Goal: Task Accomplishment & Management: Complete application form

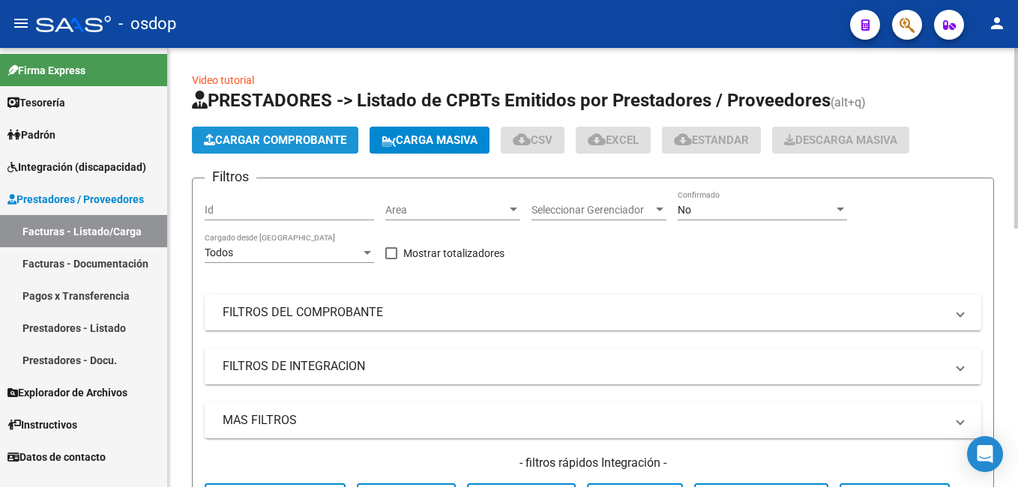
click at [245, 137] on span "Cargar Comprobante" at bounding box center [275, 139] width 142 height 13
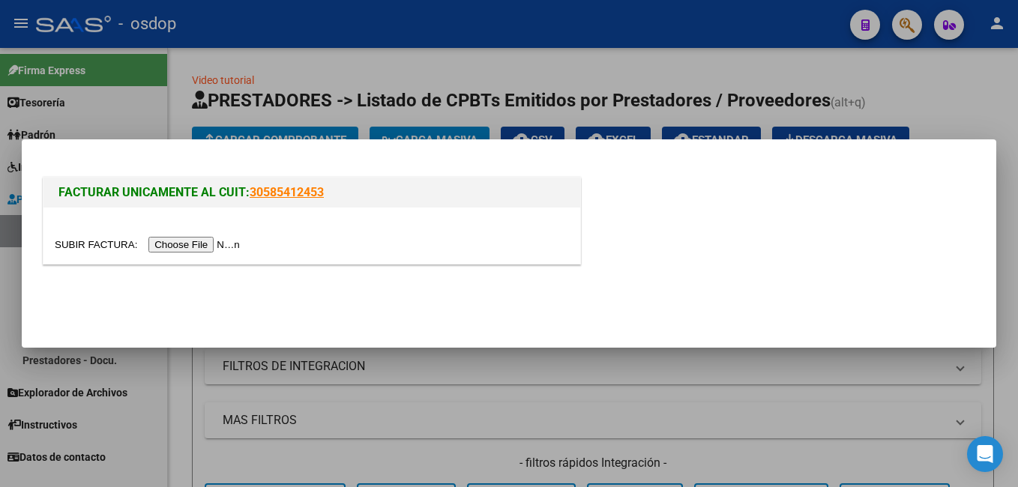
click at [199, 238] on input "file" at bounding box center [150, 245] width 190 height 16
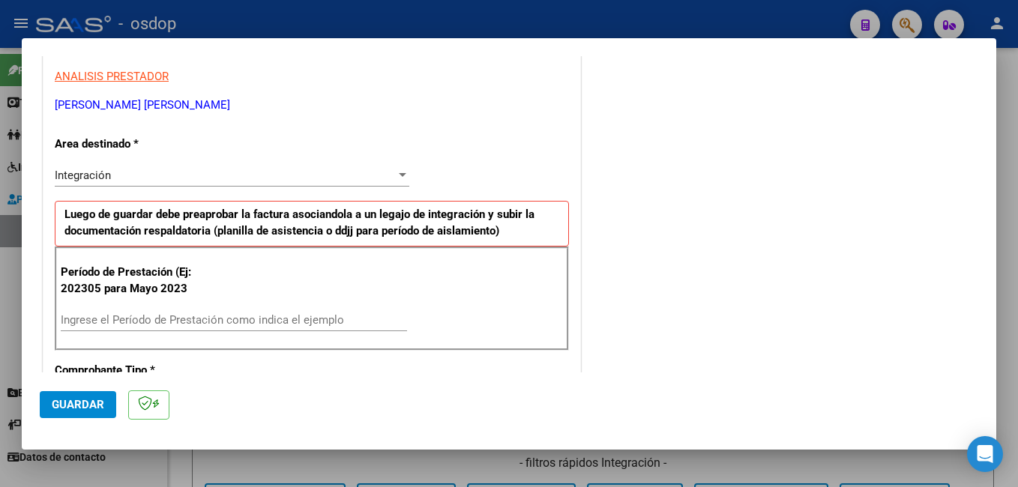
scroll to position [300, 0]
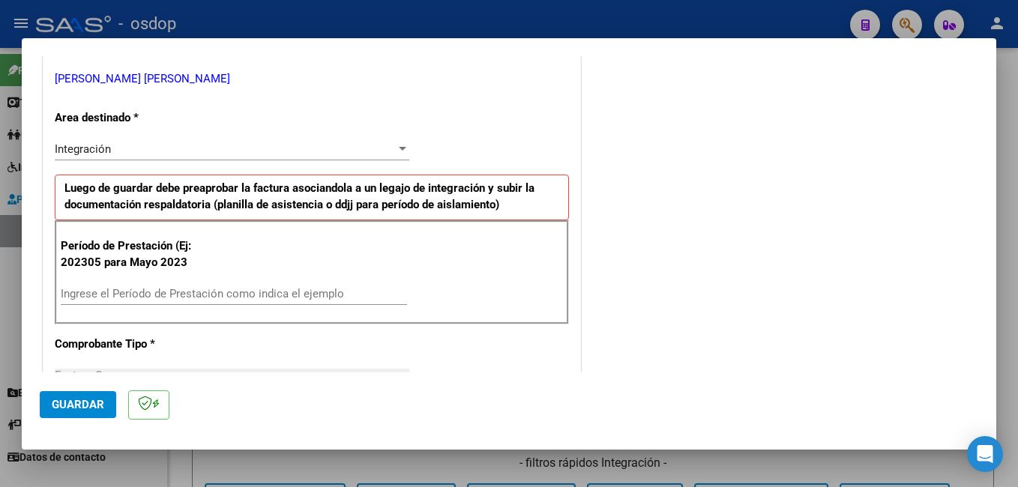
click at [112, 292] on input "Ingrese el Período de Prestación como indica el ejemplo" at bounding box center [234, 293] width 346 height 13
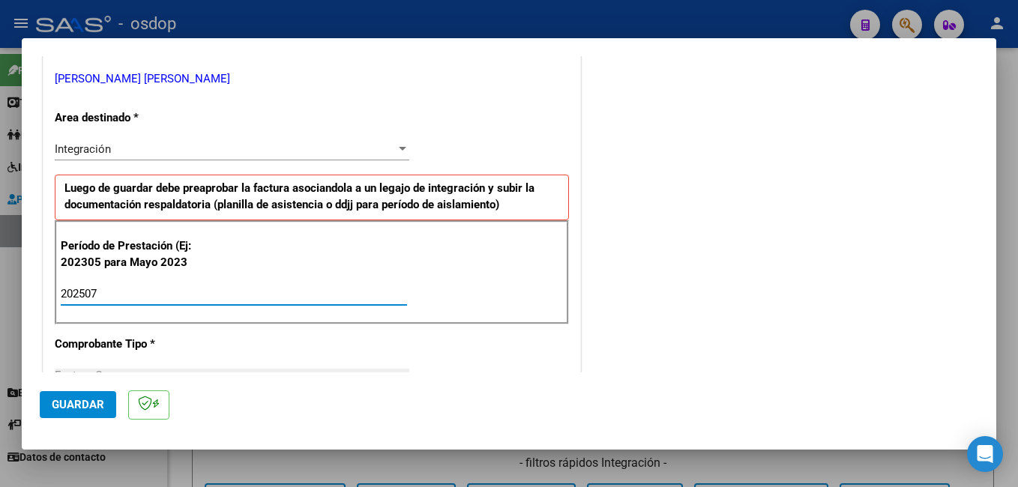
type input "202507"
click at [69, 403] on span "Guardar" at bounding box center [78, 404] width 52 height 13
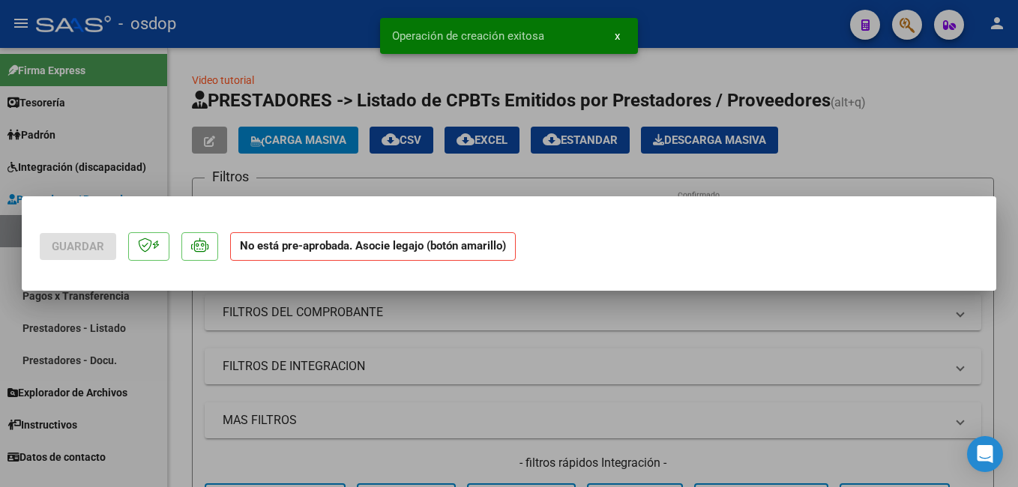
scroll to position [0, 0]
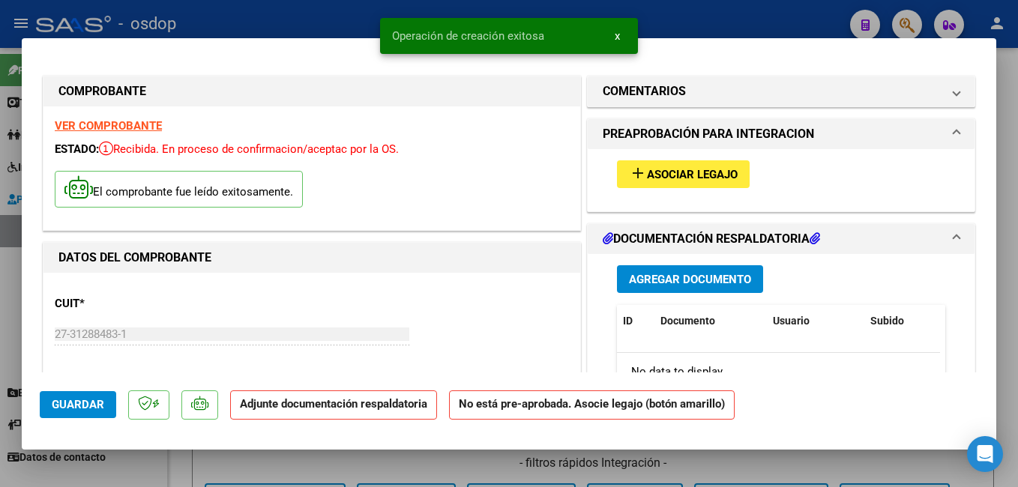
click at [687, 178] on span "Asociar Legajo" at bounding box center [692, 174] width 91 height 13
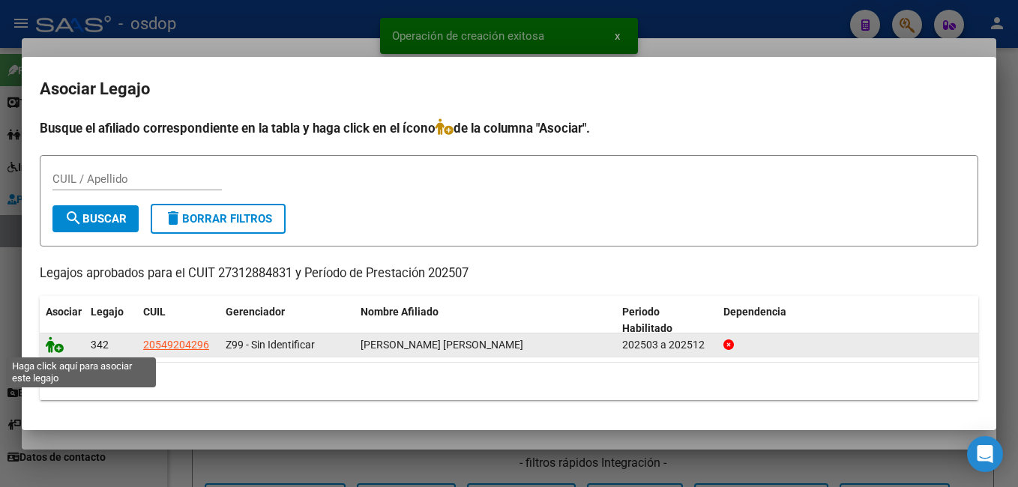
click at [49, 345] on icon at bounding box center [55, 345] width 18 height 16
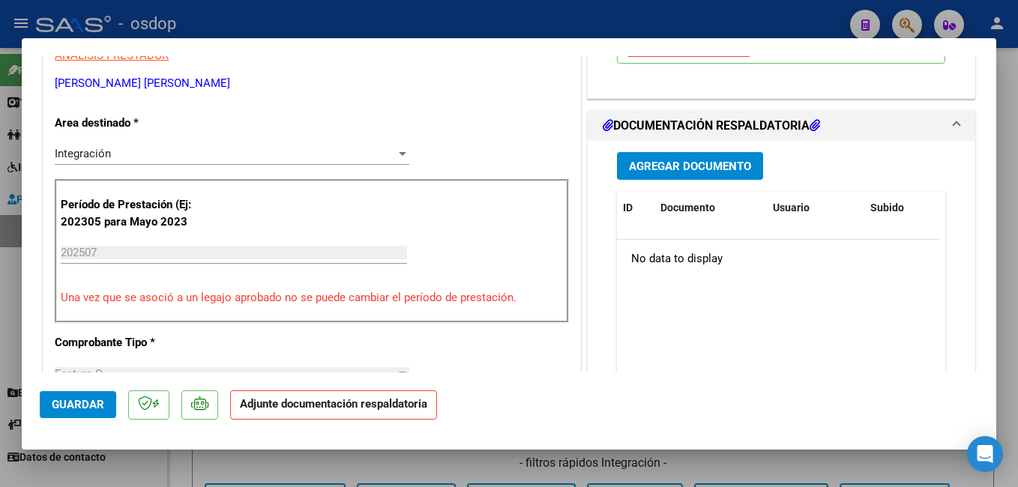
scroll to position [375, 0]
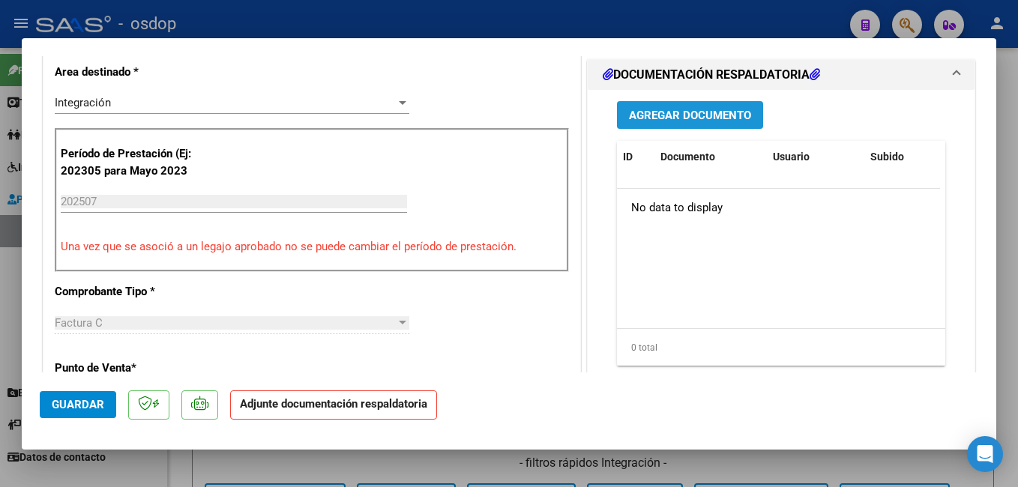
click at [647, 115] on span "Agregar Documento" at bounding box center [690, 115] width 122 height 13
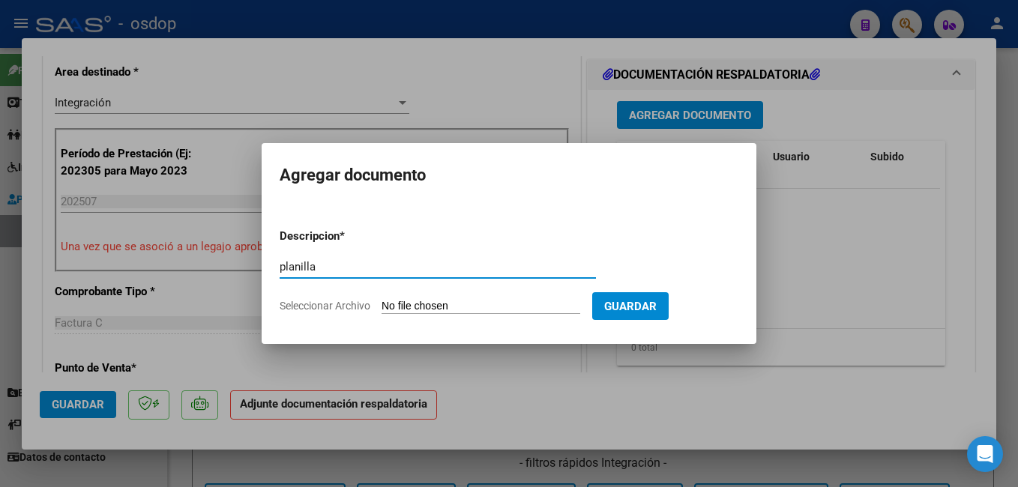
type input "planilla"
click at [404, 302] on input "Seleccionar Archivo" at bounding box center [481, 307] width 199 height 14
type input "C:\fakepath\CAPOVILLAJULIO2025 ASIS.pdf"
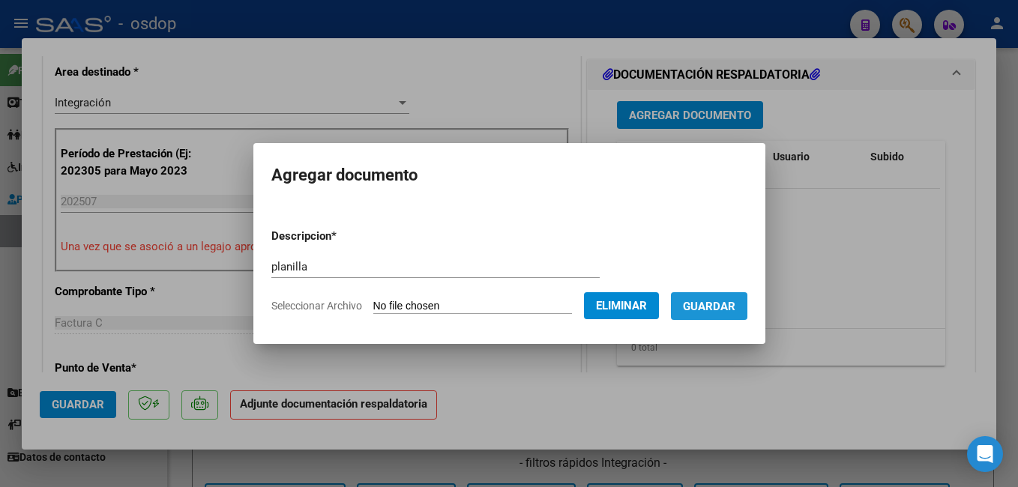
click at [735, 306] on span "Guardar" at bounding box center [709, 306] width 52 height 13
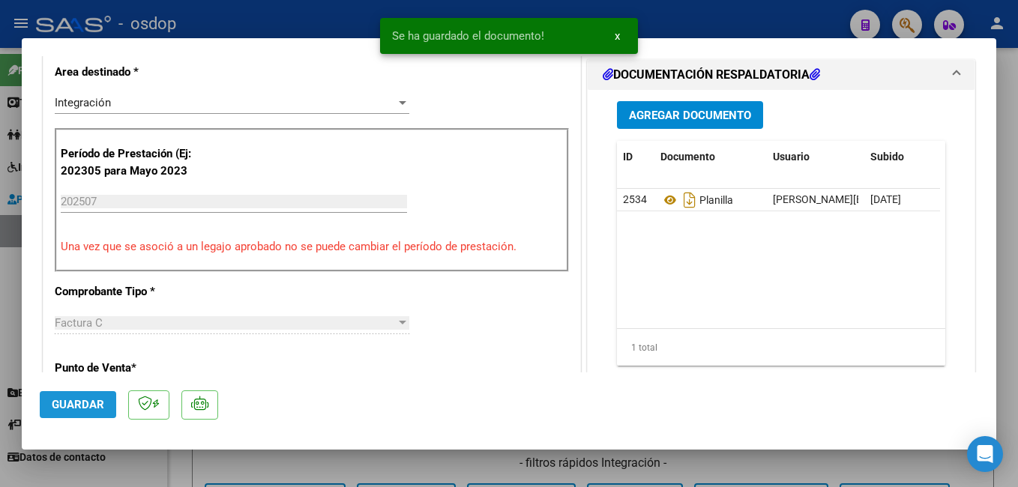
click at [85, 394] on button "Guardar" at bounding box center [78, 404] width 76 height 27
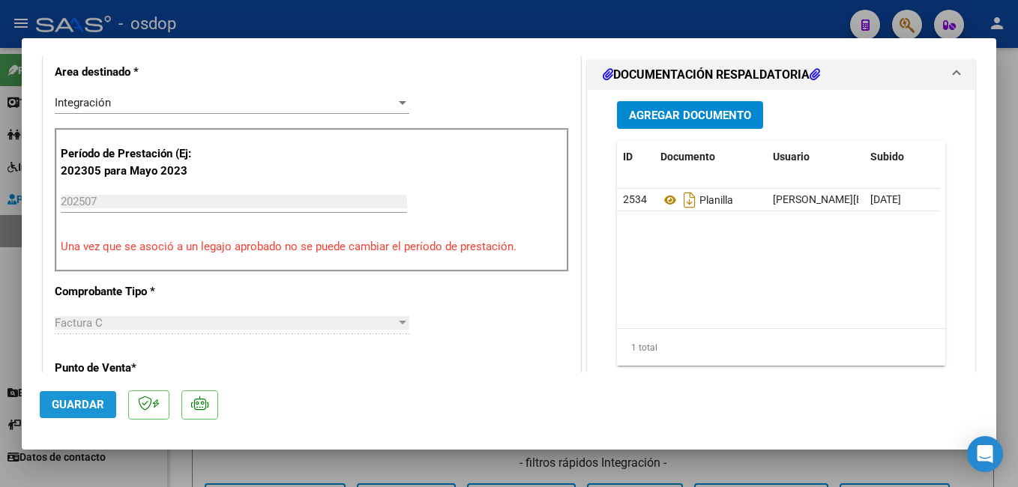
click at [72, 408] on span "Guardar" at bounding box center [78, 404] width 52 height 13
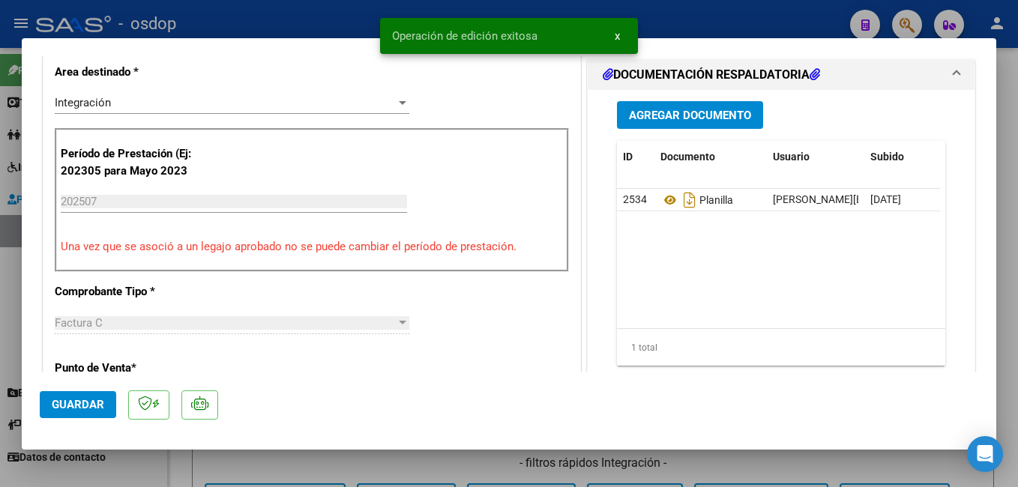
click at [274, 23] on div at bounding box center [509, 243] width 1018 height 487
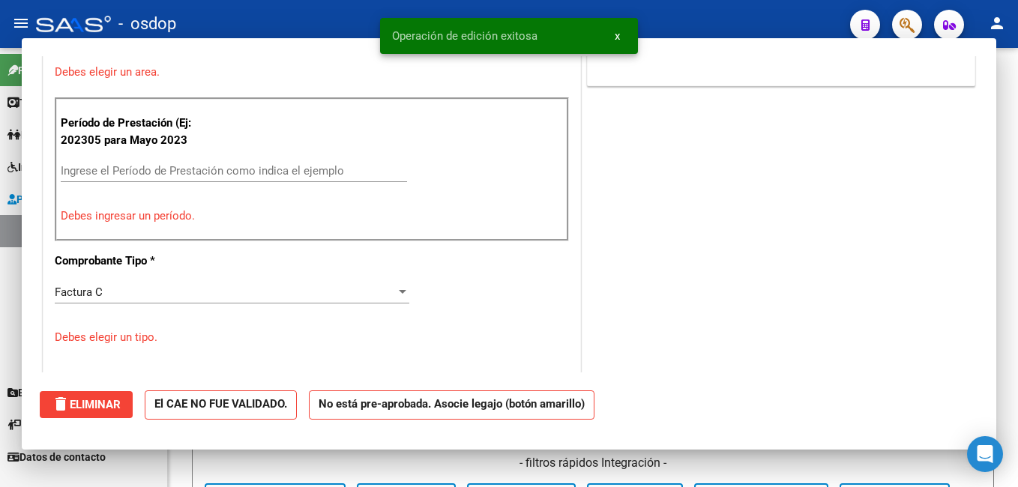
scroll to position [0, 0]
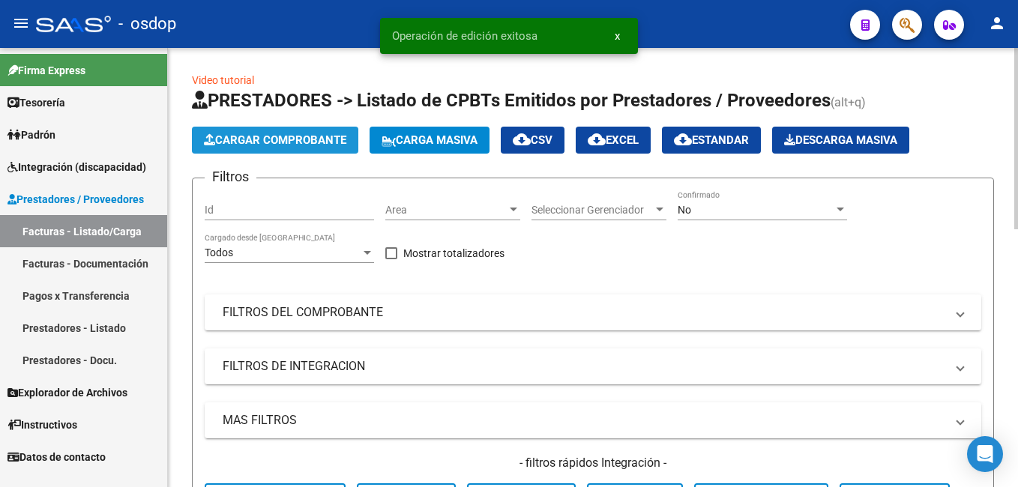
click at [298, 143] on span "Cargar Comprobante" at bounding box center [275, 139] width 142 height 13
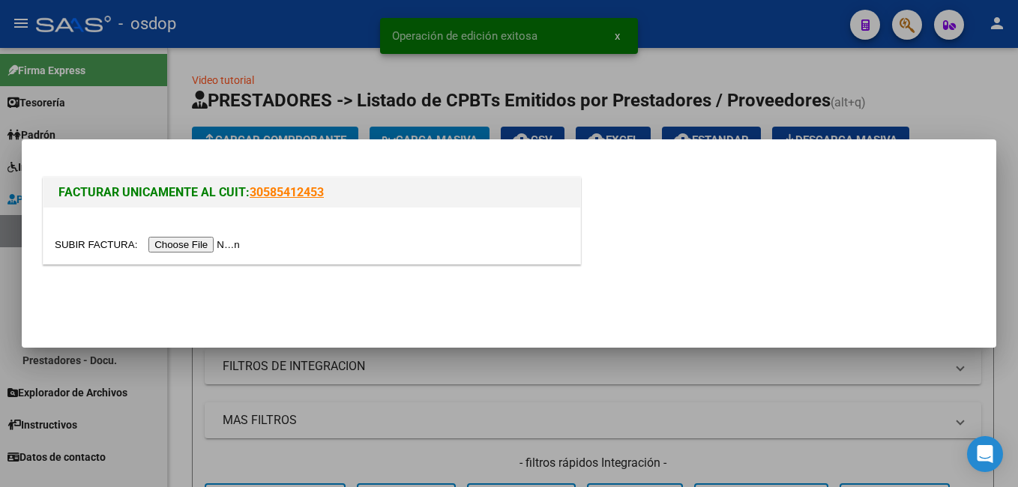
click at [194, 243] on input "file" at bounding box center [150, 245] width 190 height 16
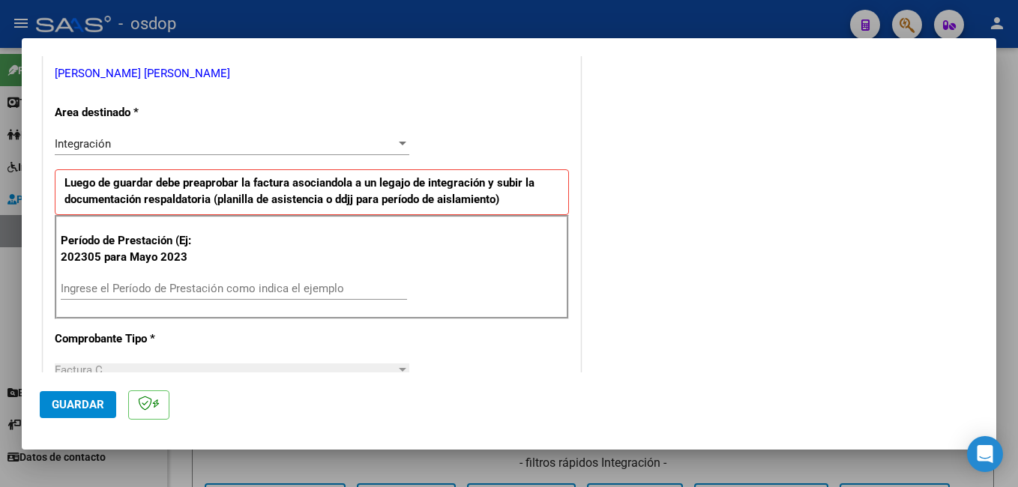
scroll to position [375, 0]
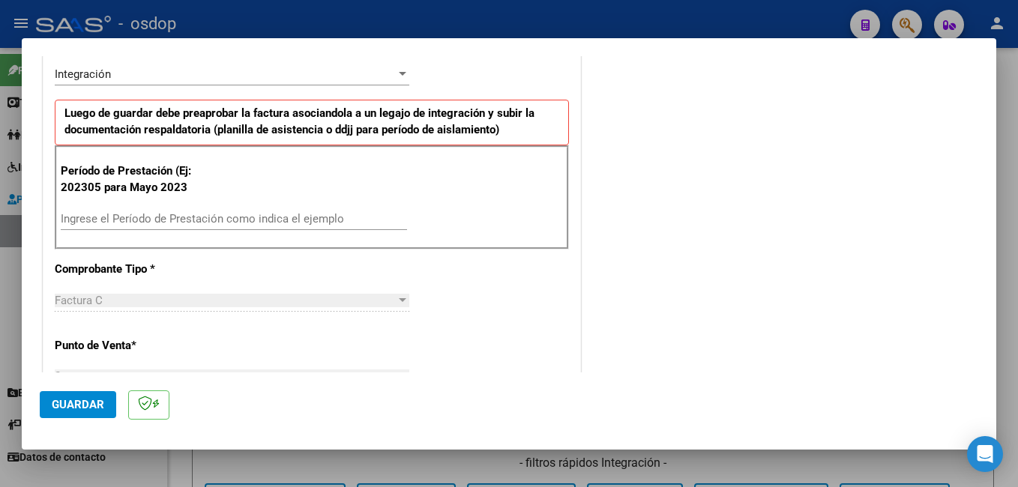
click at [187, 220] on input "Ingrese el Período de Prestación como indica el ejemplo" at bounding box center [234, 218] width 346 height 13
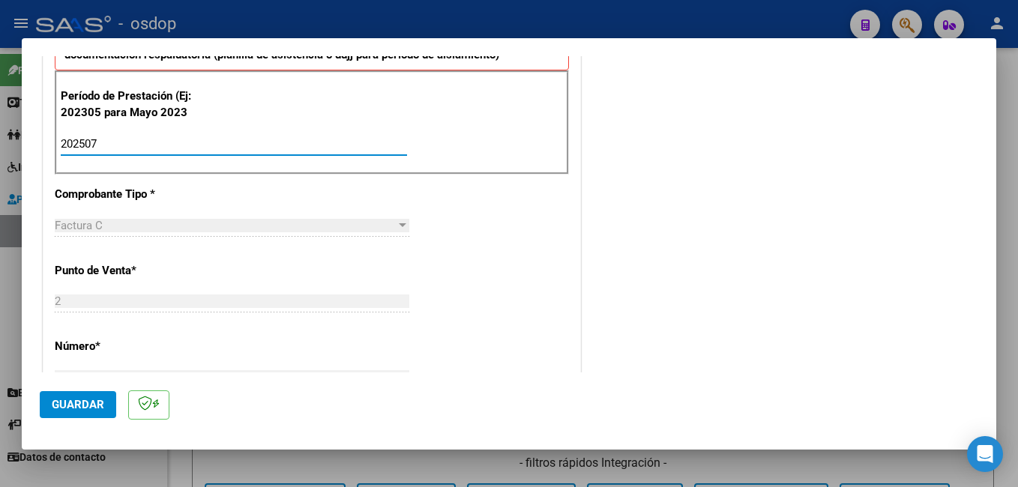
type input "202507"
click at [93, 403] on span "Guardar" at bounding box center [78, 404] width 52 height 13
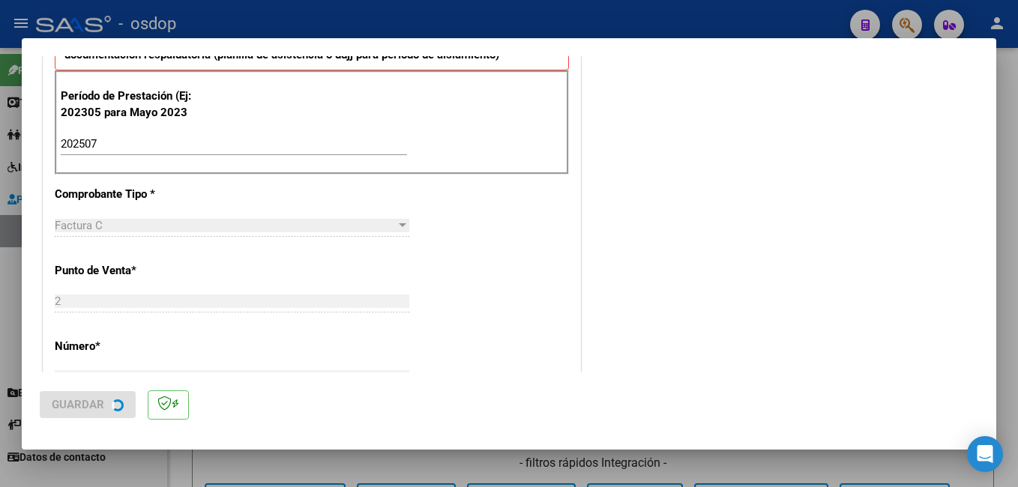
scroll to position [0, 0]
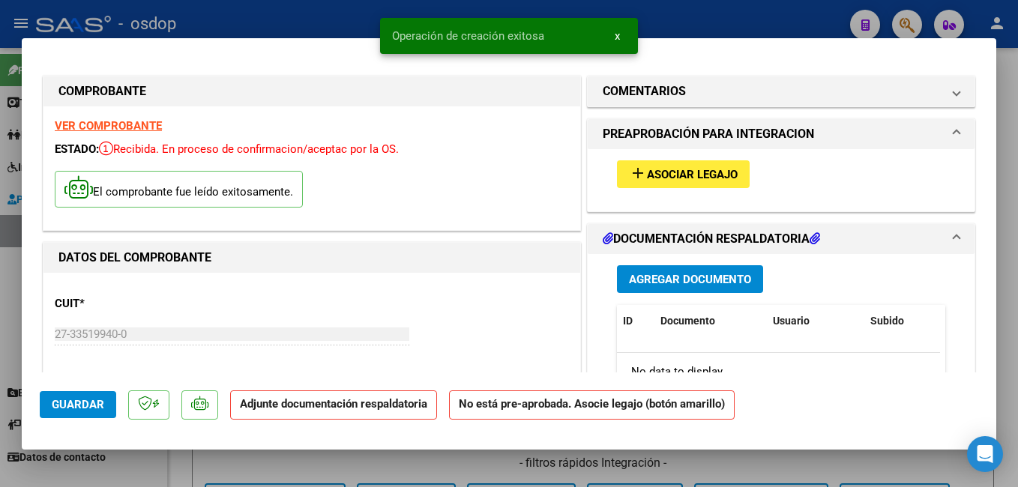
click at [629, 169] on mat-icon "add" at bounding box center [638, 173] width 18 height 18
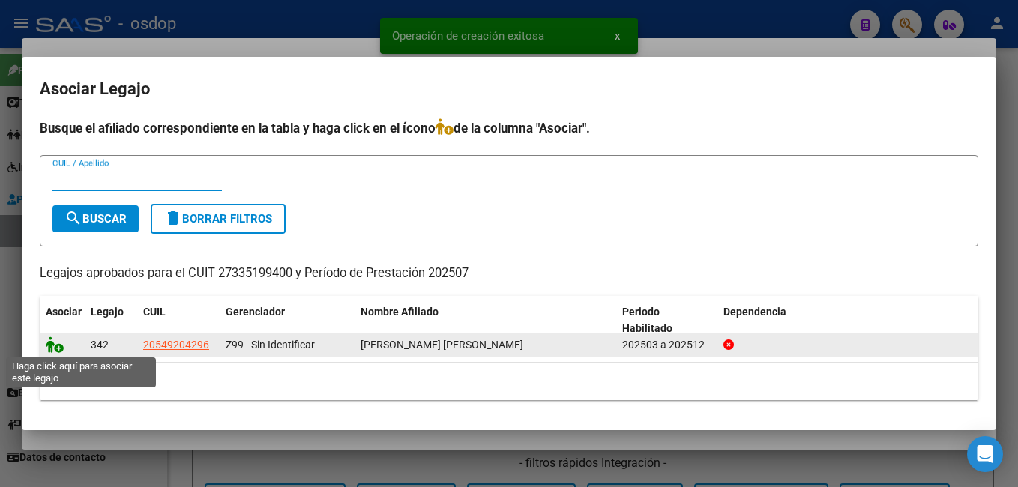
click at [47, 345] on icon at bounding box center [55, 345] width 18 height 16
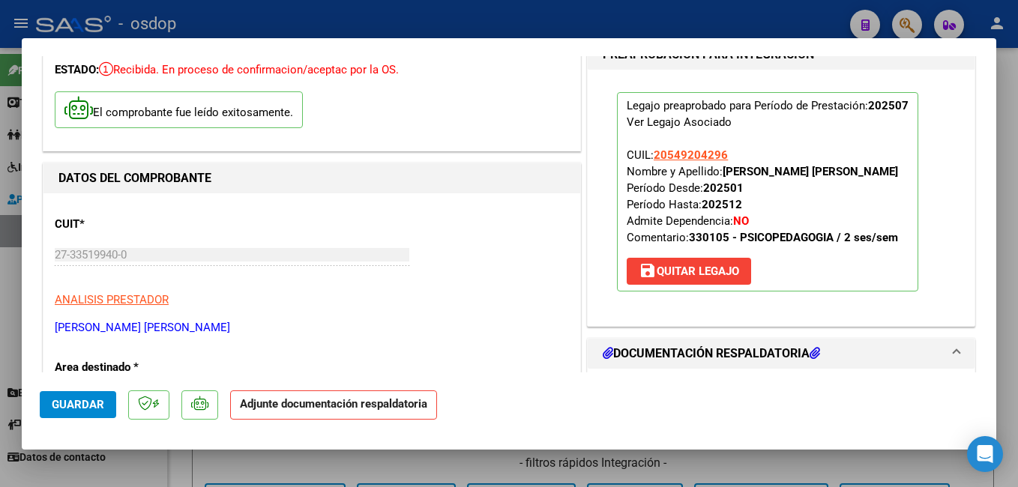
scroll to position [150, 0]
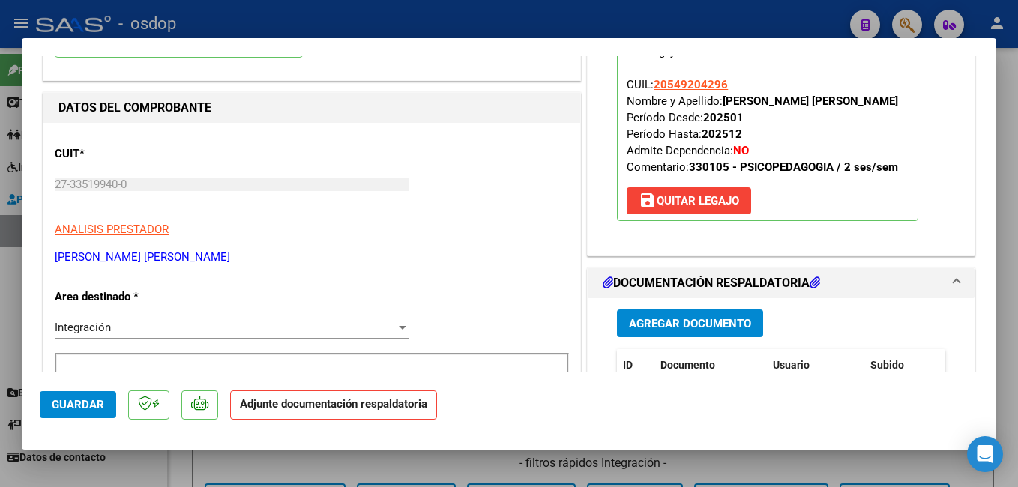
click at [646, 327] on span "Agregar Documento" at bounding box center [690, 323] width 122 height 13
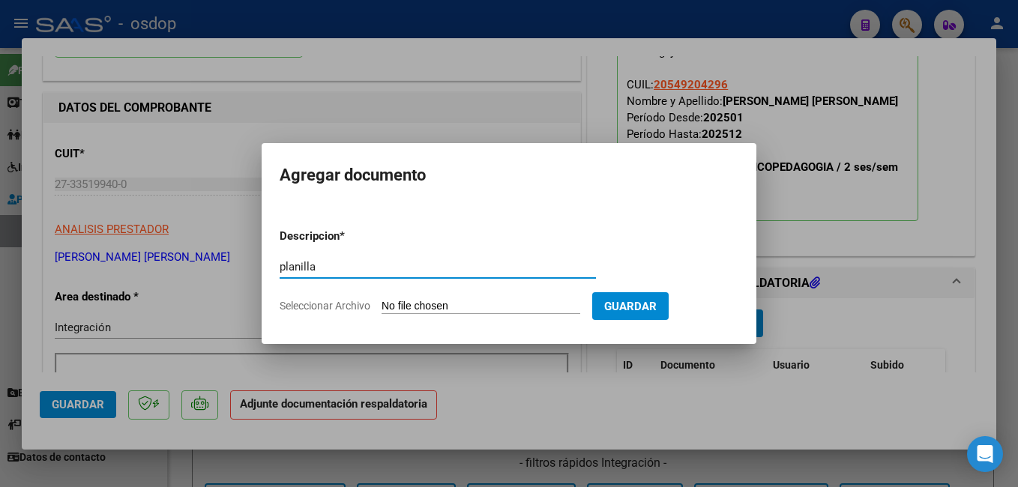
type input "planilla"
click at [464, 304] on input "Seleccionar Archivo" at bounding box center [481, 307] width 199 height 14
click at [597, 400] on div at bounding box center [509, 243] width 1018 height 487
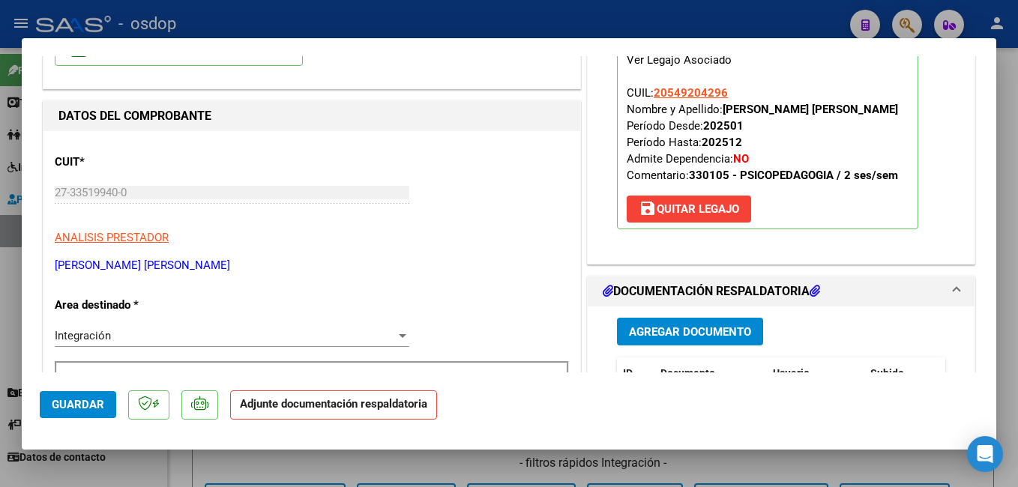
scroll to position [136, 0]
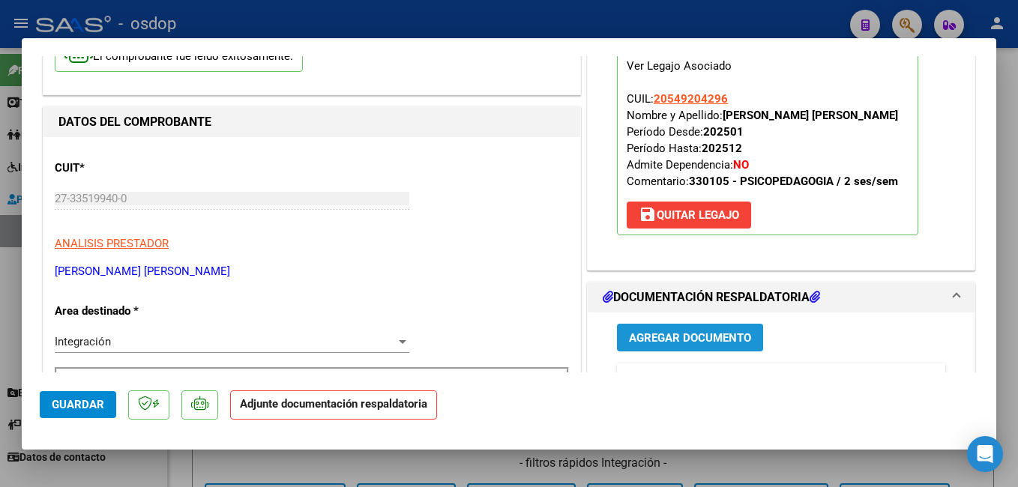
click at [698, 344] on span "Agregar Documento" at bounding box center [690, 337] width 122 height 13
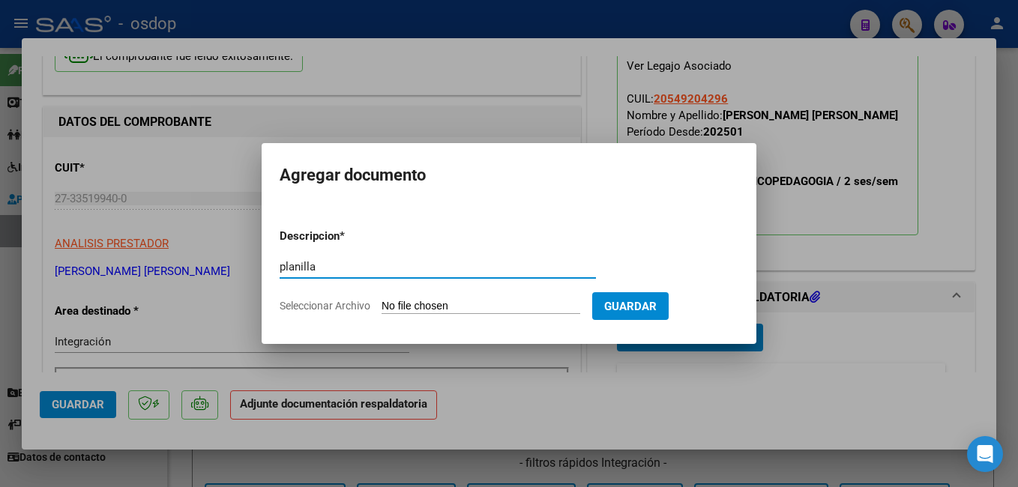
type input "planilla"
click at [579, 308] on input "Seleccionar Archivo" at bounding box center [481, 307] width 199 height 14
type input "C:\fakepath\Osdop [PERSON_NAME] Psicop [DATE].pdf"
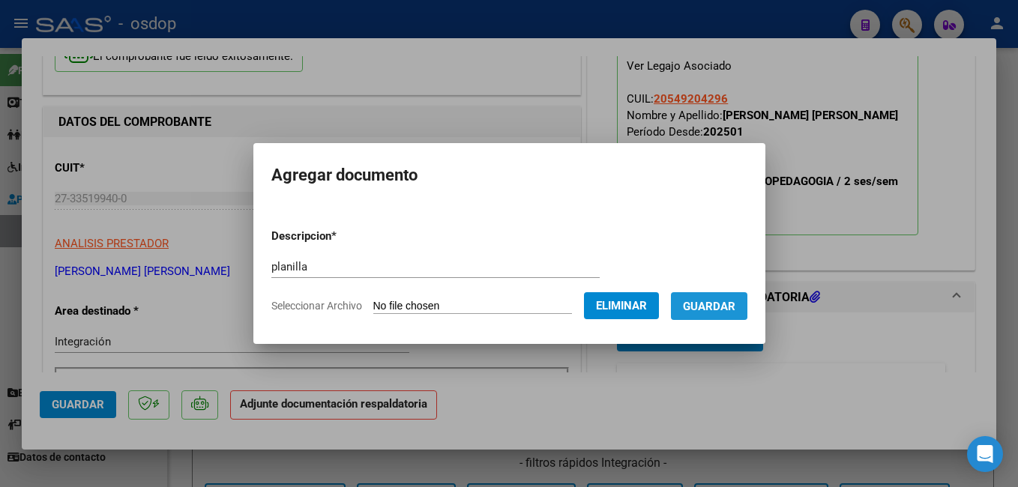
click at [726, 305] on span "Guardar" at bounding box center [709, 306] width 52 height 13
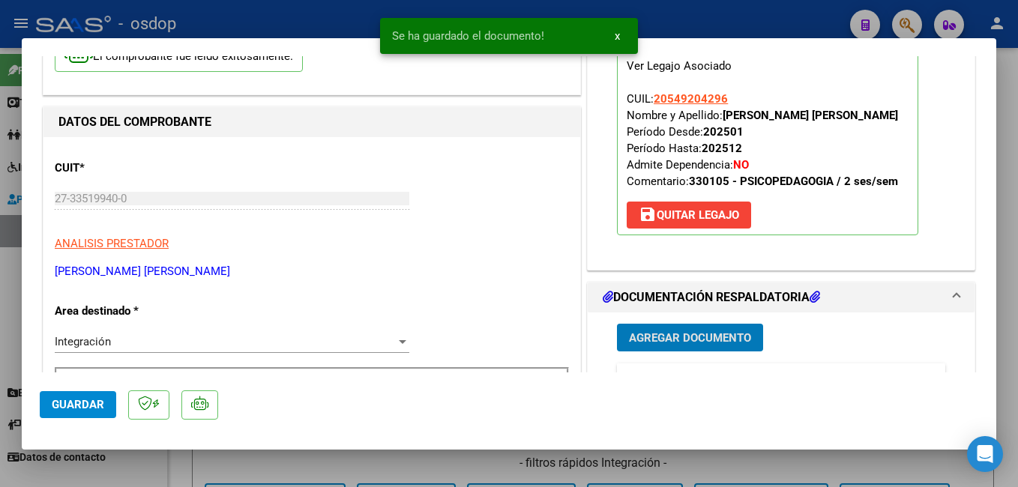
click at [102, 405] on span "Guardar" at bounding box center [78, 404] width 52 height 13
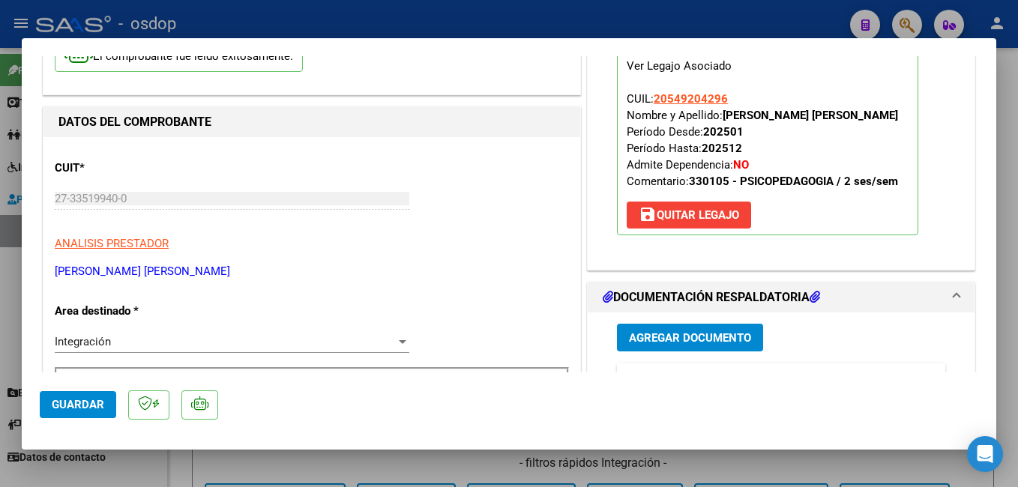
click at [97, 408] on span "Guardar" at bounding box center [78, 404] width 52 height 13
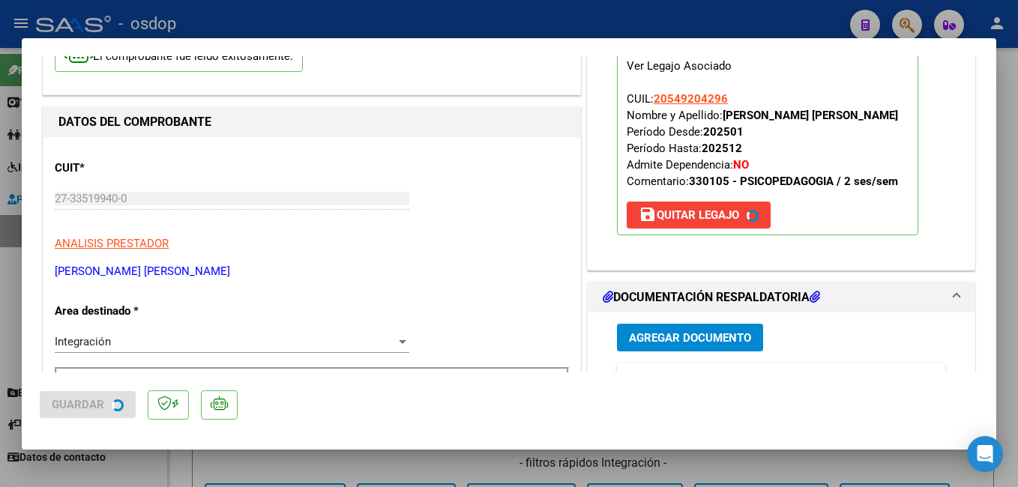
click at [208, 21] on div at bounding box center [509, 243] width 1018 height 487
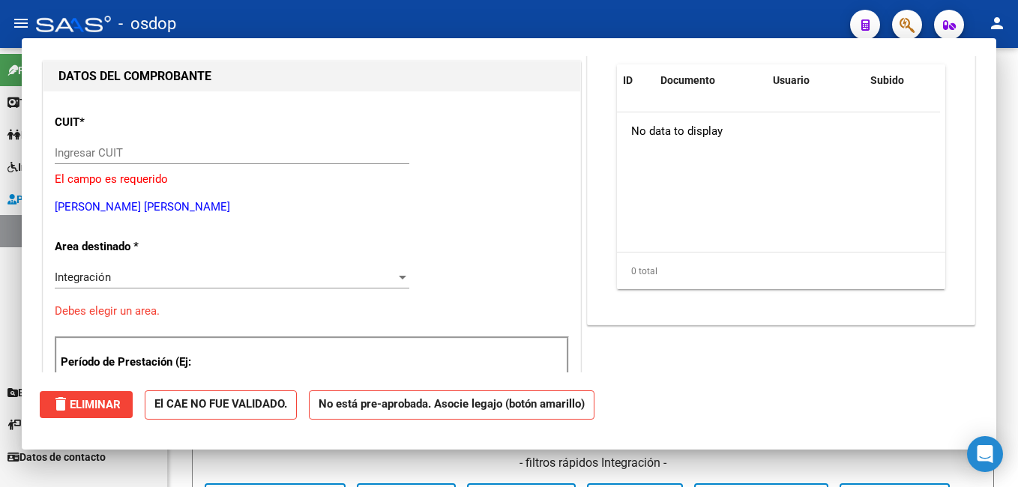
scroll to position [0, 0]
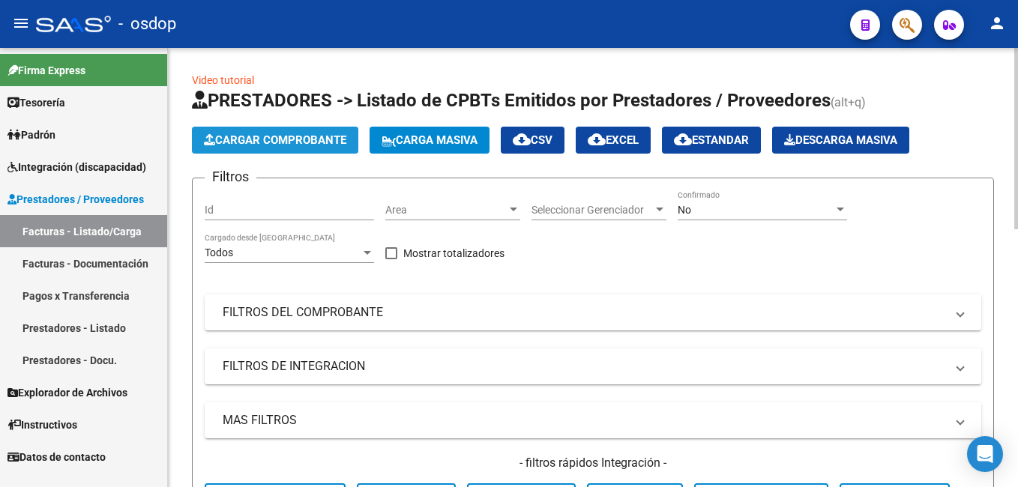
click at [282, 145] on span "Cargar Comprobante" at bounding box center [275, 139] width 142 height 13
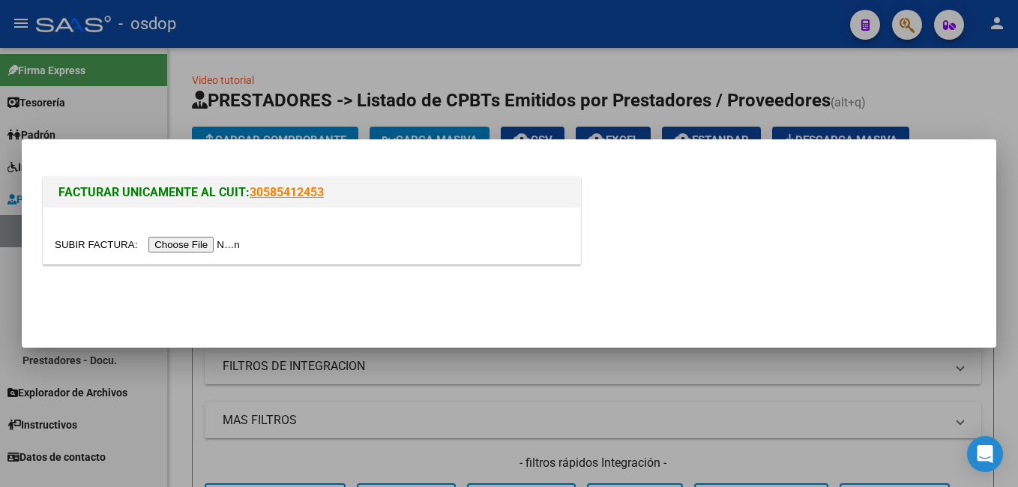
click at [179, 246] on input "file" at bounding box center [150, 245] width 190 height 16
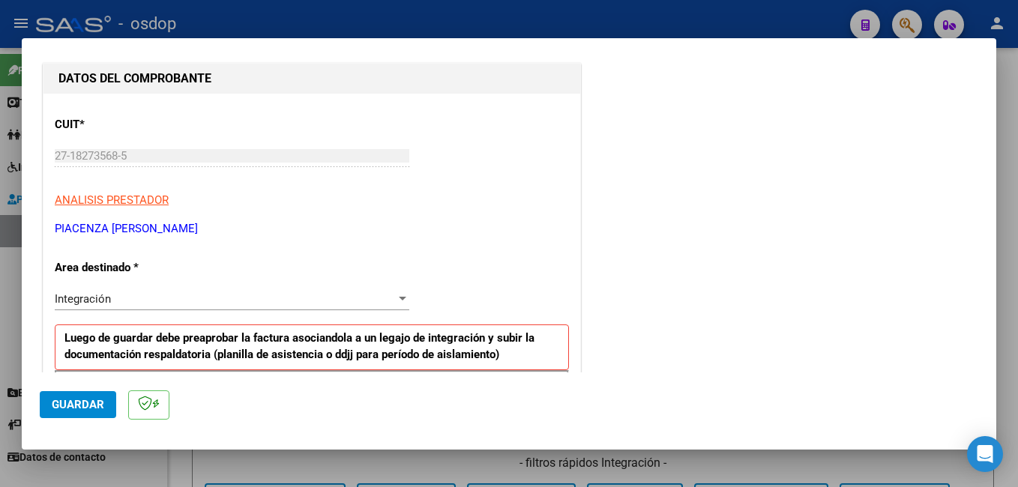
scroll to position [375, 0]
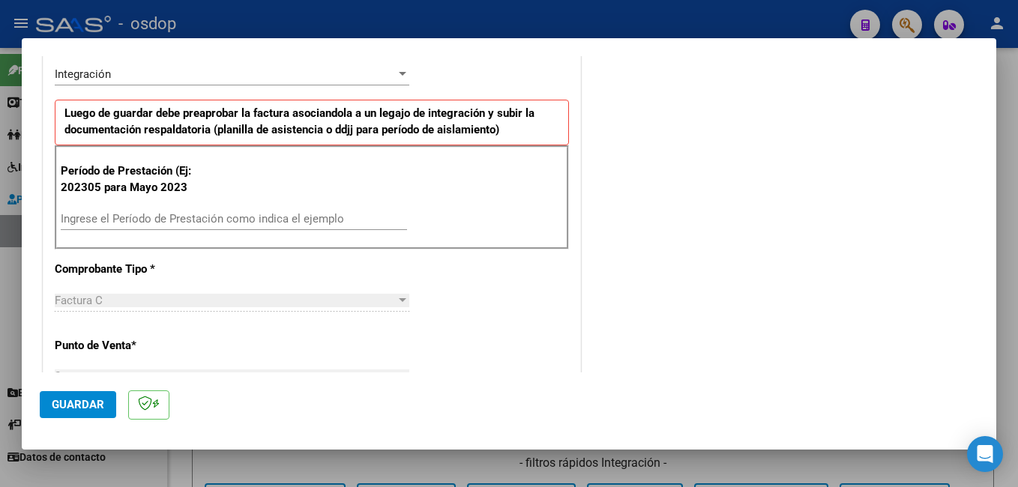
click at [166, 220] on input "Ingrese el Período de Prestación como indica el ejemplo" at bounding box center [234, 218] width 346 height 13
type input "202507"
click at [83, 398] on span "Guardar" at bounding box center [78, 404] width 52 height 13
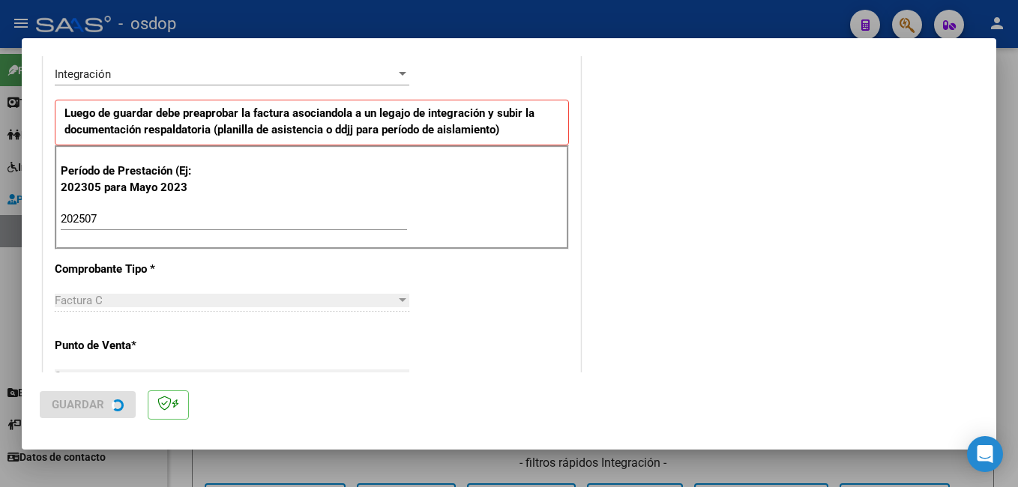
scroll to position [0, 0]
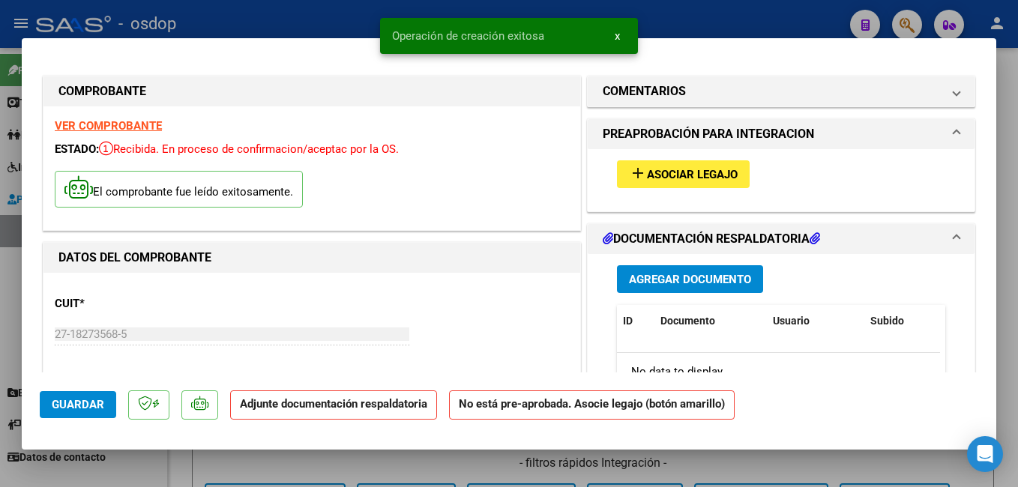
click at [621, 172] on button "add Asociar Legajo" at bounding box center [683, 174] width 133 height 28
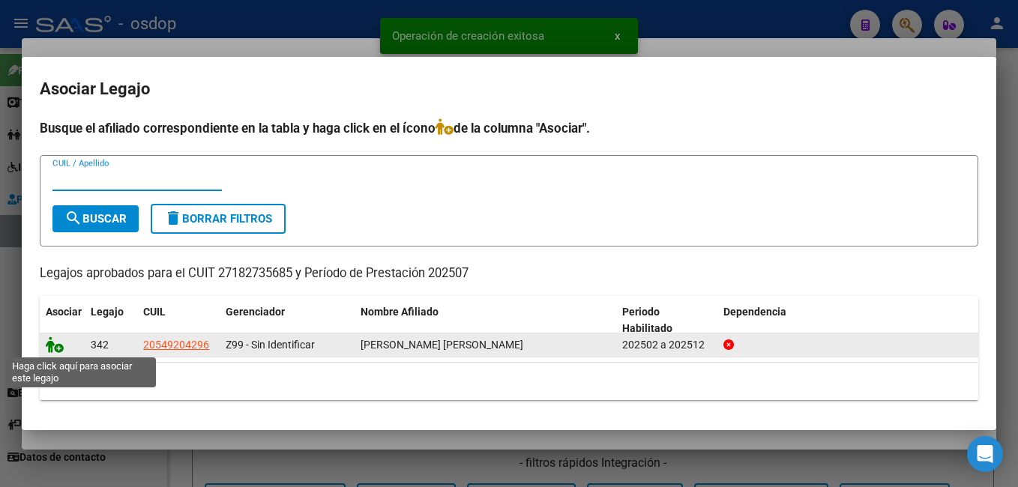
click at [58, 346] on icon at bounding box center [55, 345] width 18 height 16
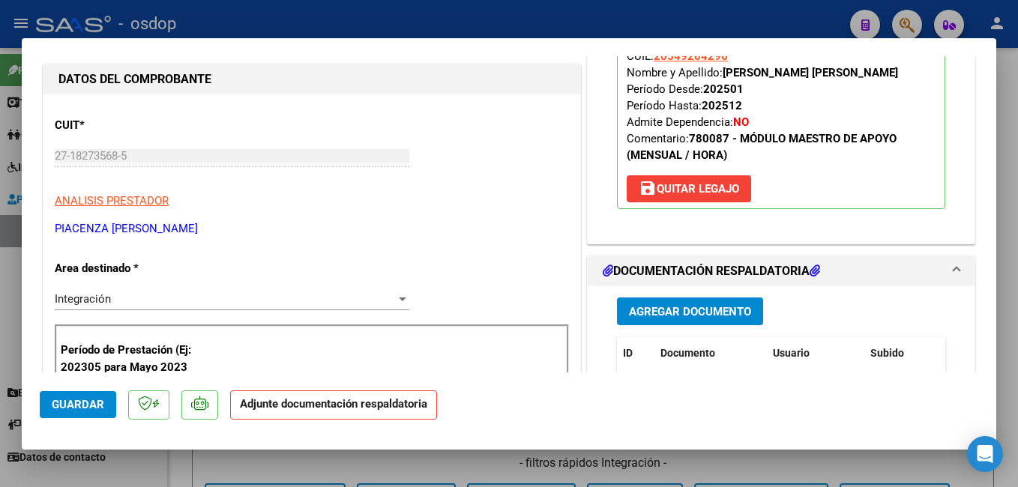
scroll to position [225, 0]
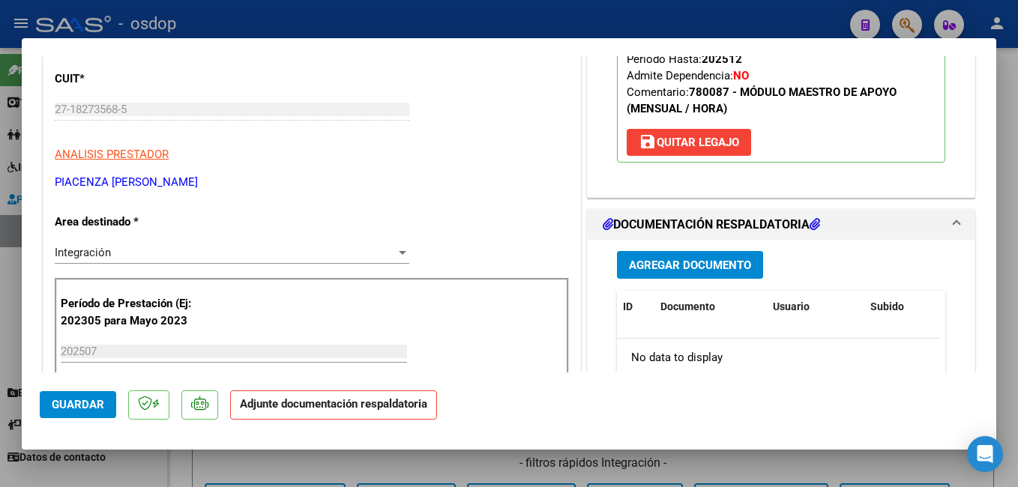
click at [626, 275] on button "Agregar Documento" at bounding box center [690, 265] width 146 height 28
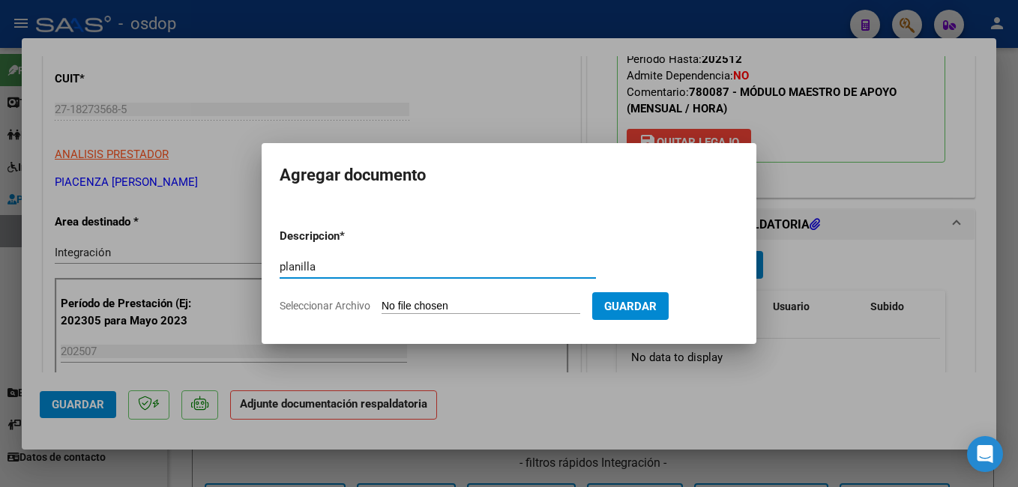
type input "planilla"
click at [422, 307] on input "Seleccionar Archivo" at bounding box center [481, 307] width 199 height 14
type input "C:\fakepath\Osdop [PERSON_NAME] Doc [DATE].pdf"
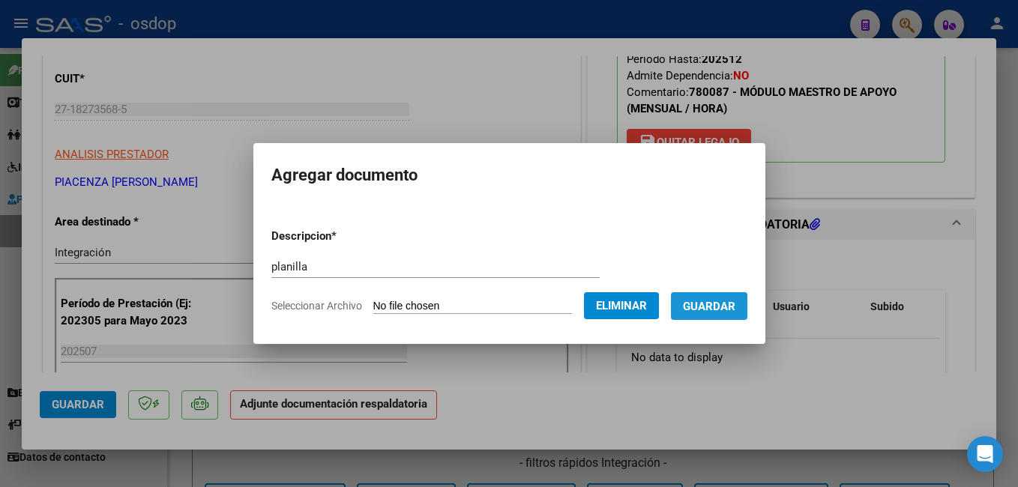
click at [726, 312] on span "Guardar" at bounding box center [709, 306] width 52 height 13
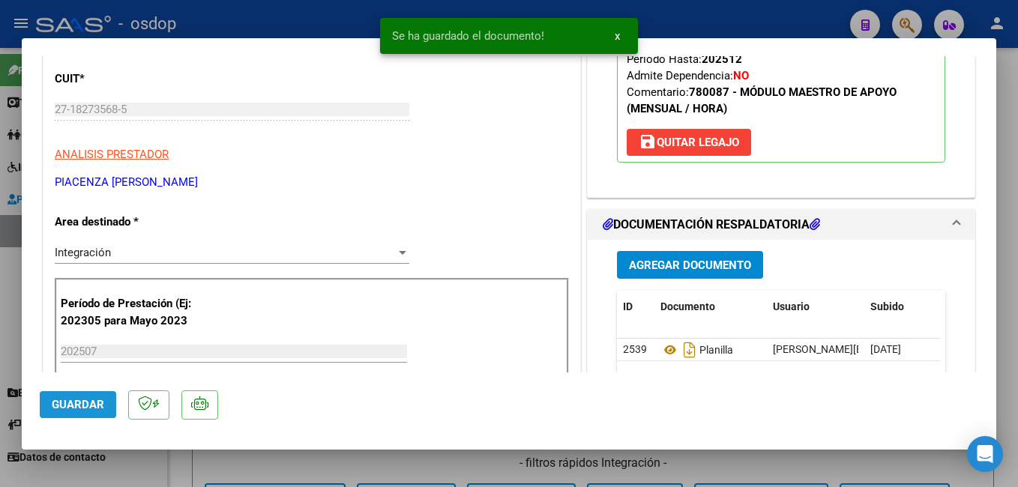
click at [98, 408] on span "Guardar" at bounding box center [78, 404] width 52 height 13
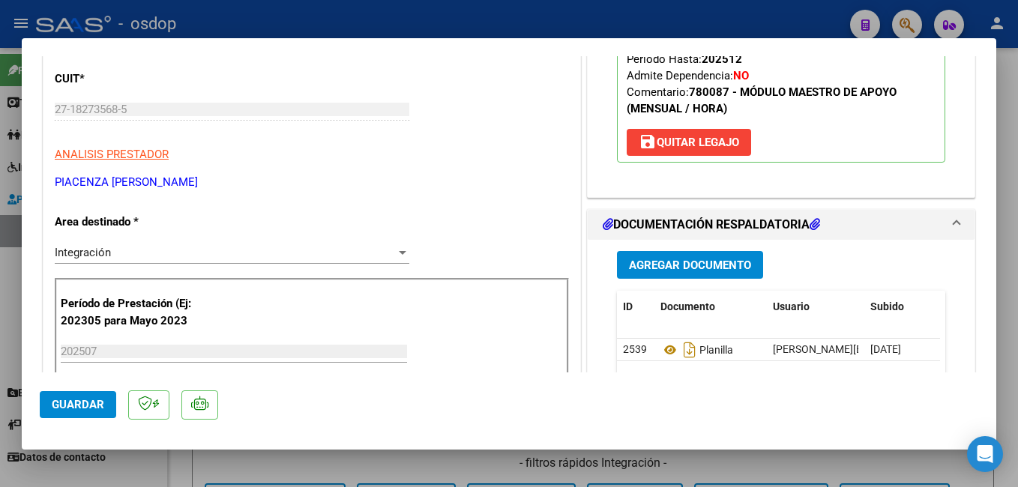
click at [91, 402] on span "Guardar" at bounding box center [78, 404] width 52 height 13
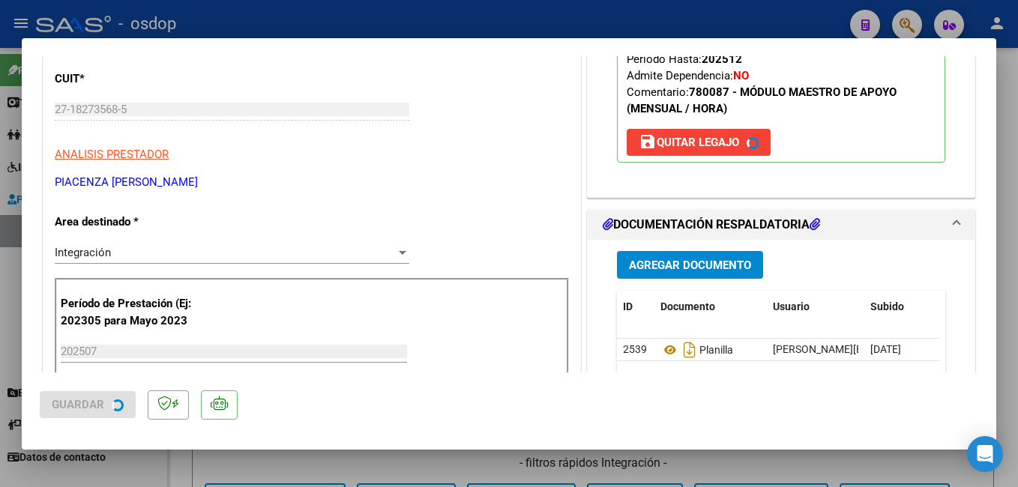
click at [186, 14] on div at bounding box center [509, 243] width 1018 height 487
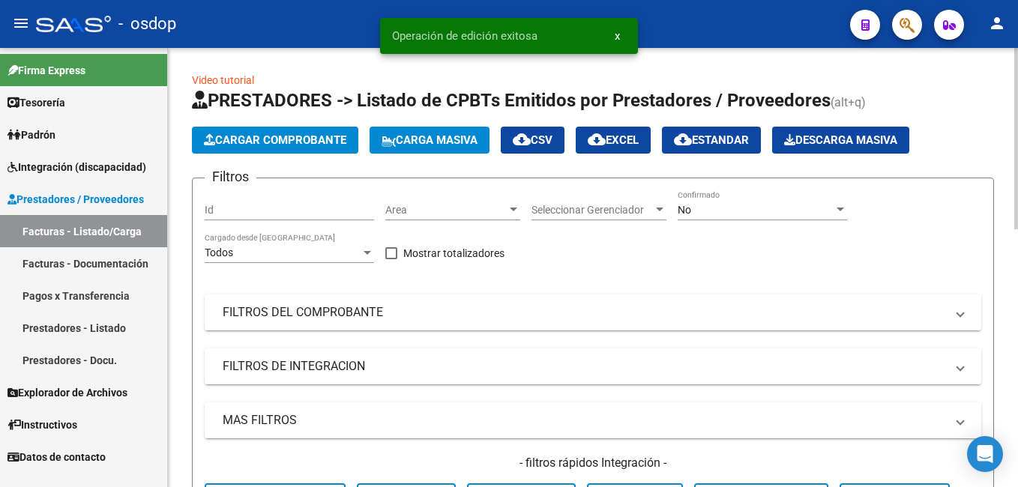
click at [309, 136] on span "Cargar Comprobante" at bounding box center [275, 139] width 142 height 13
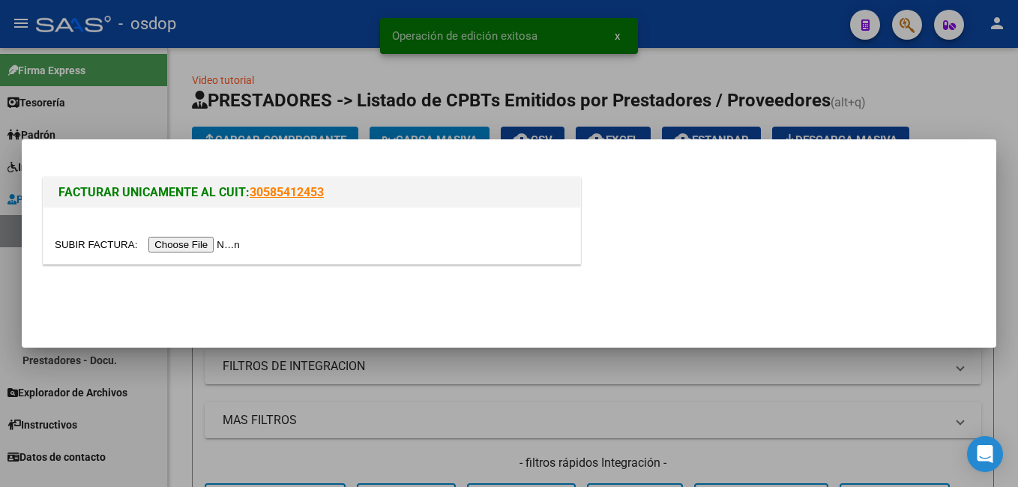
click at [182, 238] on input "file" at bounding box center [150, 245] width 190 height 16
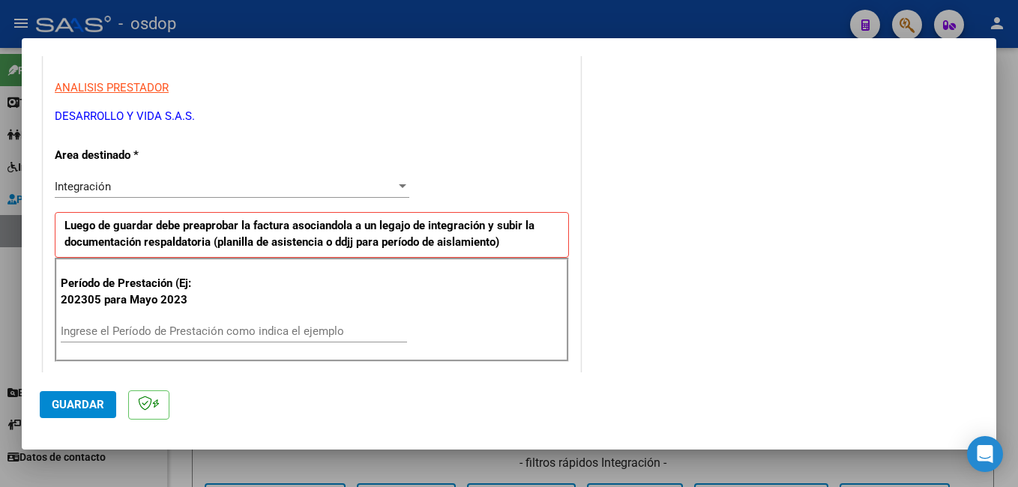
scroll to position [375, 0]
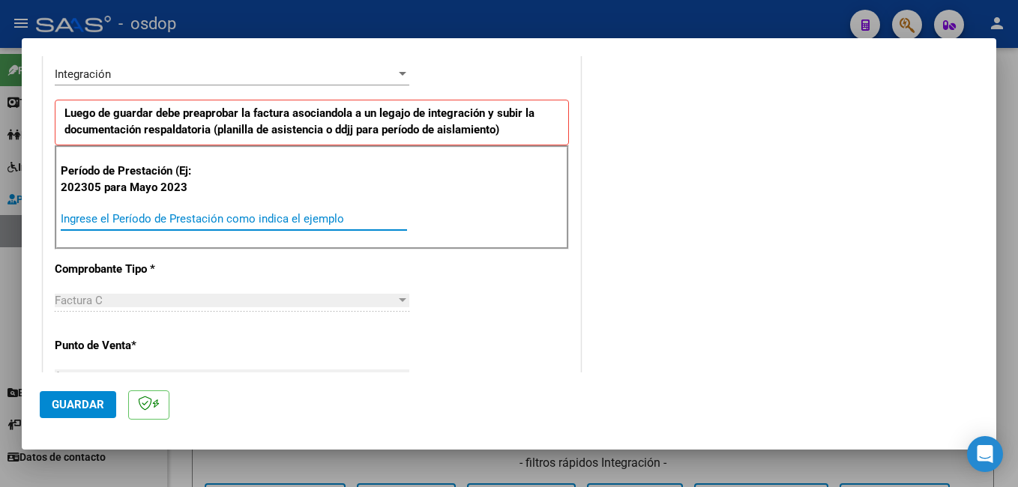
click at [159, 216] on input "Ingrese el Período de Prestación como indica el ejemplo" at bounding box center [234, 218] width 346 height 13
type input "202507"
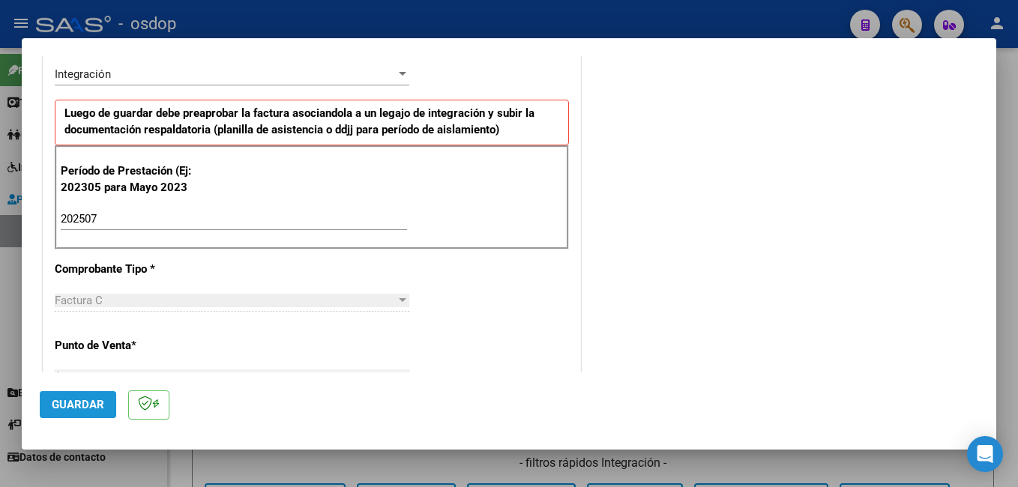
click at [77, 404] on span "Guardar" at bounding box center [78, 404] width 52 height 13
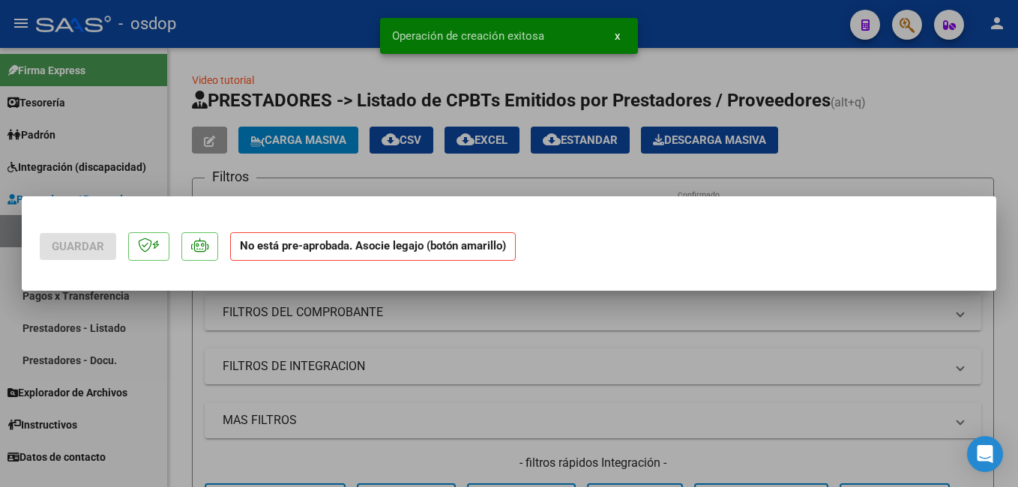
scroll to position [0, 0]
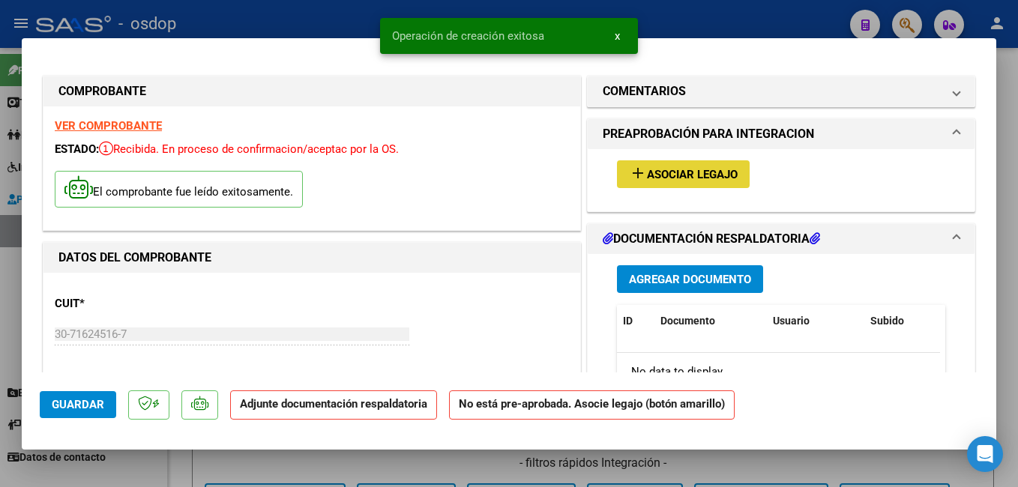
click at [730, 177] on span "Asociar Legajo" at bounding box center [692, 174] width 91 height 13
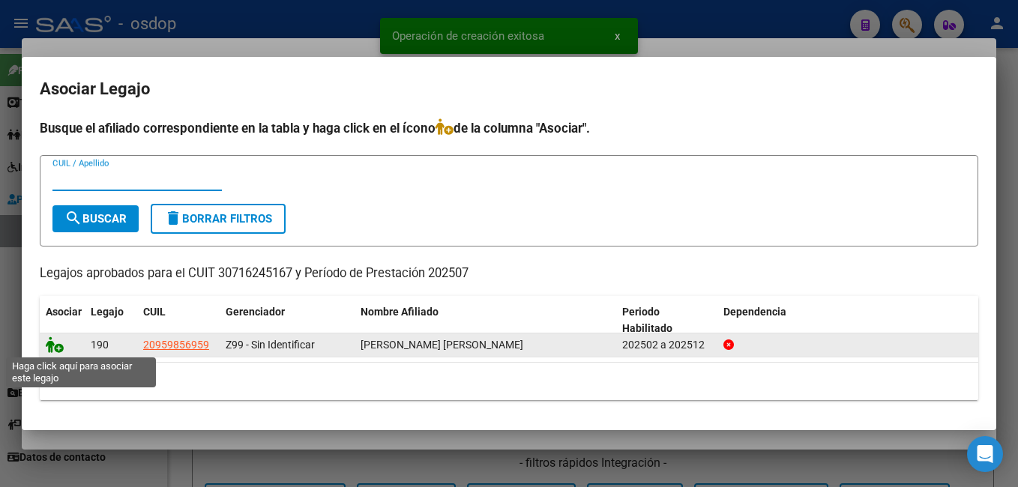
click at [55, 345] on icon at bounding box center [55, 345] width 18 height 16
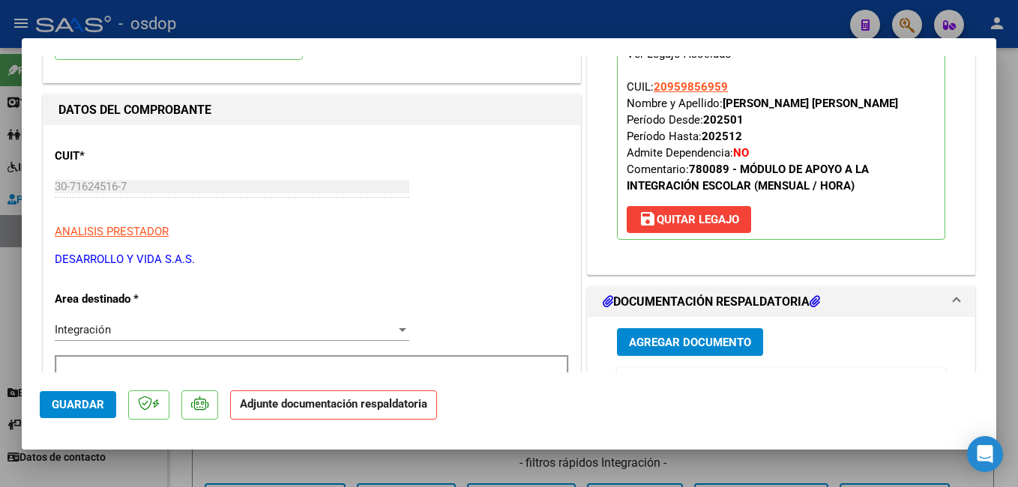
scroll to position [150, 0]
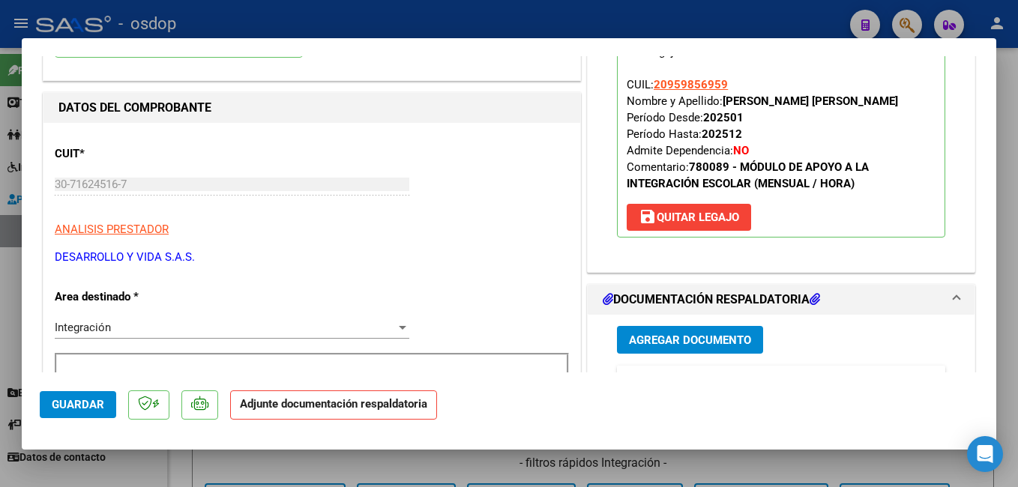
click at [733, 338] on span "Agregar Documento" at bounding box center [690, 340] width 122 height 13
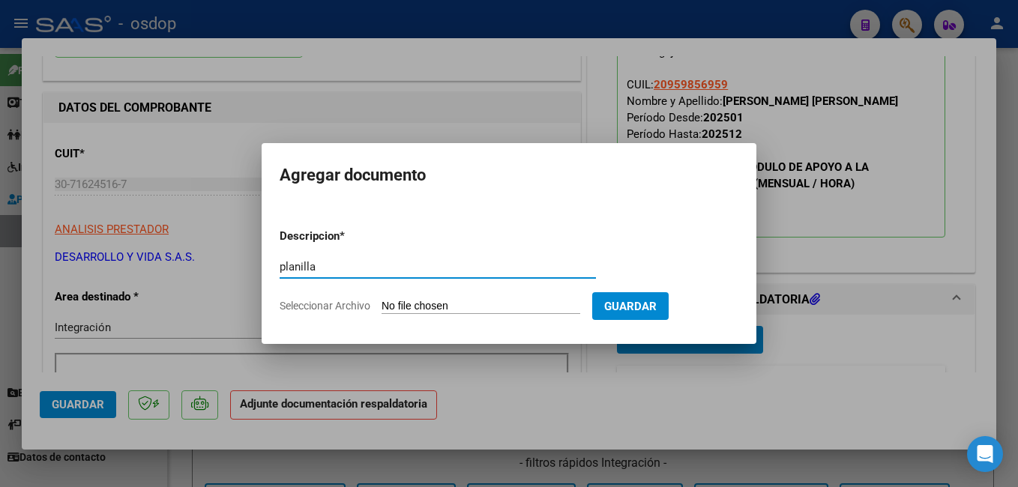
type input "planilla"
click at [494, 307] on input "Seleccionar Archivo" at bounding box center [481, 307] width 199 height 14
type input "C:\fakepath\[PERSON_NAME] 202507.pdf"
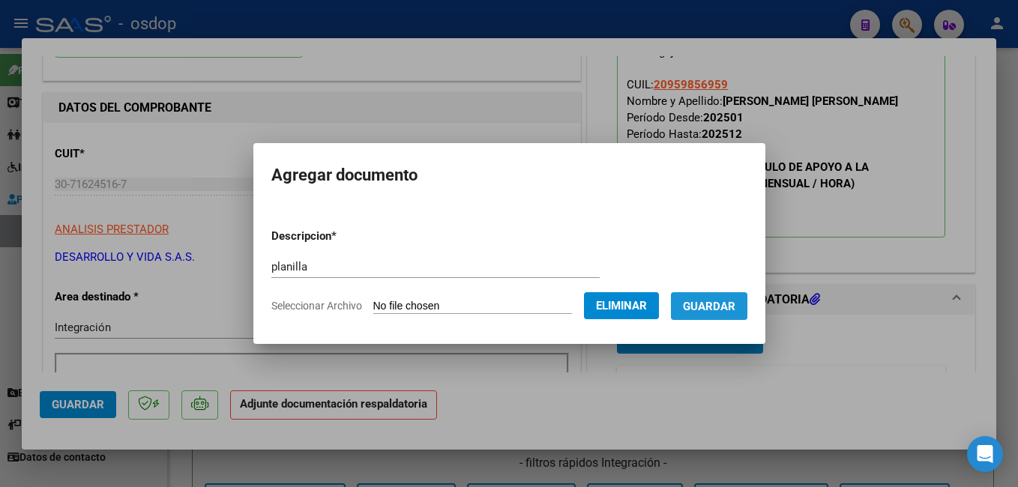
click at [733, 306] on span "Guardar" at bounding box center [709, 306] width 52 height 13
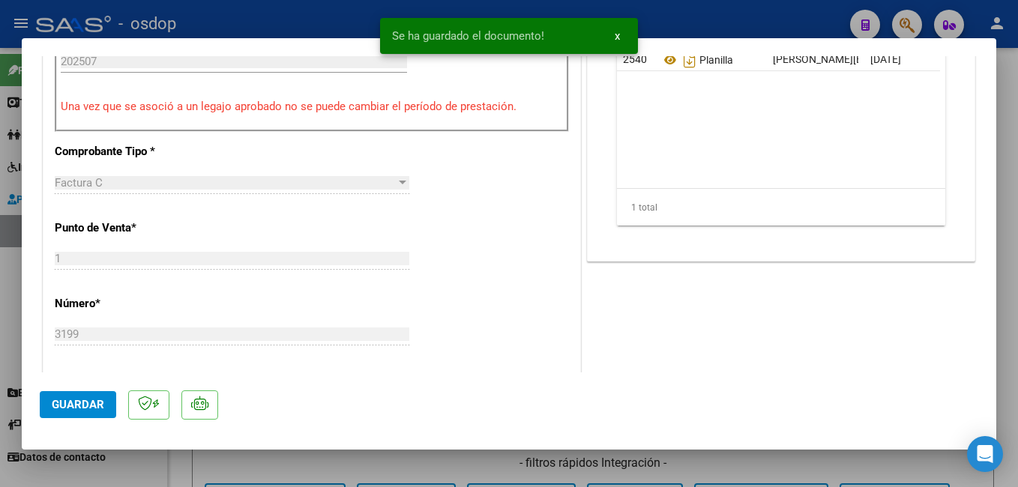
scroll to position [525, 0]
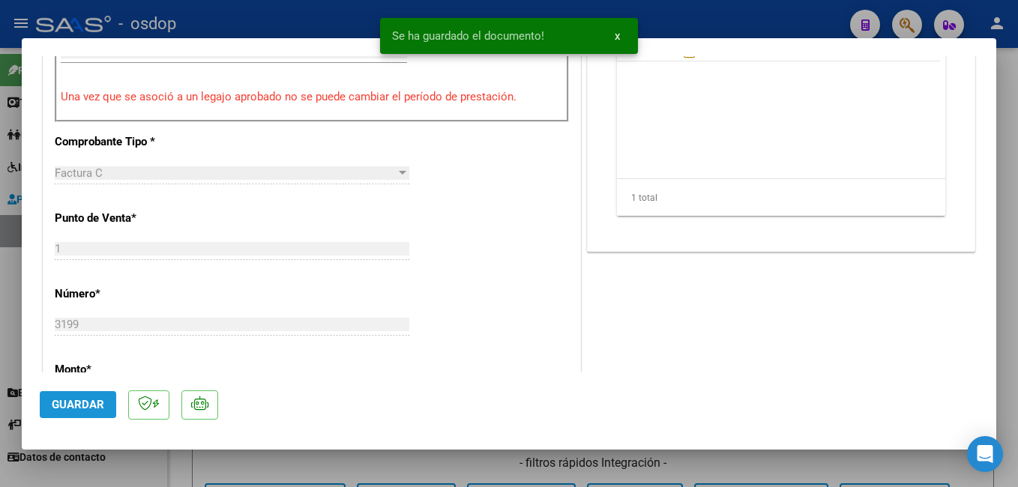
click at [63, 397] on button "Guardar" at bounding box center [78, 404] width 76 height 27
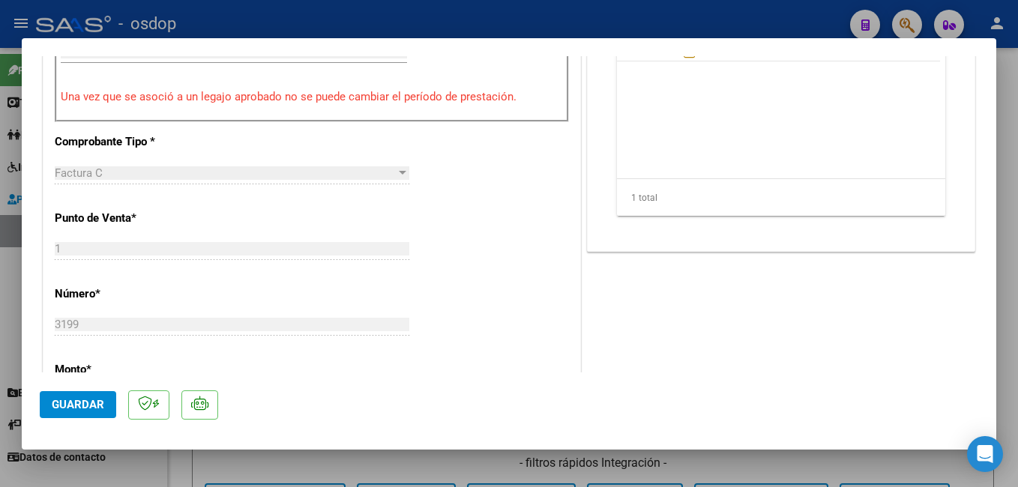
click at [95, 400] on span "Guardar" at bounding box center [78, 404] width 52 height 13
click at [4, 137] on div at bounding box center [509, 243] width 1018 height 487
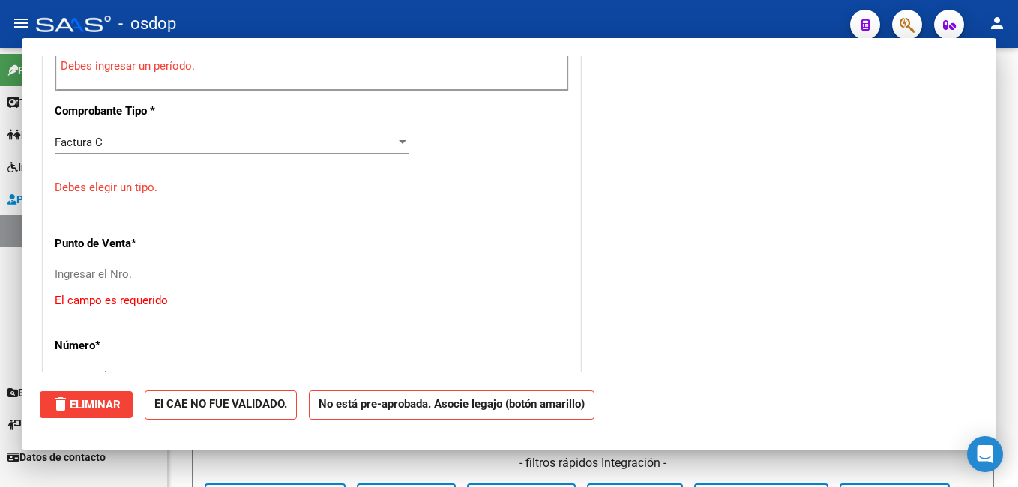
scroll to position [0, 0]
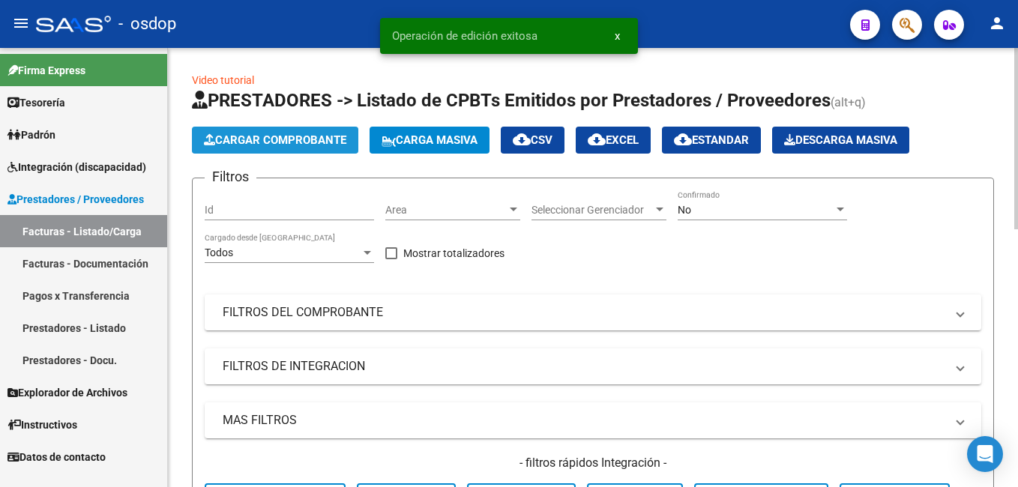
click at [233, 139] on span "Cargar Comprobante" at bounding box center [275, 139] width 142 height 13
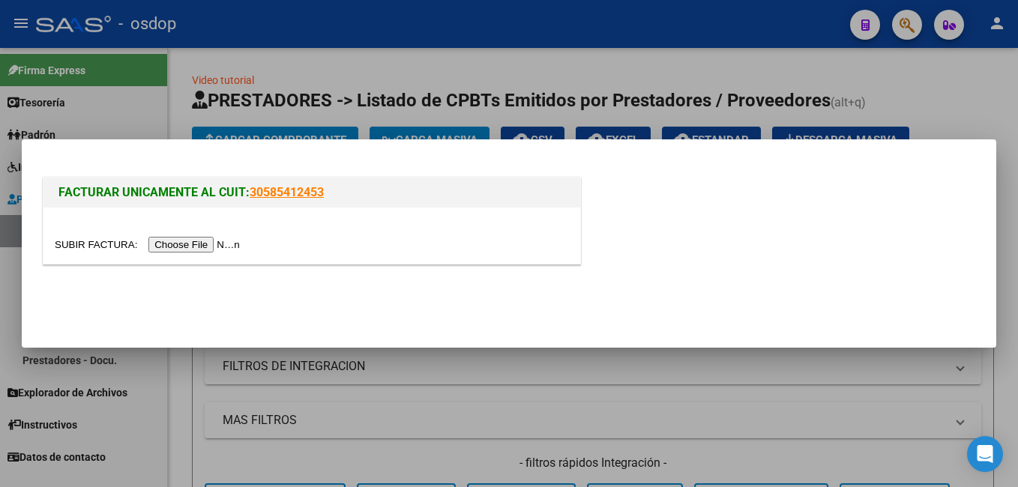
click at [189, 243] on input "file" at bounding box center [150, 245] width 190 height 16
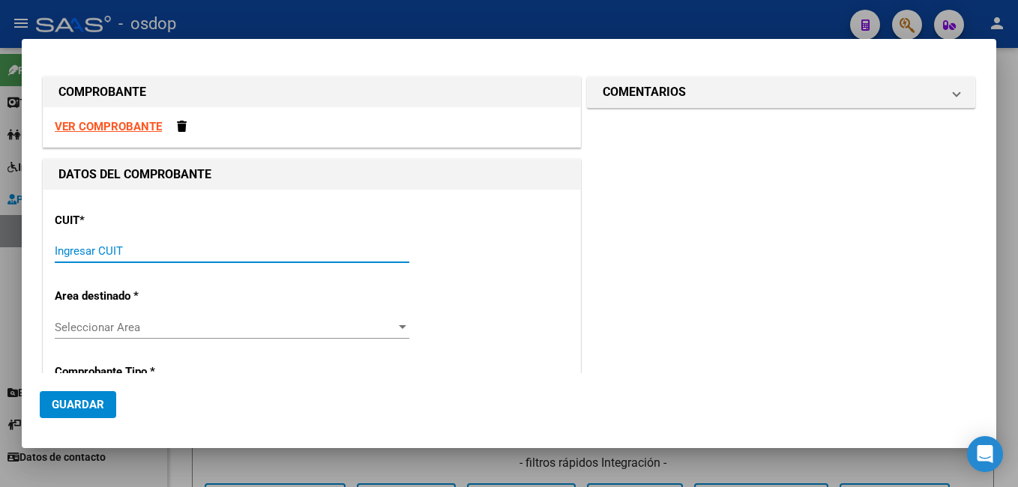
click at [106, 250] on input "Ingresar CUIT" at bounding box center [232, 250] width 355 height 13
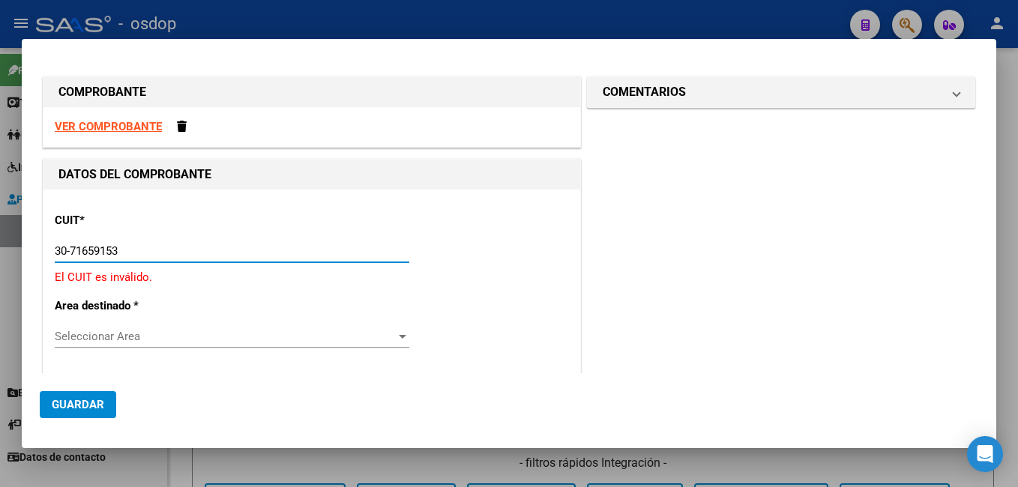
type input "30-71659153-7"
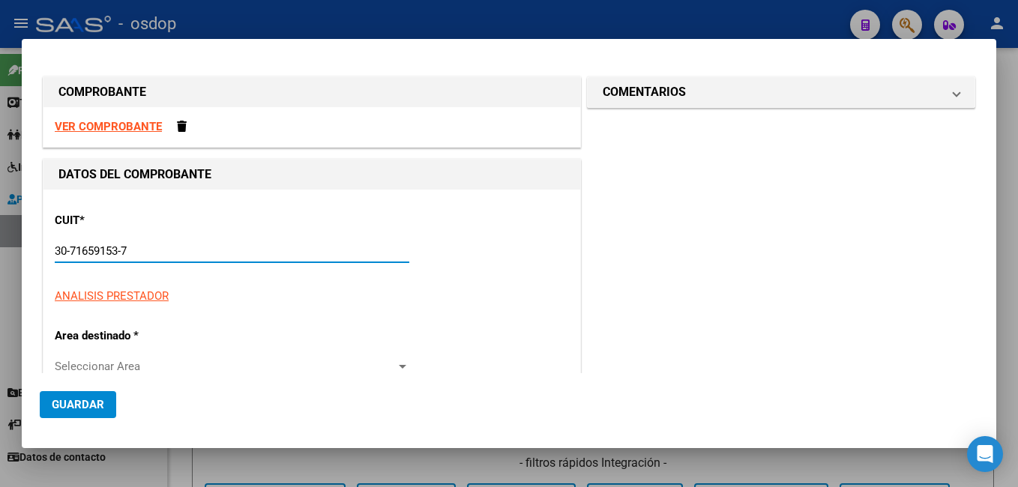
type input "2"
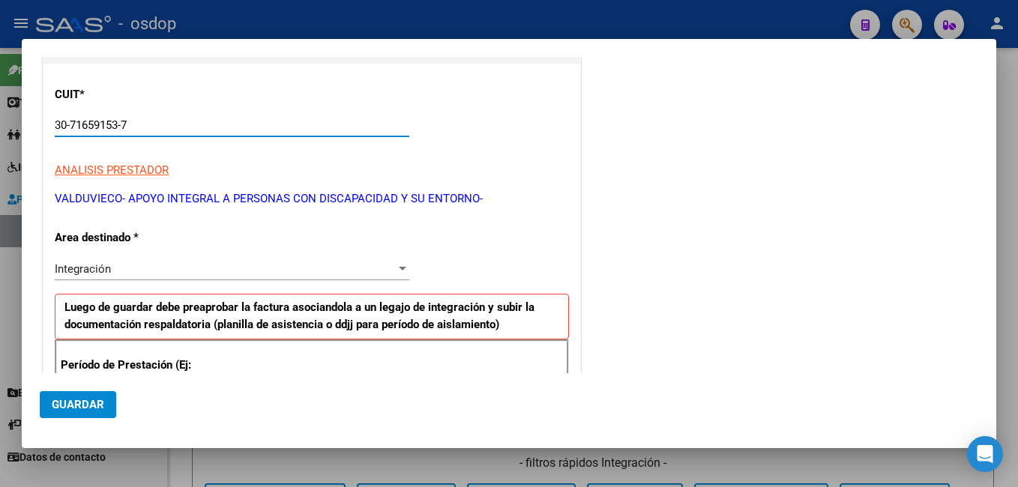
scroll to position [150, 0]
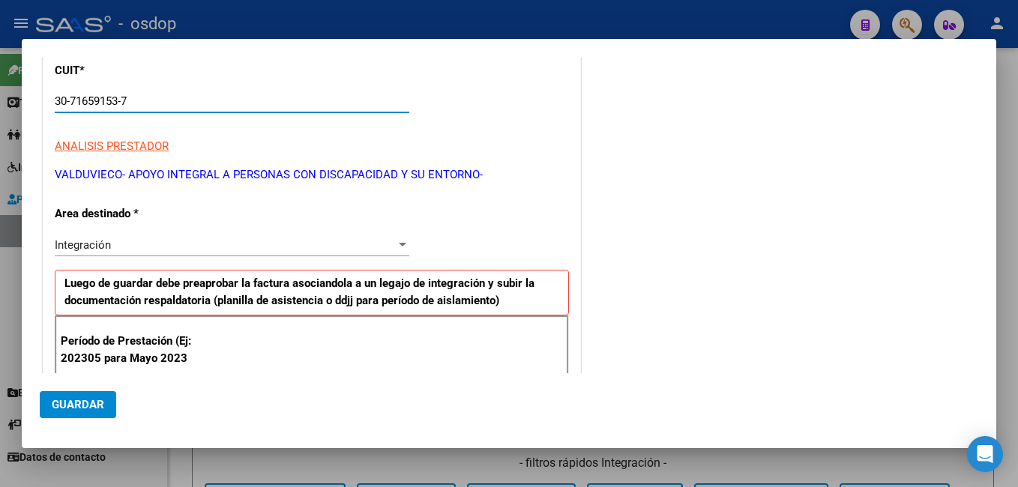
type input "30-71659153-7"
click at [478, 80] on div "CUIT * 30-71659153-7 Ingresar CUIT ANALISIS PRESTADOR [PERSON_NAME]- APOYO INTE…" at bounding box center [312, 117] width 514 height 132
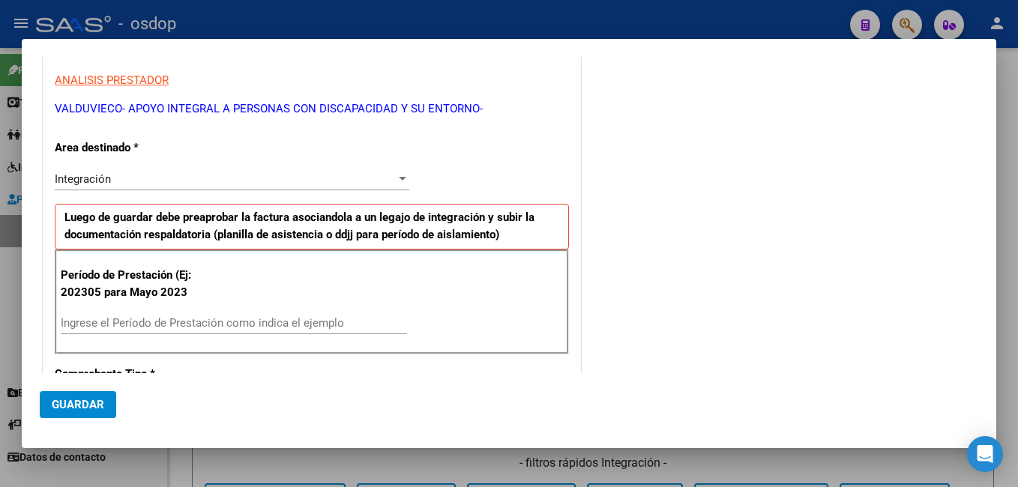
scroll to position [375, 0]
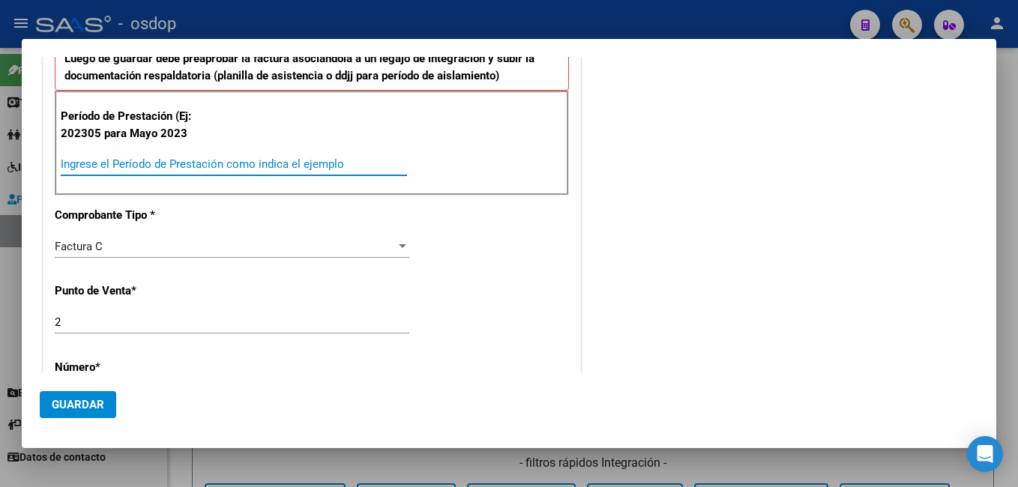
click at [153, 164] on input "Ingrese el Período de Prestación como indica el ejemplo" at bounding box center [234, 163] width 346 height 13
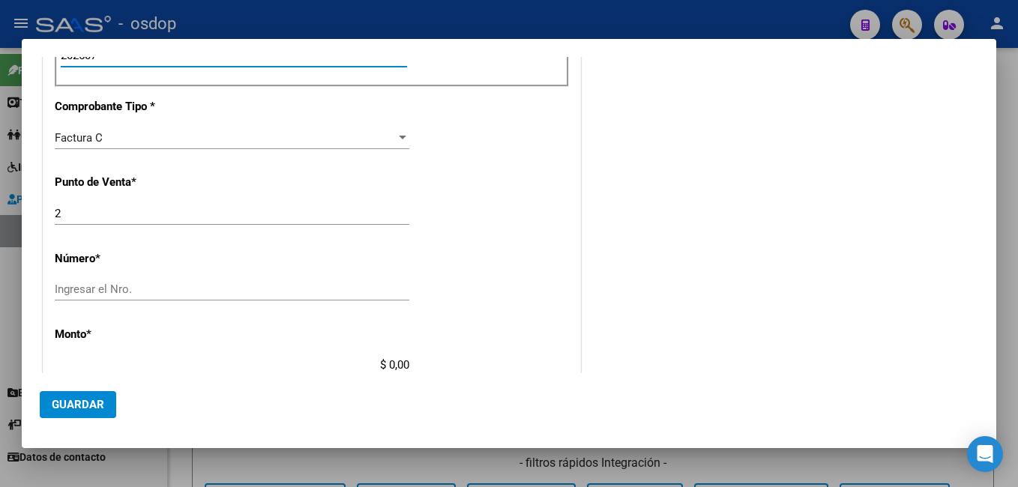
scroll to position [450, 0]
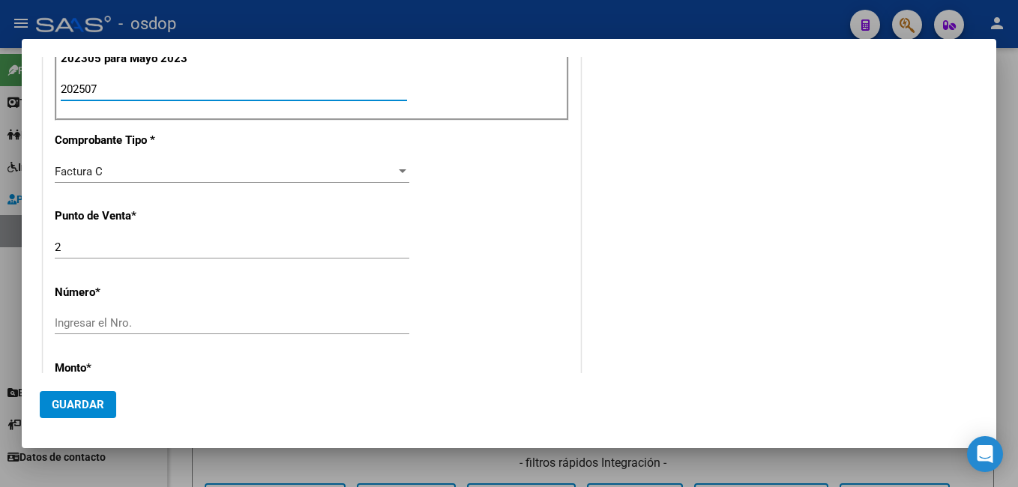
type input "202507"
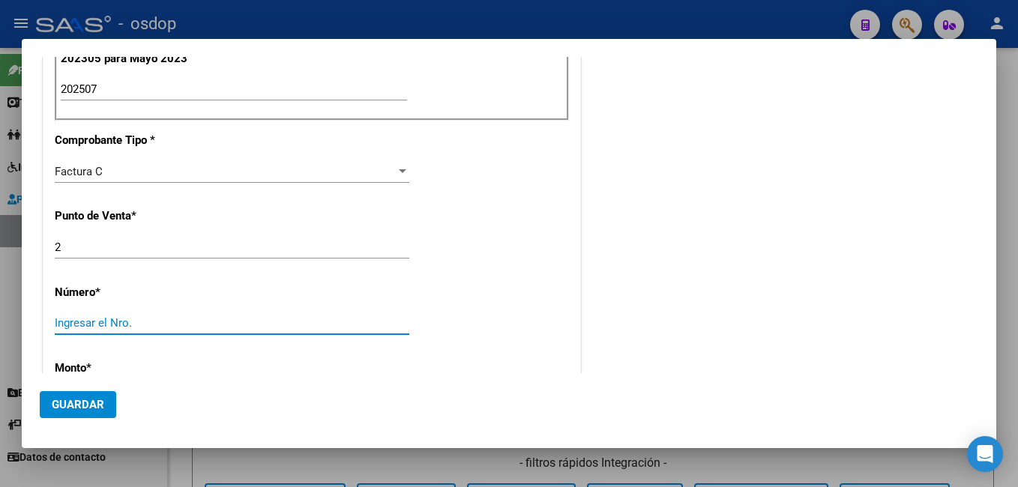
click at [109, 319] on input "Ingresar el Nro." at bounding box center [232, 322] width 355 height 13
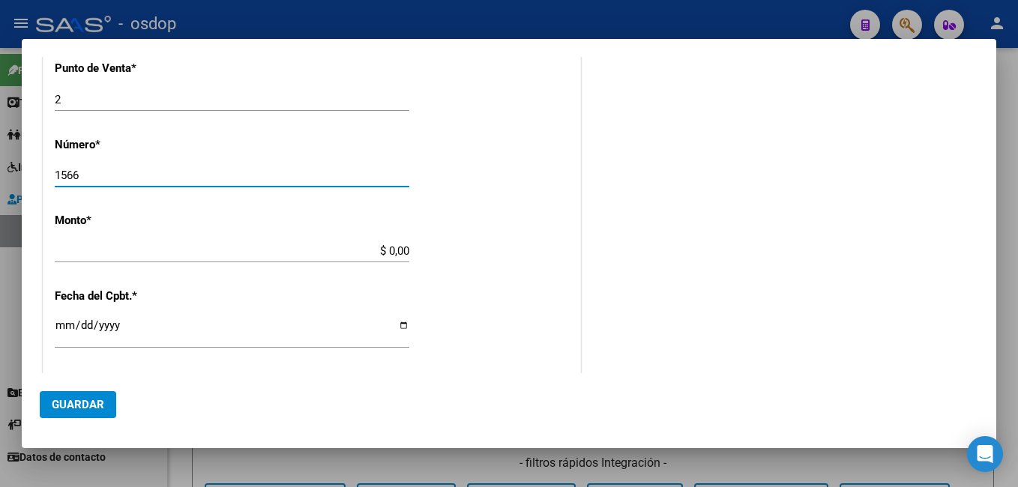
scroll to position [600, 0]
type input "1566"
click at [379, 249] on input "$ 0,00" at bounding box center [232, 248] width 355 height 13
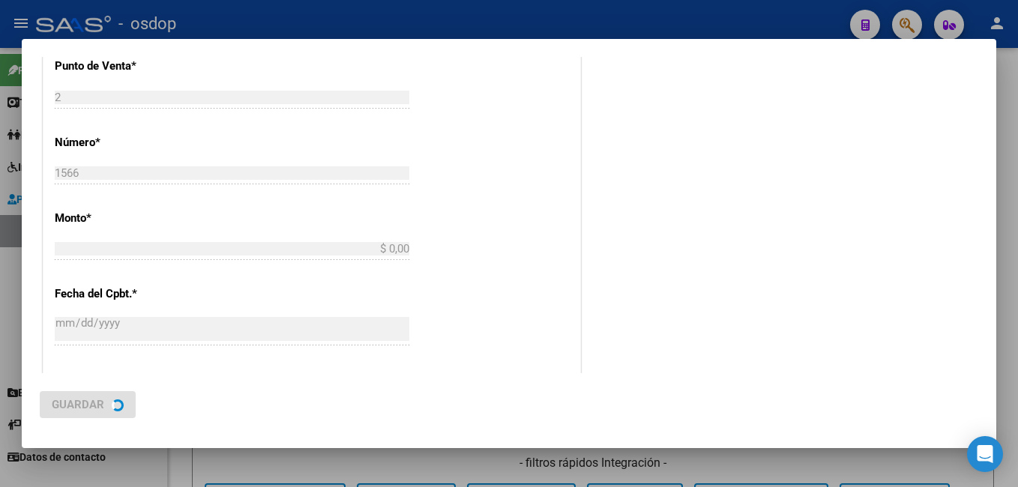
type input "$ 475.830,36"
type input "[DATE]"
type input "75317445360411"
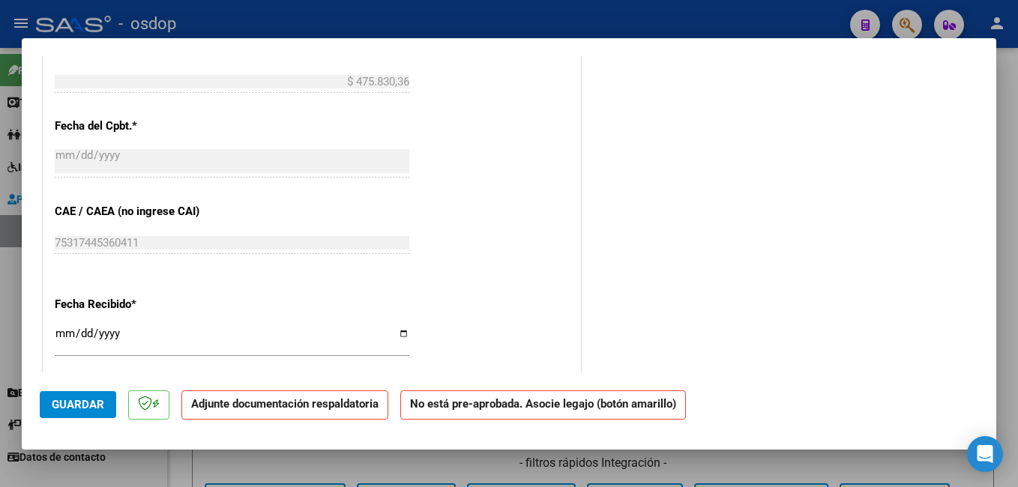
scroll to position [1016, 0]
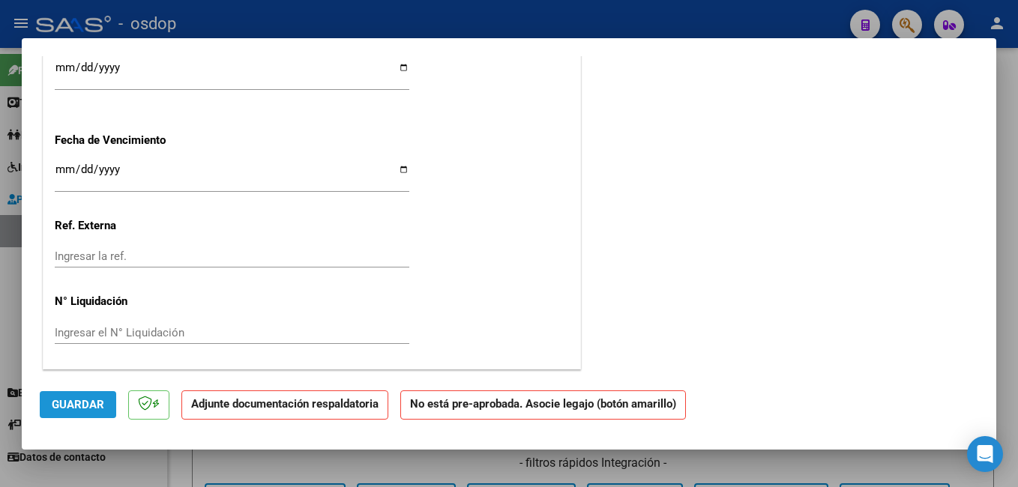
click at [100, 403] on span "Guardar" at bounding box center [78, 404] width 52 height 13
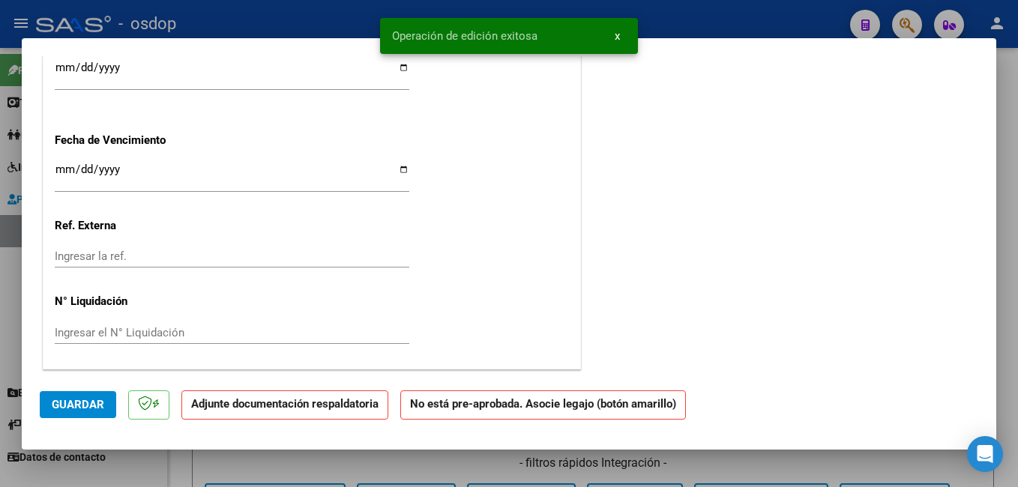
click at [687, 24] on div at bounding box center [509, 243] width 1018 height 487
type input "$ 0,00"
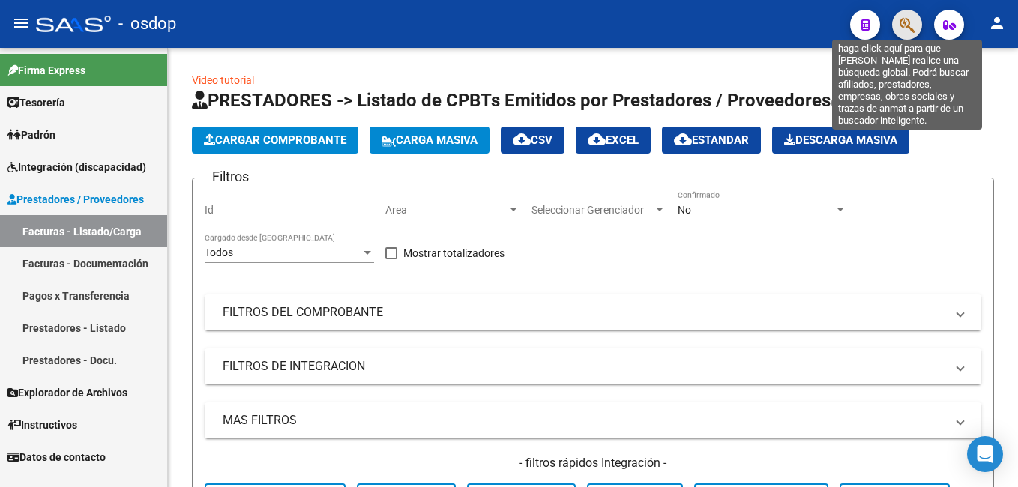
click at [909, 29] on icon "button" at bounding box center [907, 24] width 15 height 17
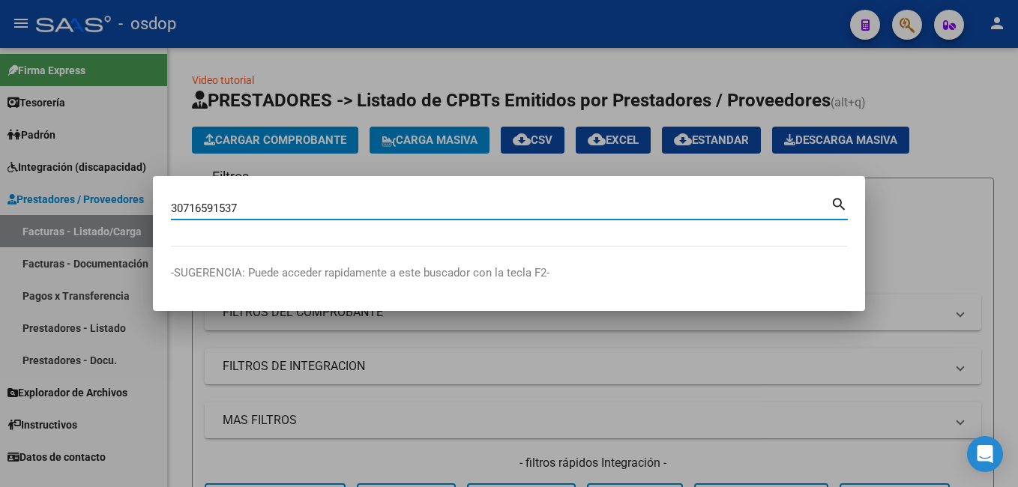
type input "30716591537"
click at [838, 202] on mat-icon "search" at bounding box center [839, 203] width 17 height 18
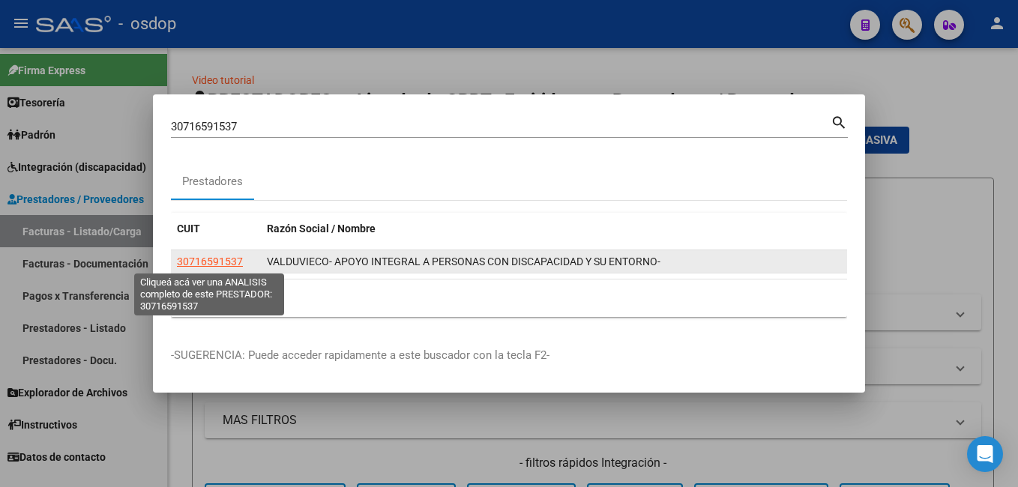
click at [223, 263] on span "30716591537" at bounding box center [210, 262] width 66 height 12
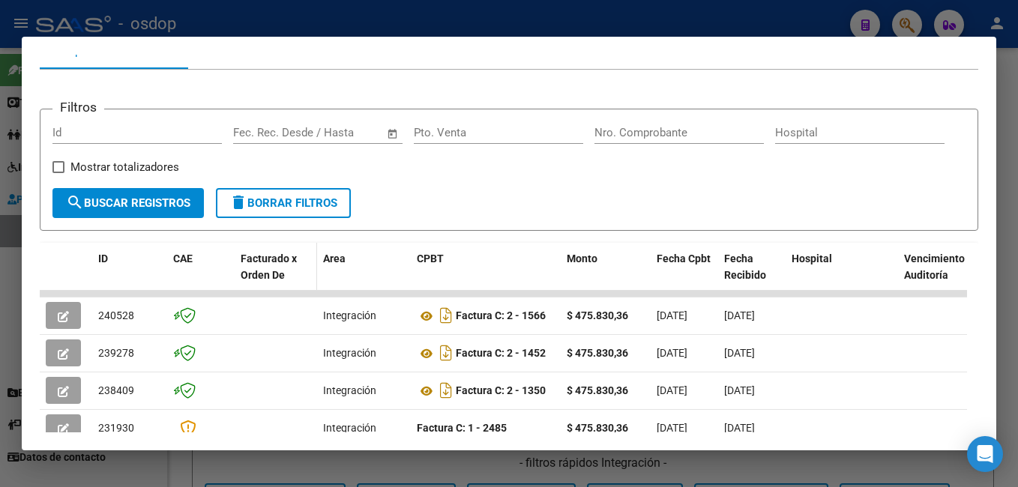
scroll to position [253, 0]
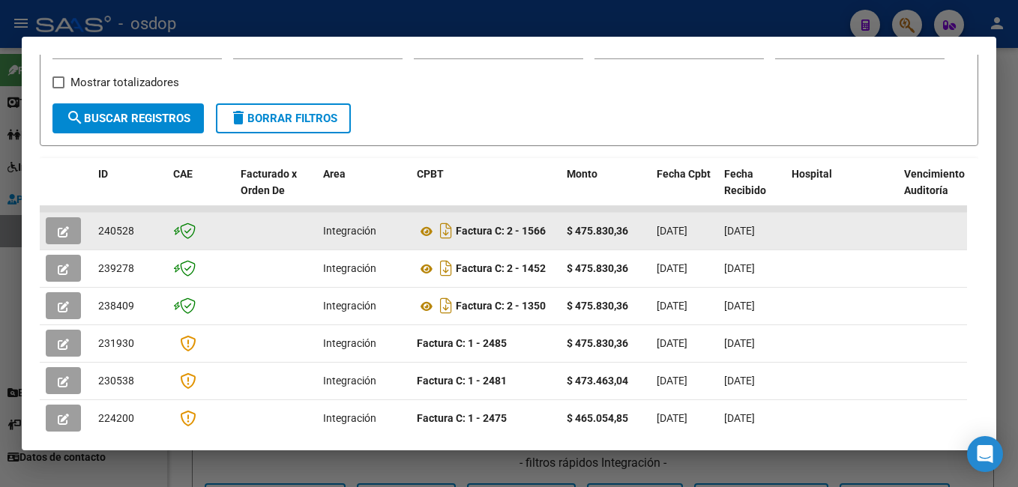
click at [65, 227] on button "button" at bounding box center [63, 230] width 35 height 27
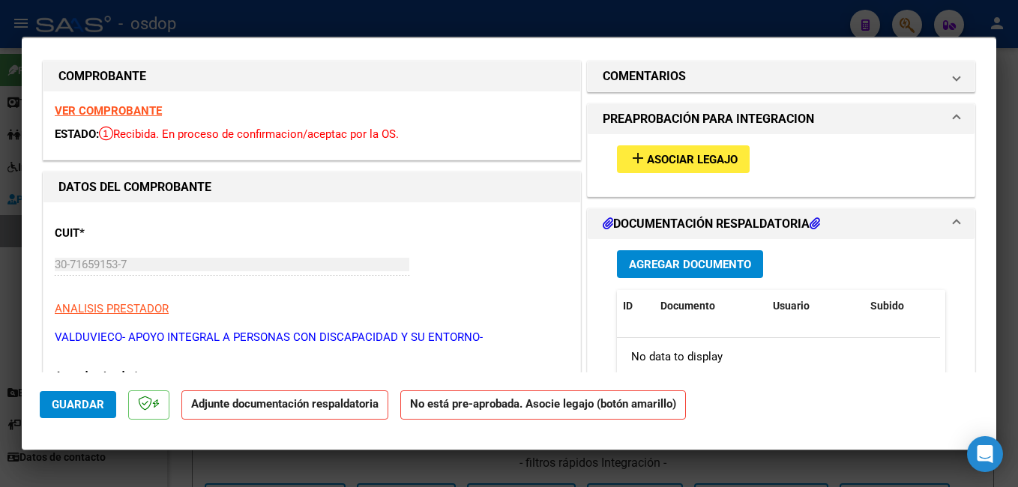
scroll to position [0, 0]
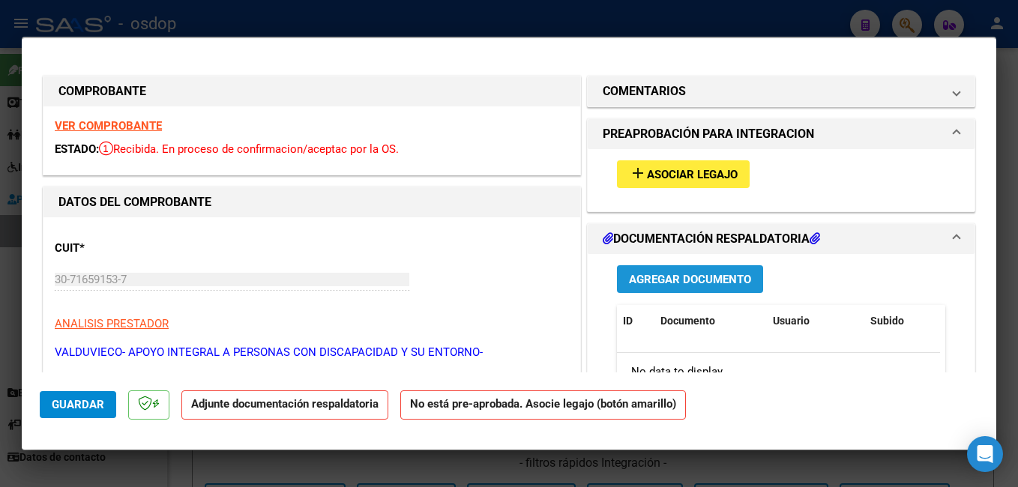
click at [634, 274] on span "Agregar Documento" at bounding box center [690, 279] width 122 height 13
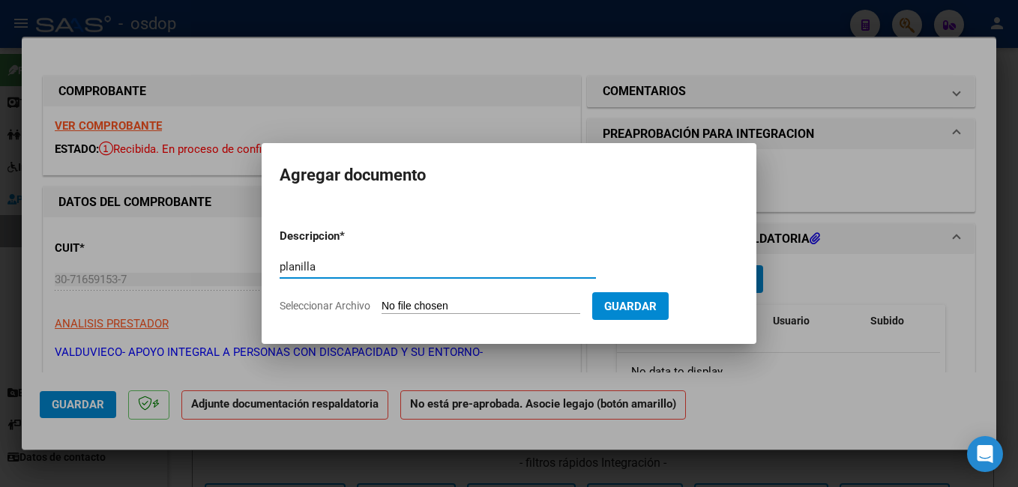
type input "planilla"
click at [562, 307] on input "Seleccionar Archivo" at bounding box center [481, 307] width 199 height 14
type input "C:\fakepath\[PERSON_NAME] (2).pdf"
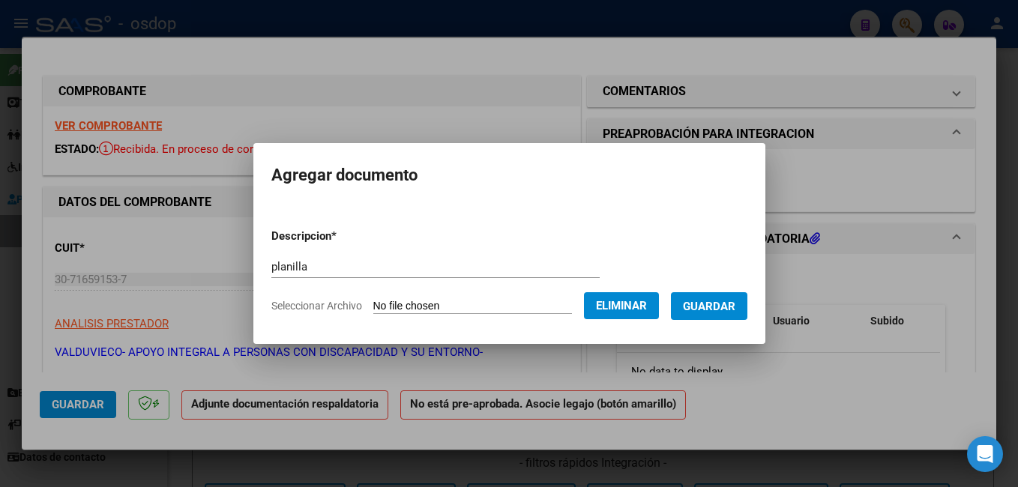
click at [709, 313] on span "Guardar" at bounding box center [709, 306] width 52 height 13
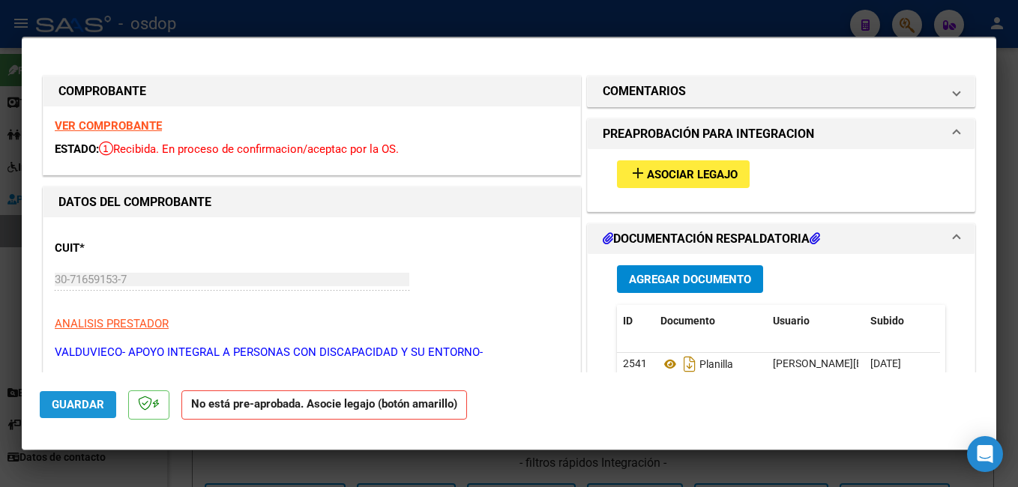
click at [67, 406] on span "Guardar" at bounding box center [78, 404] width 52 height 13
click at [375, 17] on div at bounding box center [509, 243] width 1018 height 487
type input "$ 0,00"
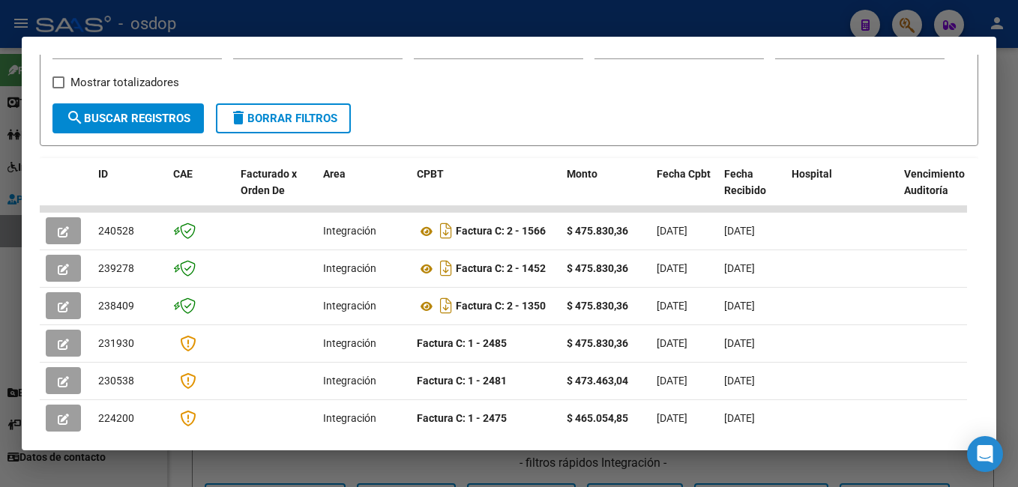
click at [149, 41] on mat-dialog-container "Análisis Prestador - CUIT: 30716591537 cloud_download Exportar CSV ABM ARCA Imp…" at bounding box center [509, 244] width 975 height 415
click at [151, 34] on div at bounding box center [509, 243] width 1018 height 487
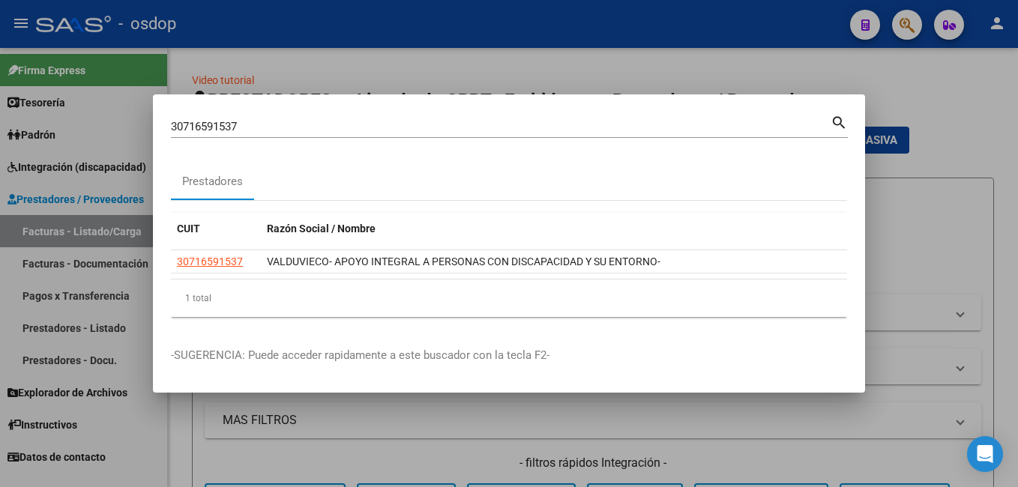
click at [370, 69] on div at bounding box center [509, 243] width 1018 height 487
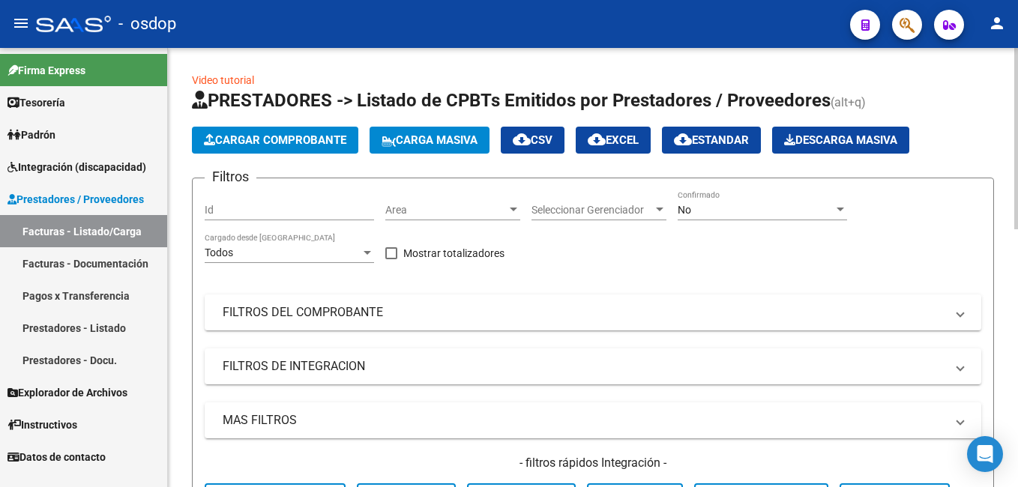
click at [293, 135] on span "Cargar Comprobante" at bounding box center [275, 139] width 142 height 13
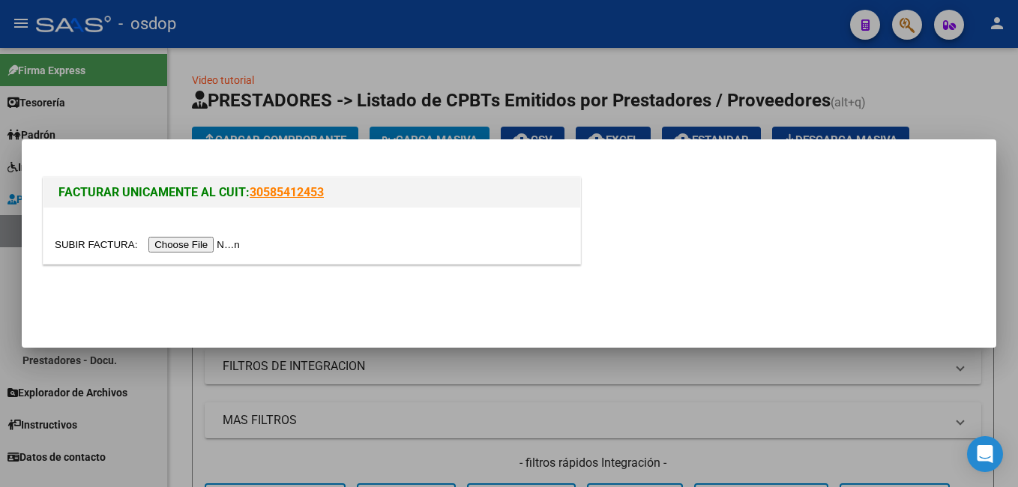
click at [183, 237] on input "file" at bounding box center [150, 245] width 190 height 16
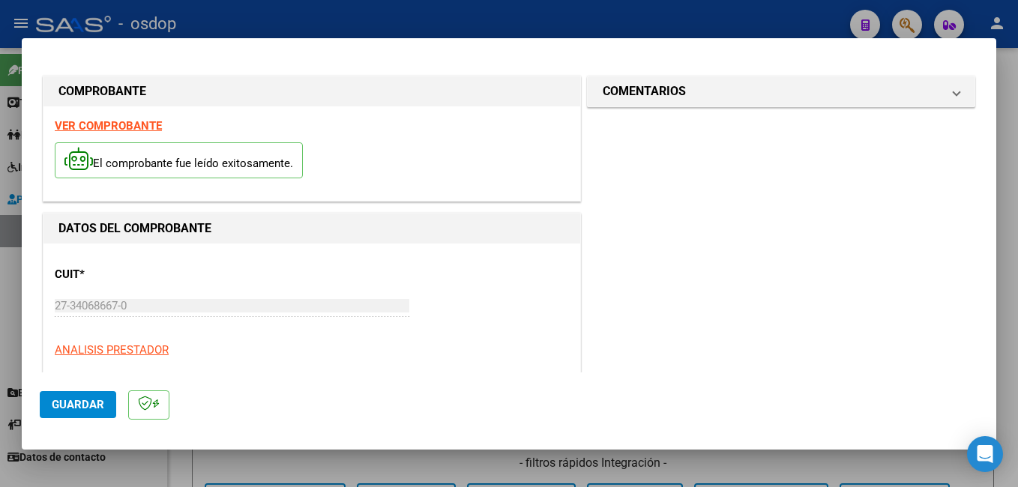
scroll to position [150, 0]
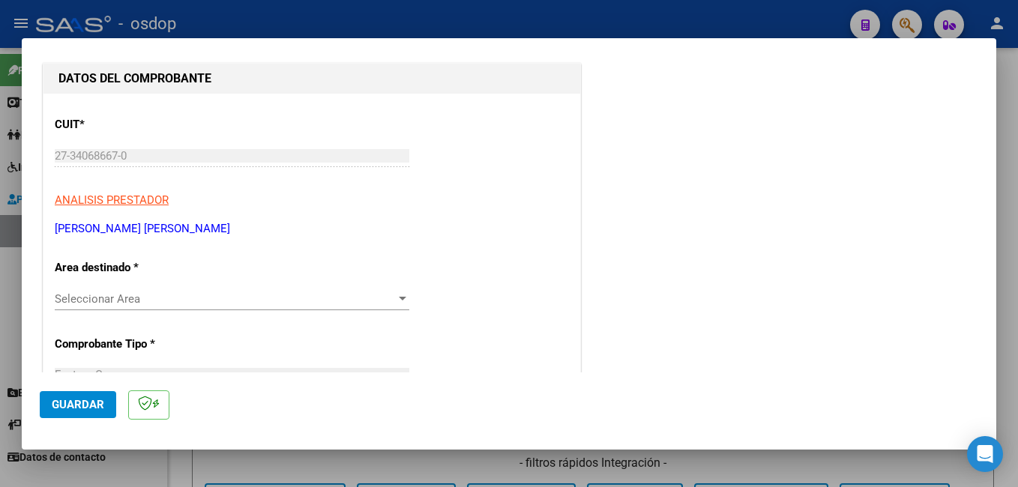
click at [145, 299] on span "Seleccionar Area" at bounding box center [225, 298] width 341 height 13
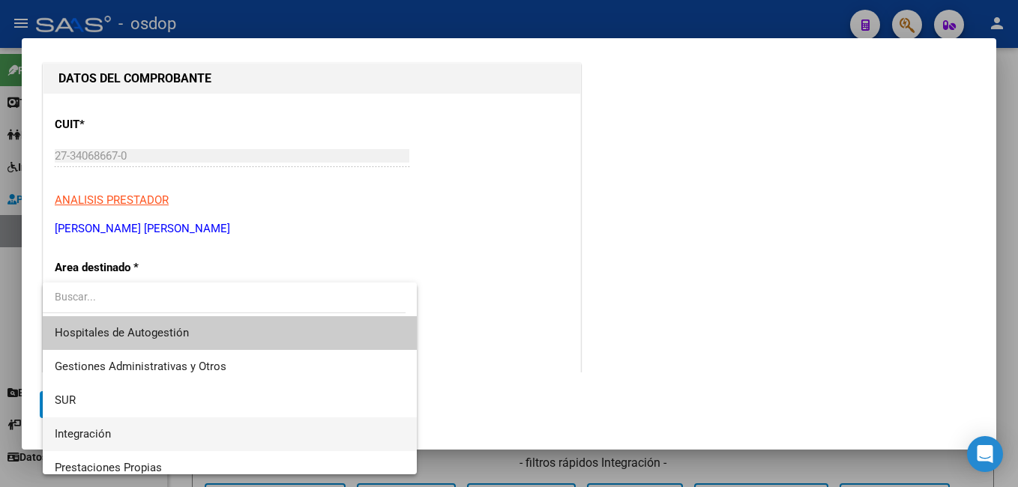
click at [152, 428] on span "Integración" at bounding box center [230, 435] width 350 height 34
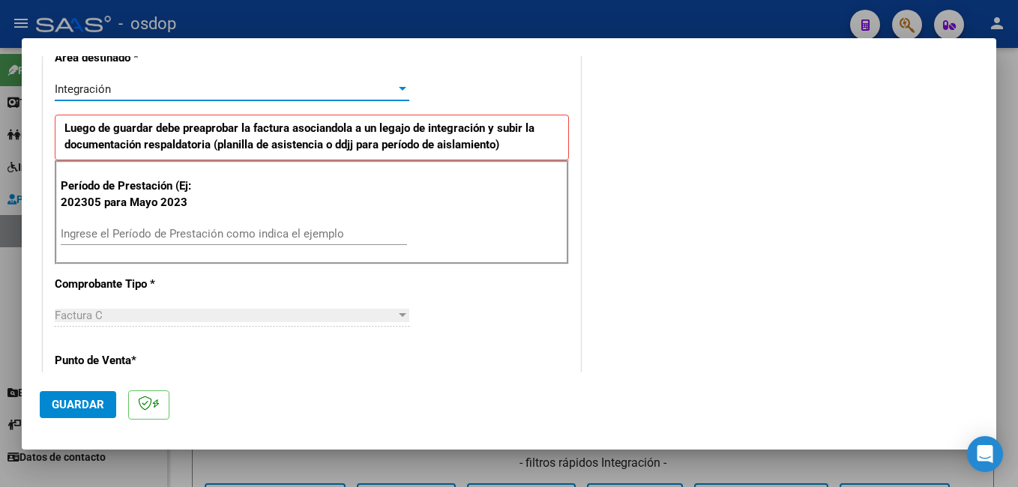
scroll to position [375, 0]
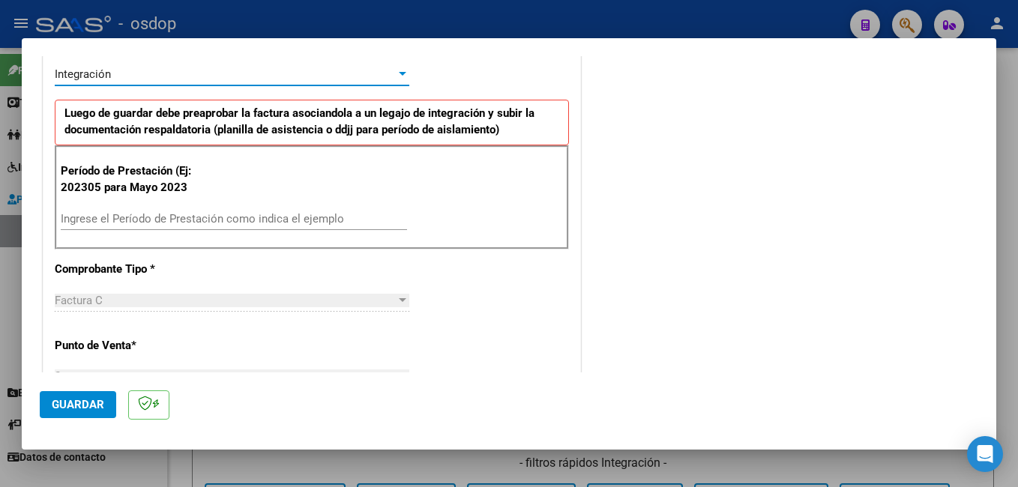
click at [169, 221] on input "Ingrese el Período de Prestación como indica el ejemplo" at bounding box center [234, 218] width 346 height 13
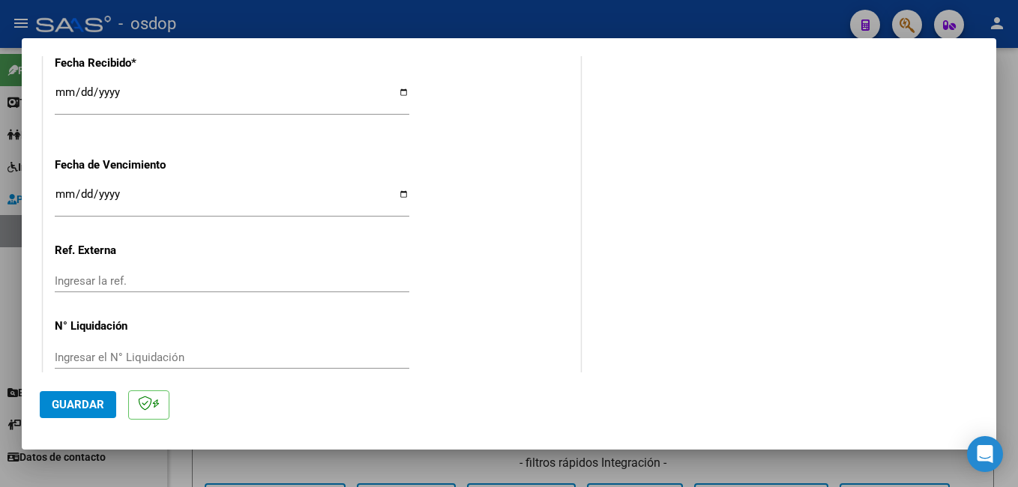
scroll to position [1088, 0]
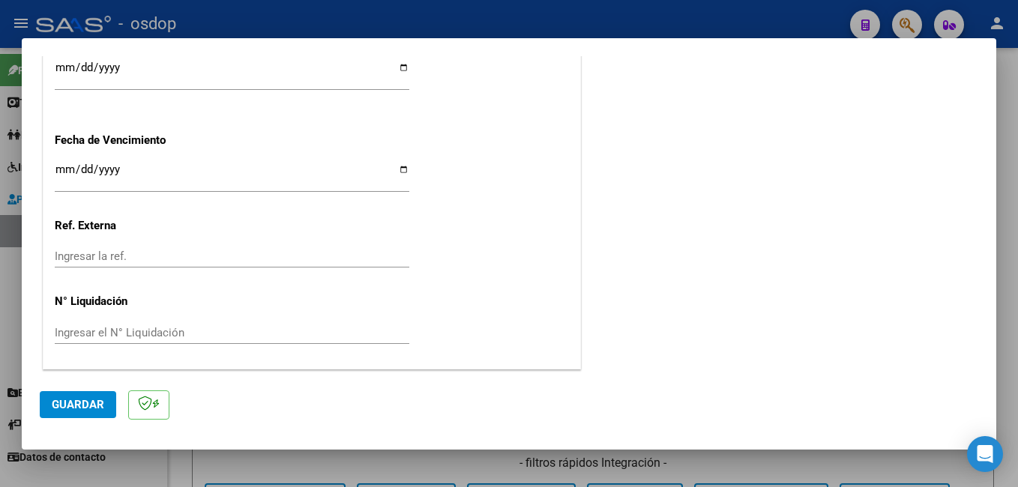
type input "202507"
click at [74, 406] on span "Guardar" at bounding box center [78, 404] width 52 height 13
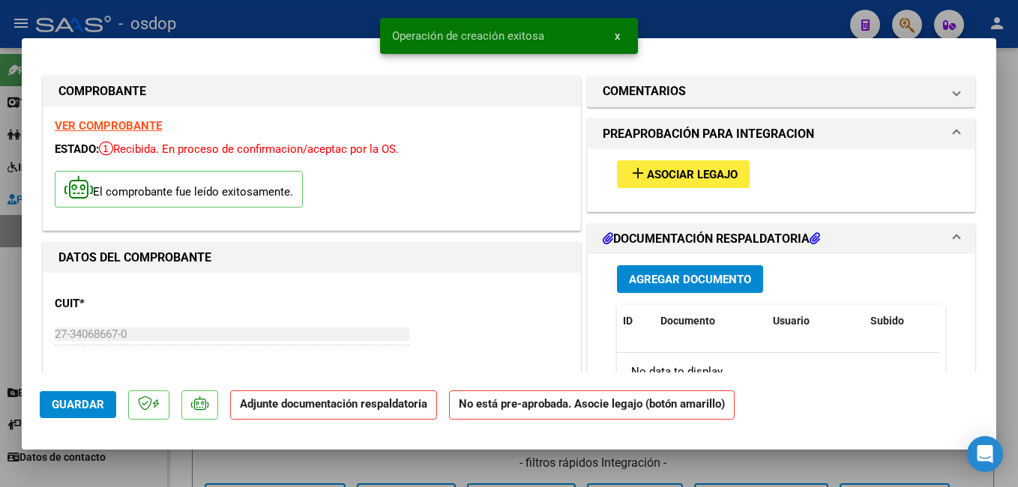
click at [629, 174] on mat-icon "add" at bounding box center [638, 173] width 18 height 18
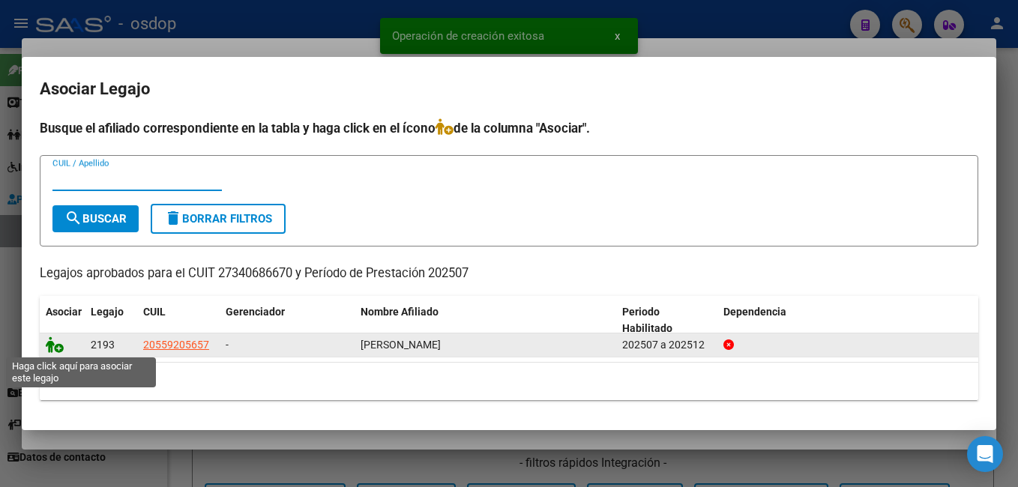
click at [49, 349] on icon at bounding box center [55, 345] width 18 height 16
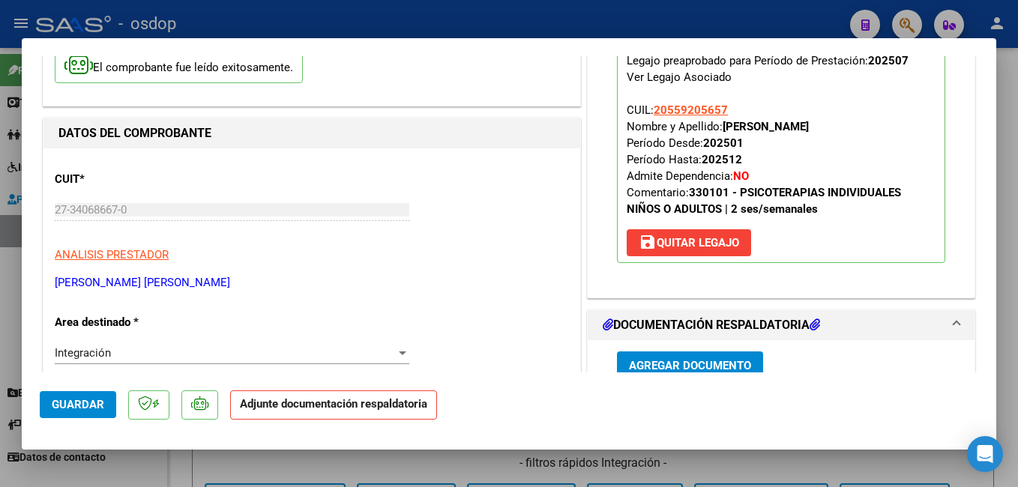
scroll to position [375, 0]
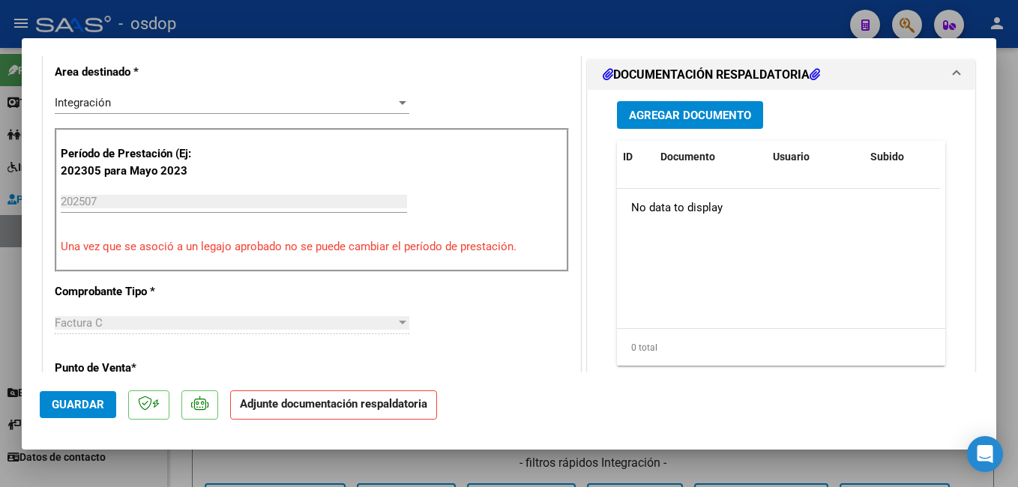
click at [678, 116] on span "Agregar Documento" at bounding box center [690, 115] width 122 height 13
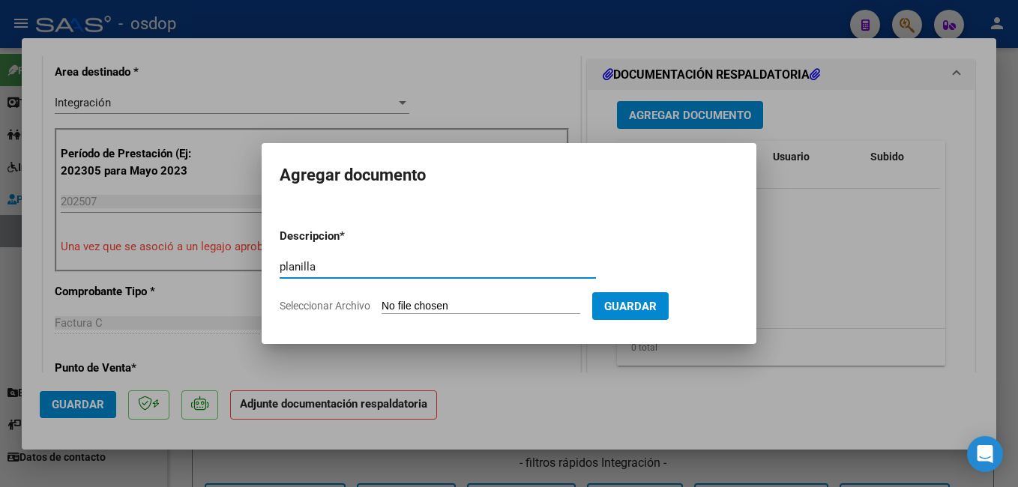
type input "planilla"
click at [504, 295] on form "Descripcion * planilla Escriba aquí una descripcion Seleccionar Archivo Guardar" at bounding box center [509, 271] width 459 height 109
click at [503, 307] on input "Seleccionar Archivo" at bounding box center [481, 307] width 199 height 14
type input "C:\fakepath\07 ASIST [PERSON_NAME].pdf"
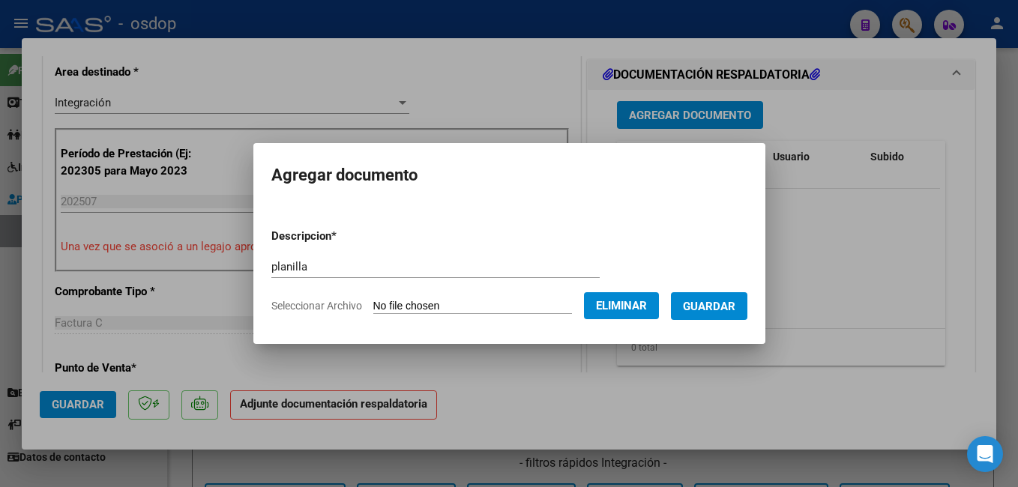
click at [735, 308] on span "Guardar" at bounding box center [709, 306] width 52 height 13
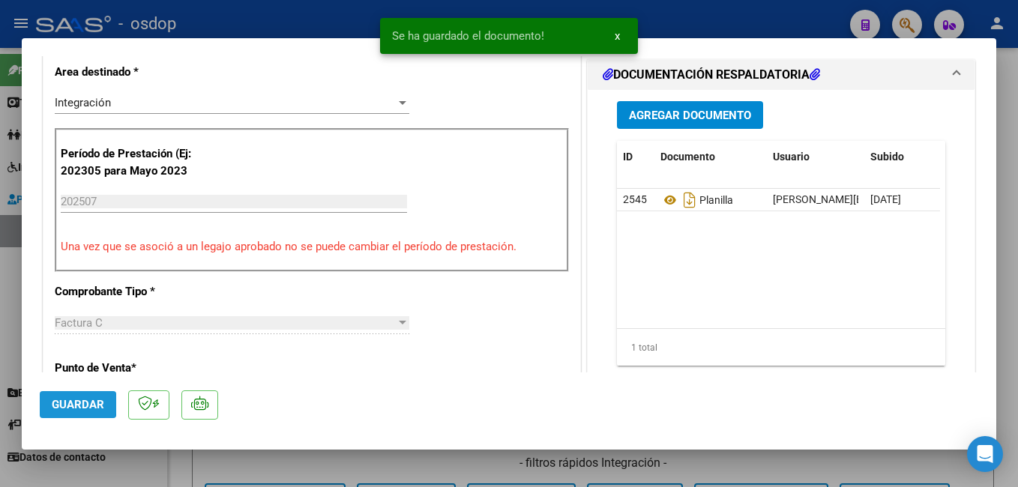
click at [59, 404] on span "Guardar" at bounding box center [78, 404] width 52 height 13
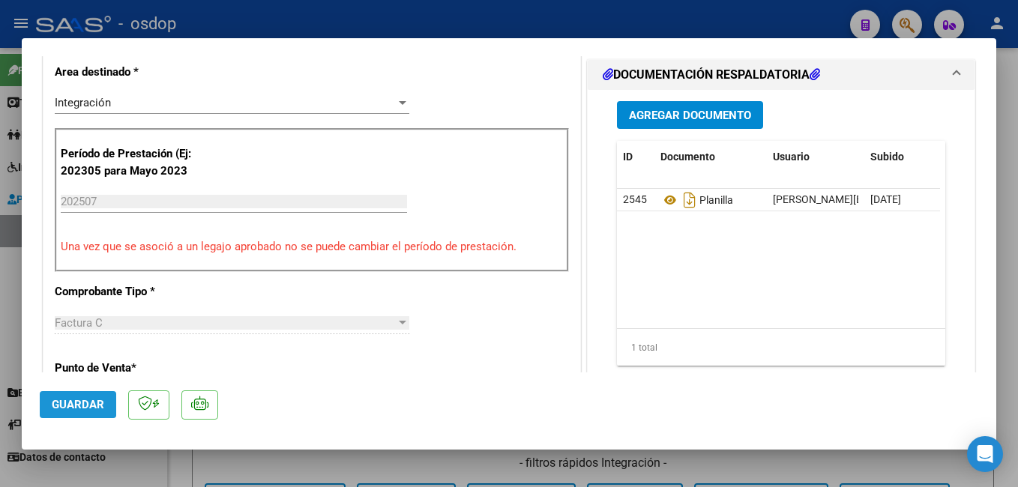
click at [61, 403] on span "Guardar" at bounding box center [78, 404] width 52 height 13
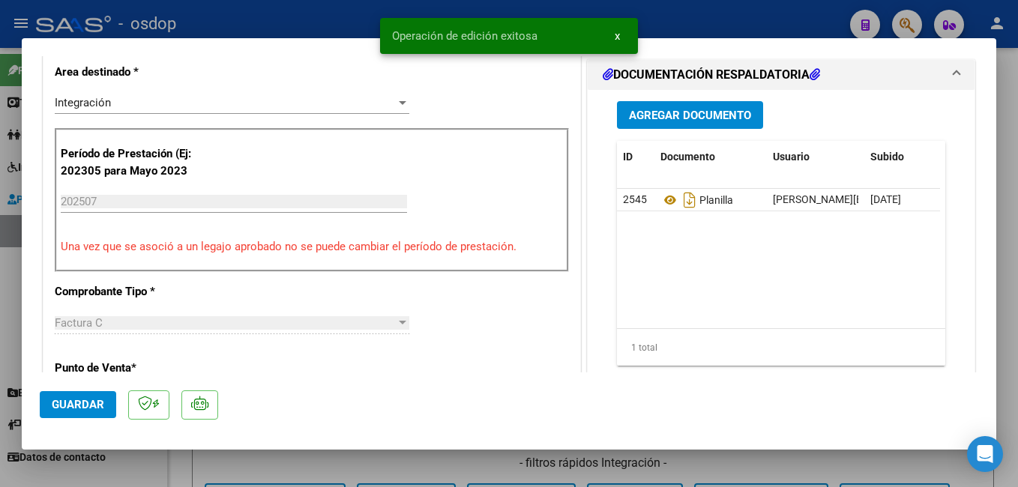
click at [325, 25] on div at bounding box center [509, 243] width 1018 height 487
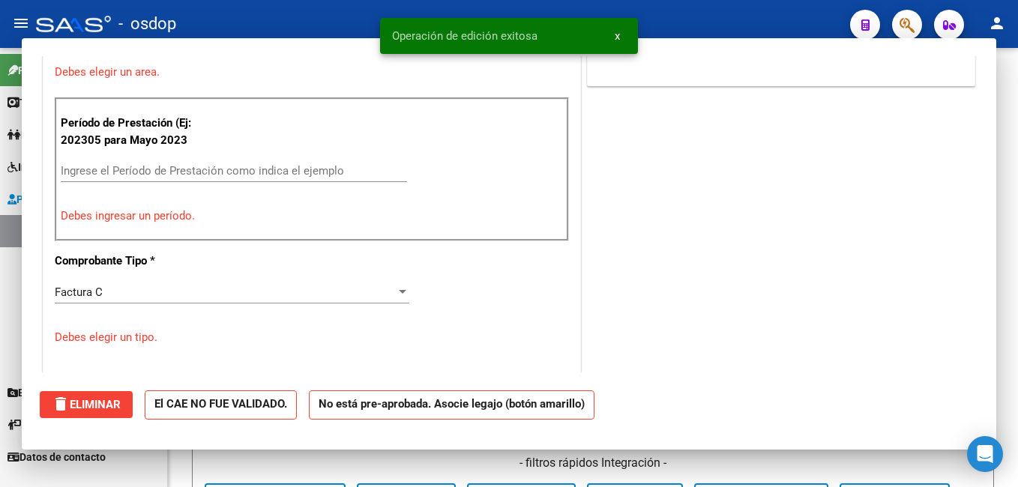
scroll to position [0, 0]
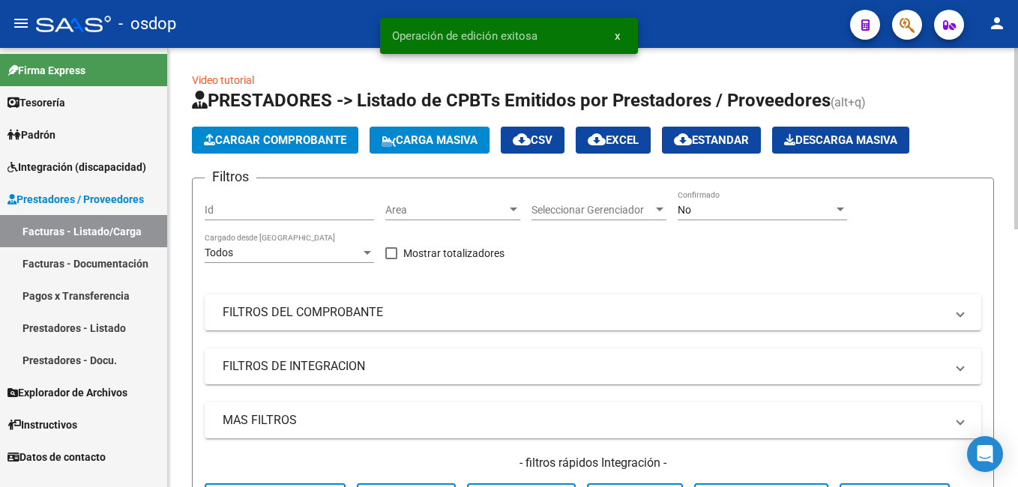
click at [273, 135] on span "Cargar Comprobante" at bounding box center [275, 139] width 142 height 13
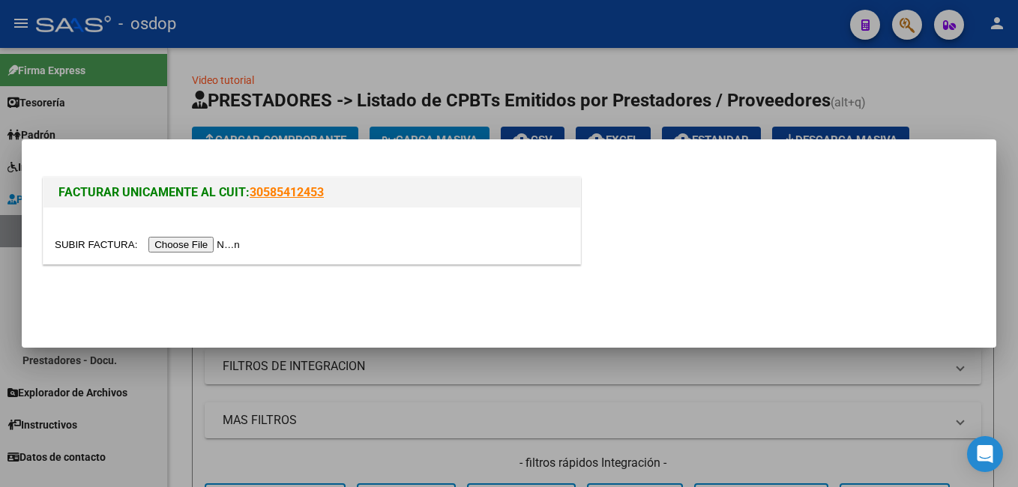
click at [174, 237] on input "file" at bounding box center [150, 245] width 190 height 16
click at [202, 245] on input "file" at bounding box center [150, 245] width 190 height 16
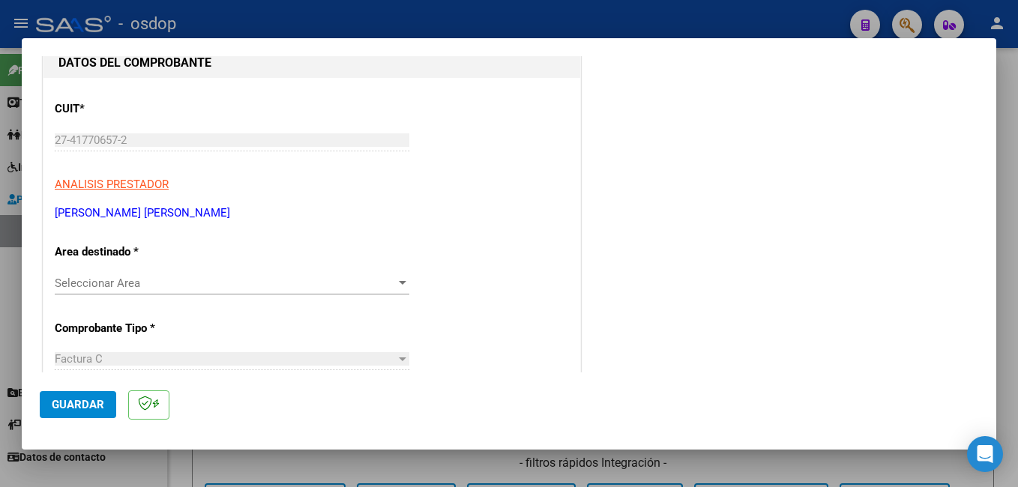
scroll to position [113, 0]
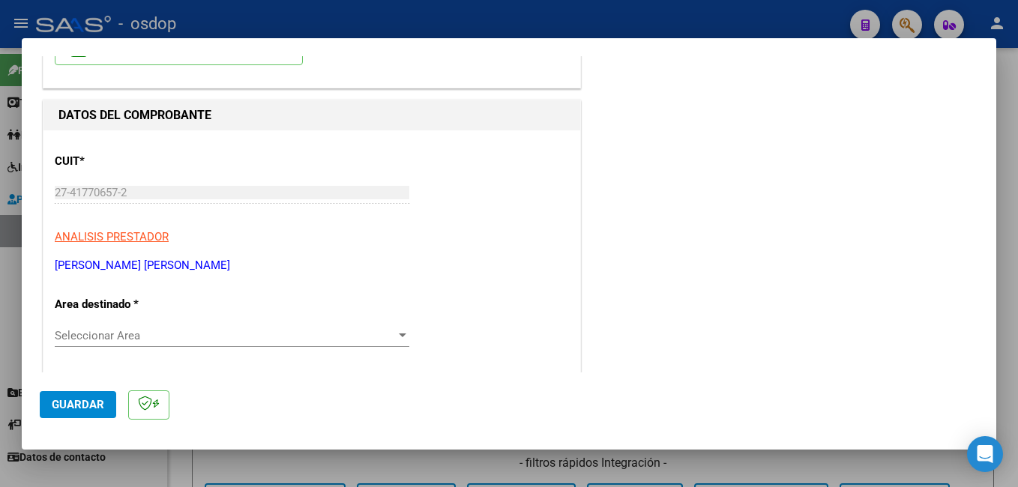
click at [169, 337] on span "Seleccionar Area" at bounding box center [225, 335] width 341 height 13
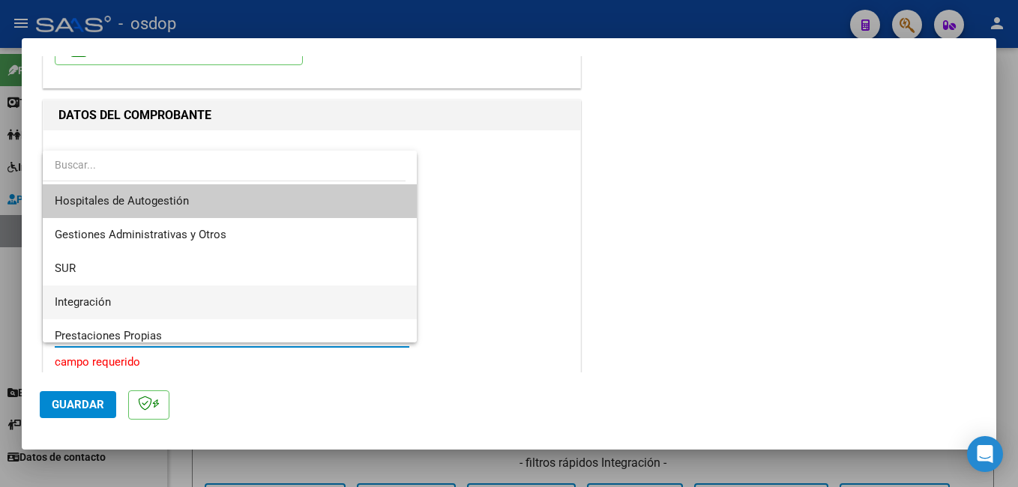
click at [166, 304] on span "Integración" at bounding box center [230, 303] width 350 height 34
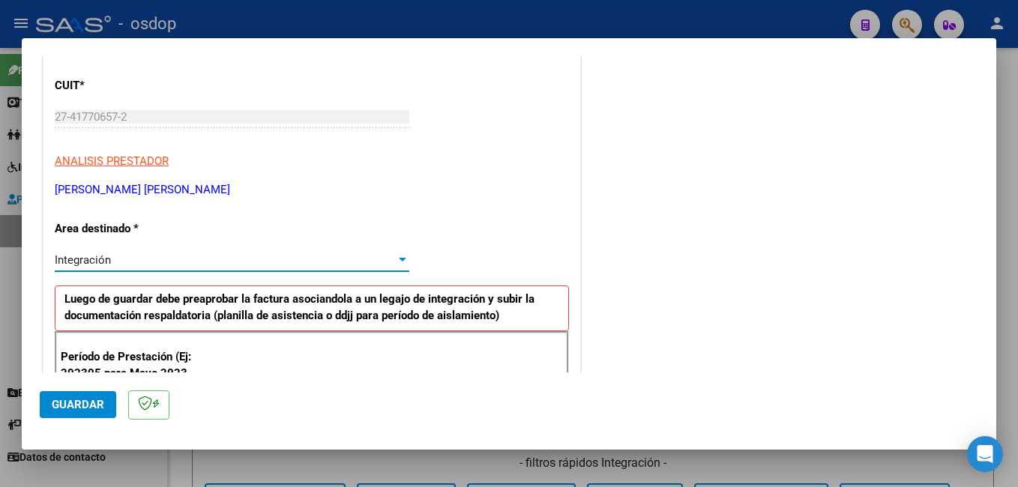
scroll to position [263, 0]
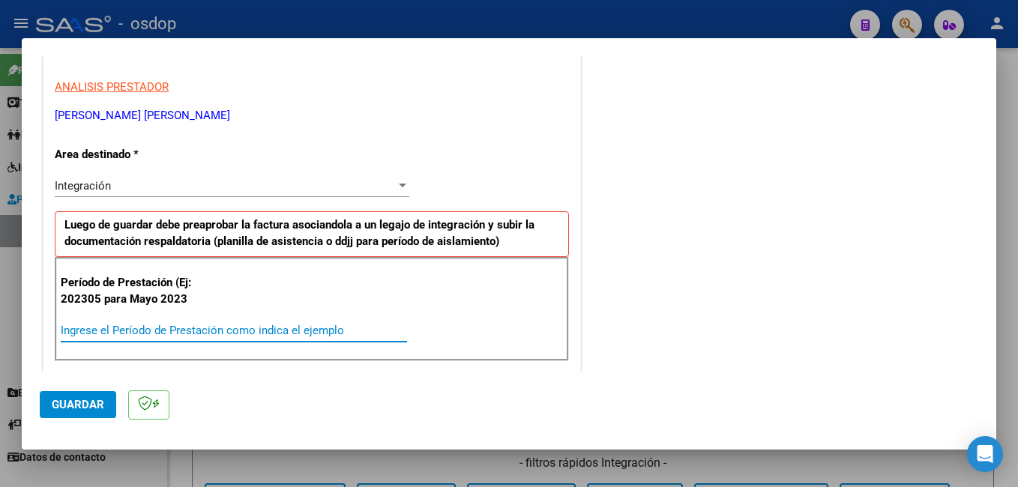
click at [163, 325] on input "Ingrese el Período de Prestación como indica el ejemplo" at bounding box center [234, 330] width 346 height 13
type input "202507"
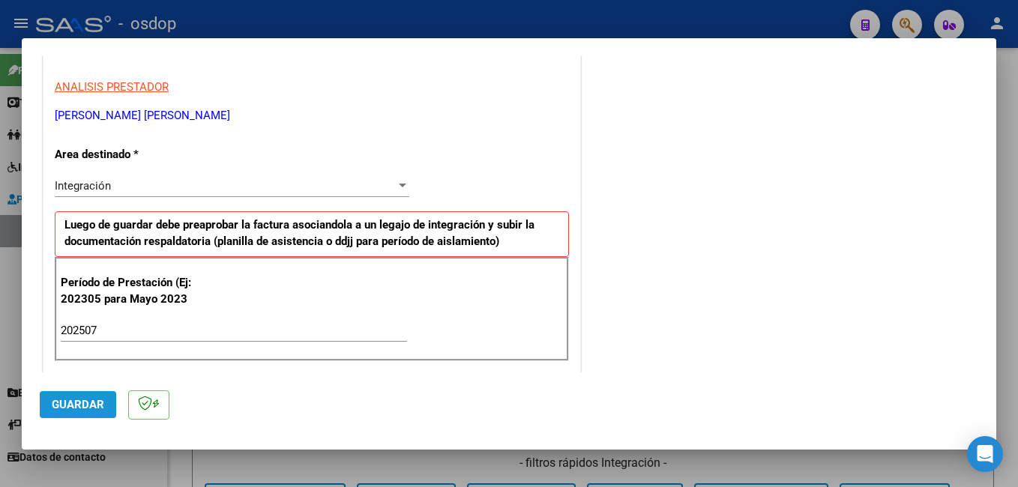
click at [88, 406] on span "Guardar" at bounding box center [78, 404] width 52 height 13
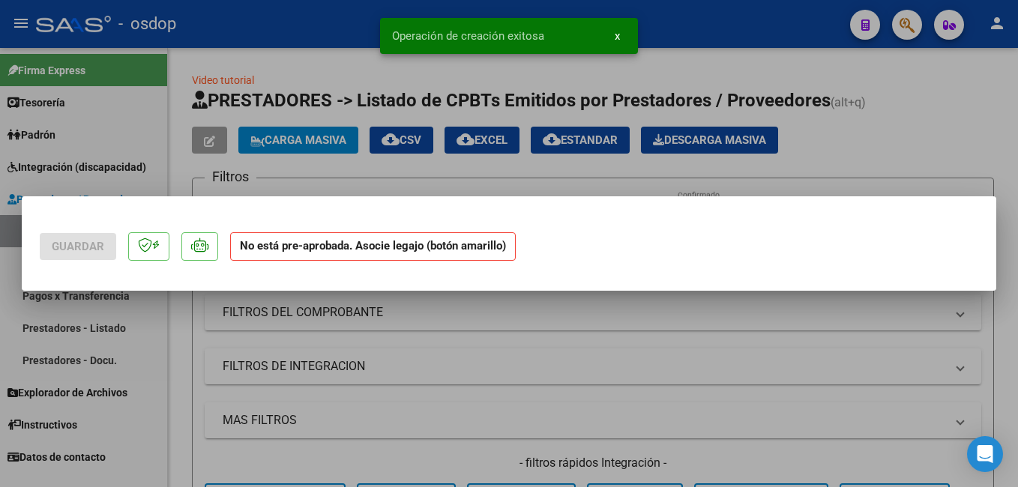
scroll to position [0, 0]
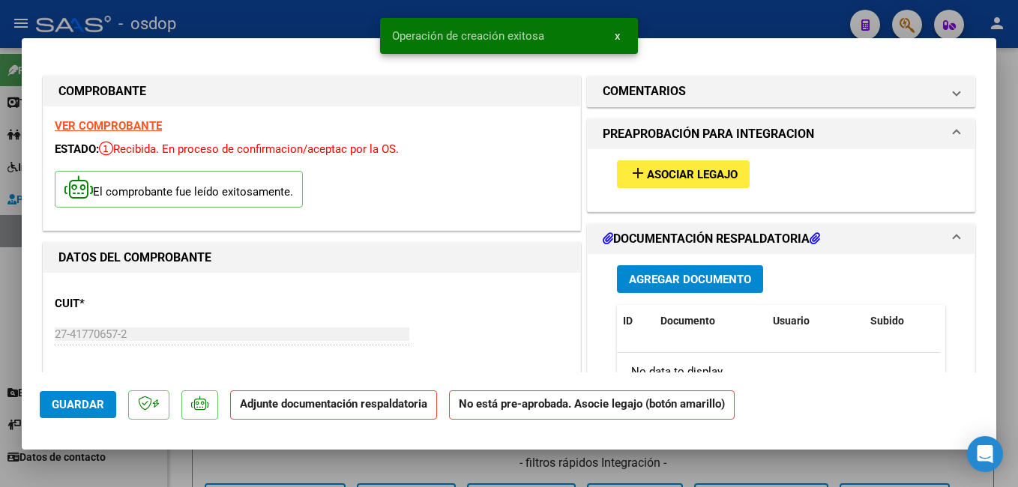
click at [725, 182] on button "add Asociar Legajo" at bounding box center [683, 174] width 133 height 28
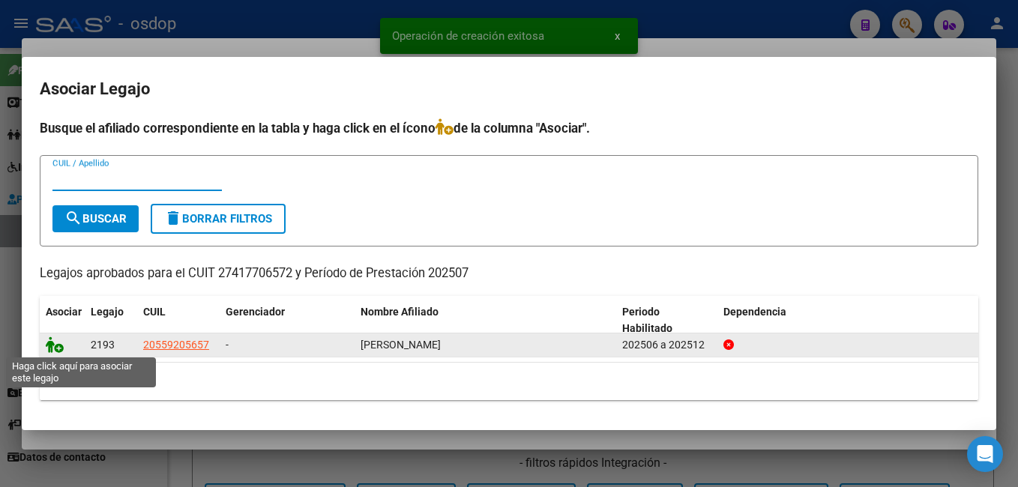
click at [50, 342] on icon at bounding box center [55, 345] width 18 height 16
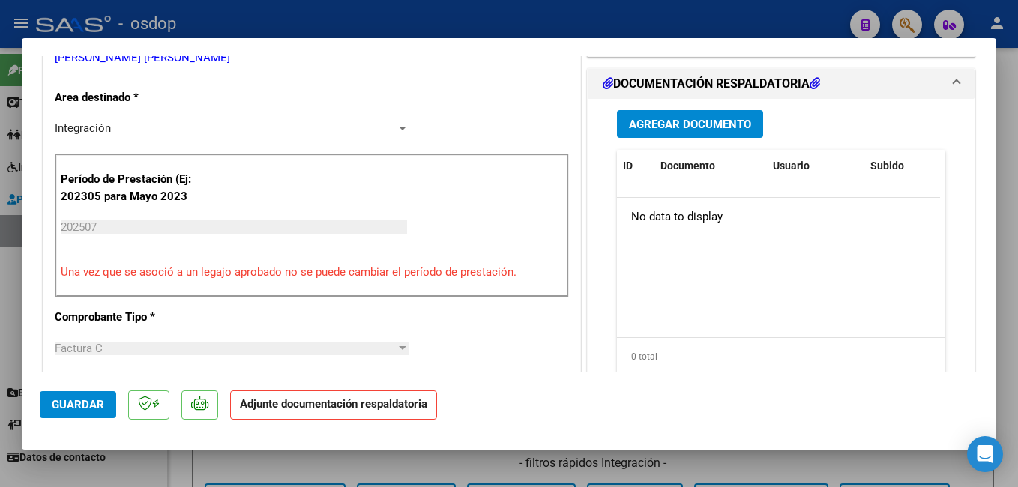
scroll to position [300, 0]
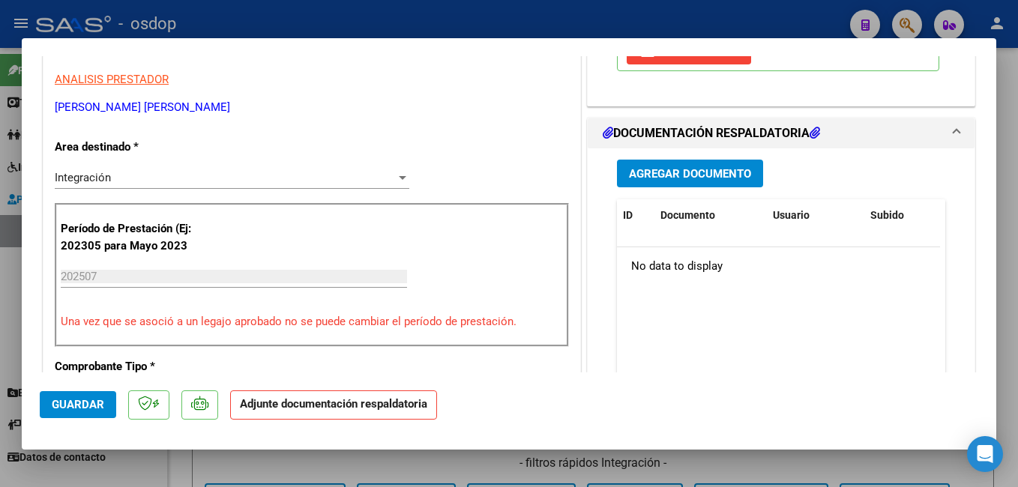
click at [672, 172] on span "Agregar Documento" at bounding box center [690, 173] width 122 height 13
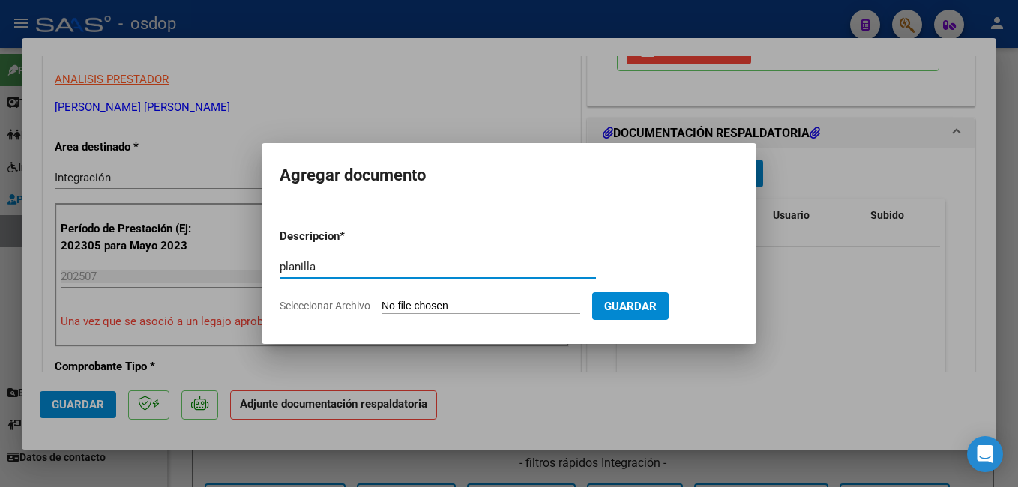
type input "planilla"
click at [669, 130] on div at bounding box center [509, 243] width 1018 height 487
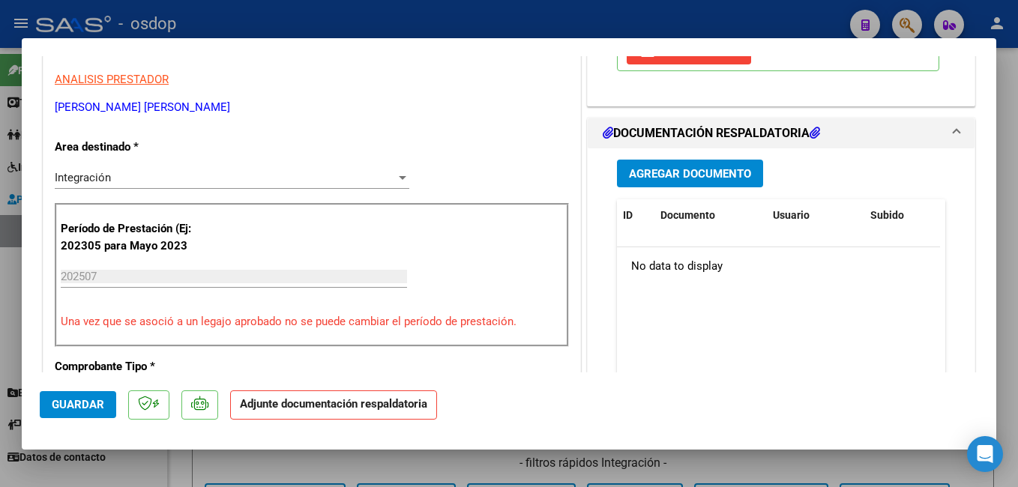
click at [683, 175] on span "Agregar Documento" at bounding box center [690, 173] width 122 height 13
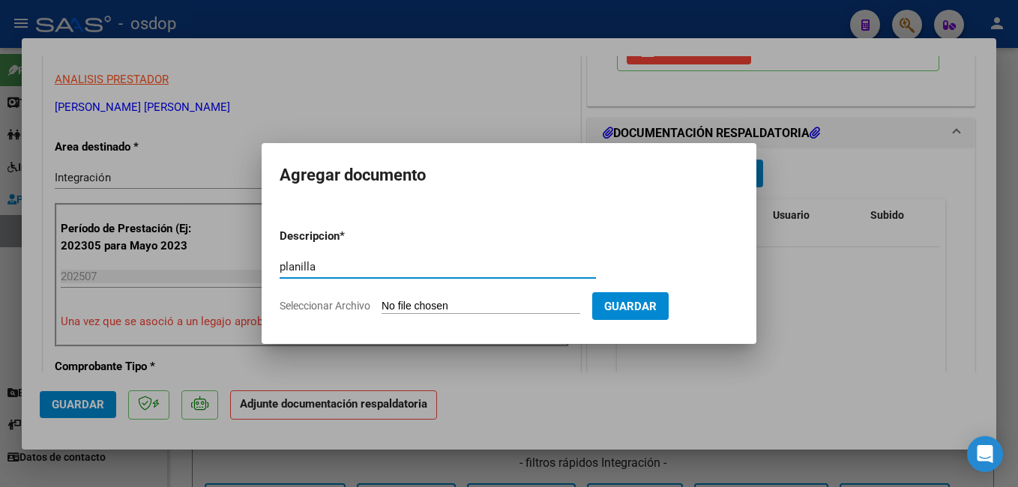
type input "planilla"
click at [480, 301] on input "Seleccionar Archivo" at bounding box center [481, 307] width 199 height 14
type input "C:\fakepath\planilla [PERSON_NAME].pdf"
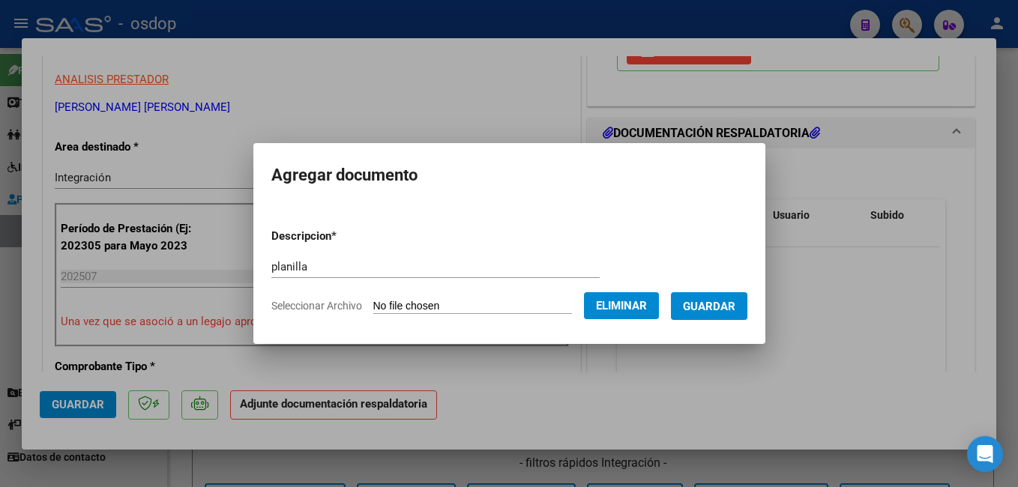
click at [728, 311] on span "Guardar" at bounding box center [709, 306] width 52 height 13
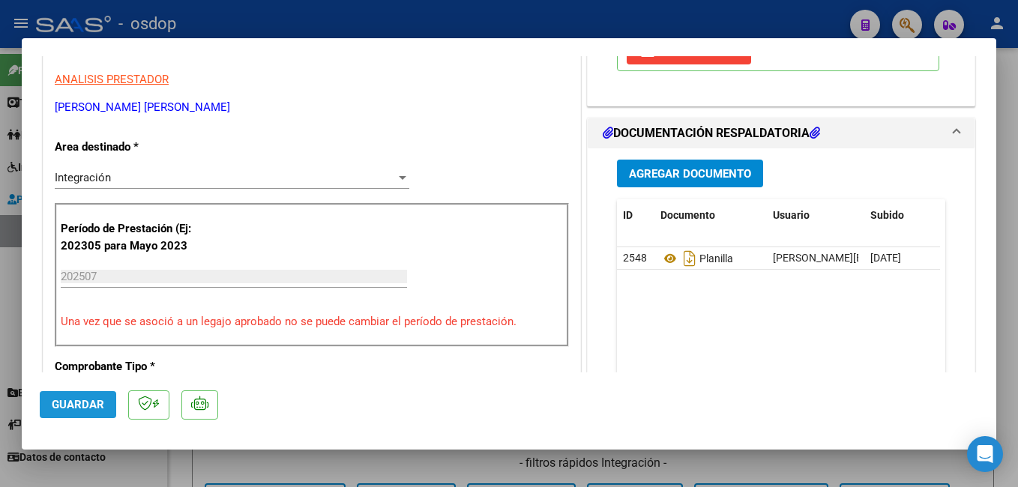
click at [101, 408] on span "Guardar" at bounding box center [78, 404] width 52 height 13
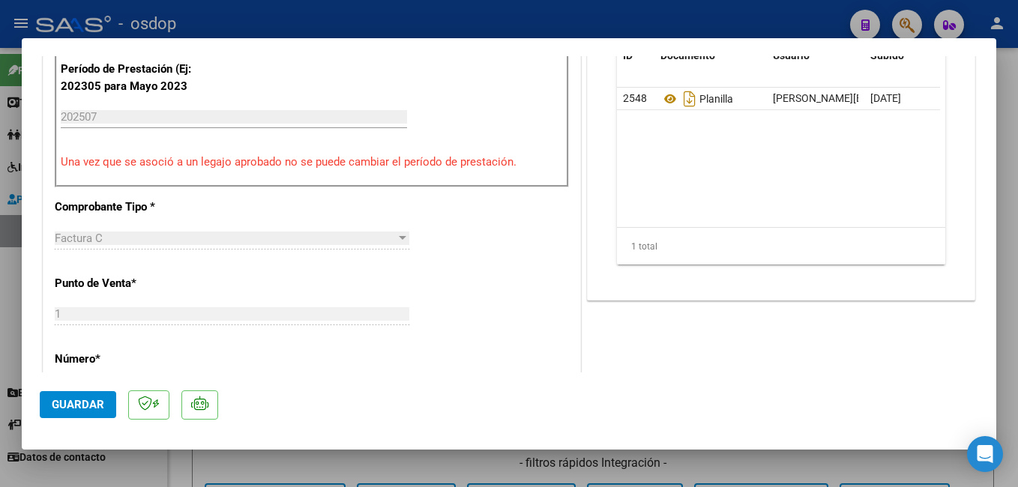
scroll to position [450, 0]
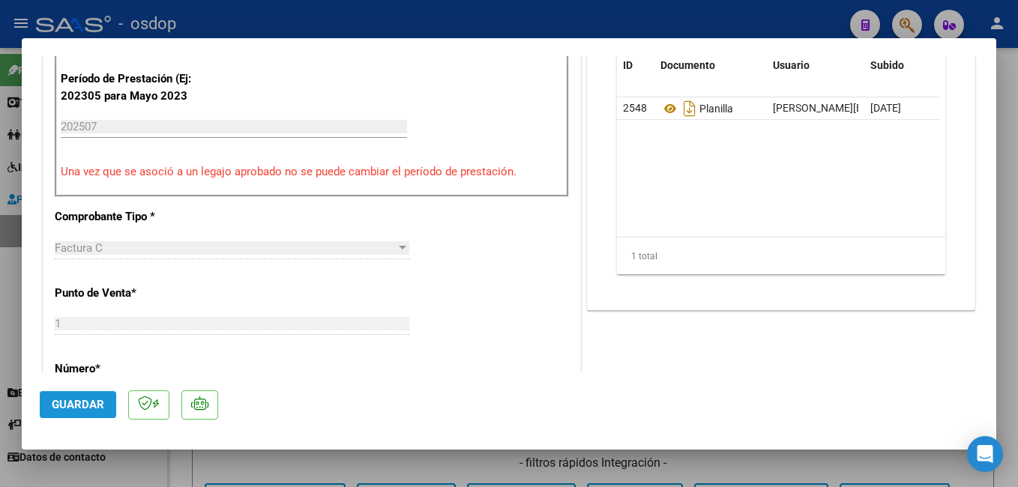
click at [67, 397] on button "Guardar" at bounding box center [78, 404] width 76 height 27
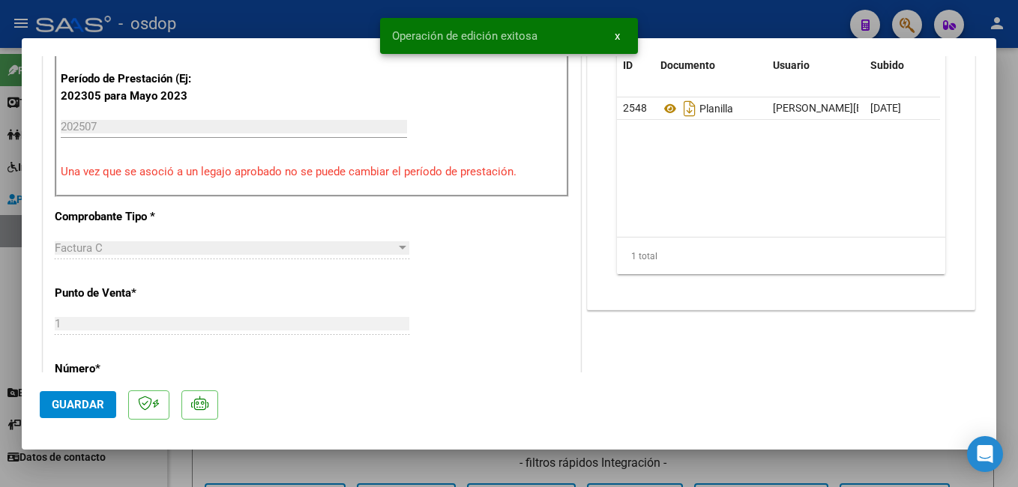
click at [328, 17] on div at bounding box center [509, 243] width 1018 height 487
type input "$ 0,00"
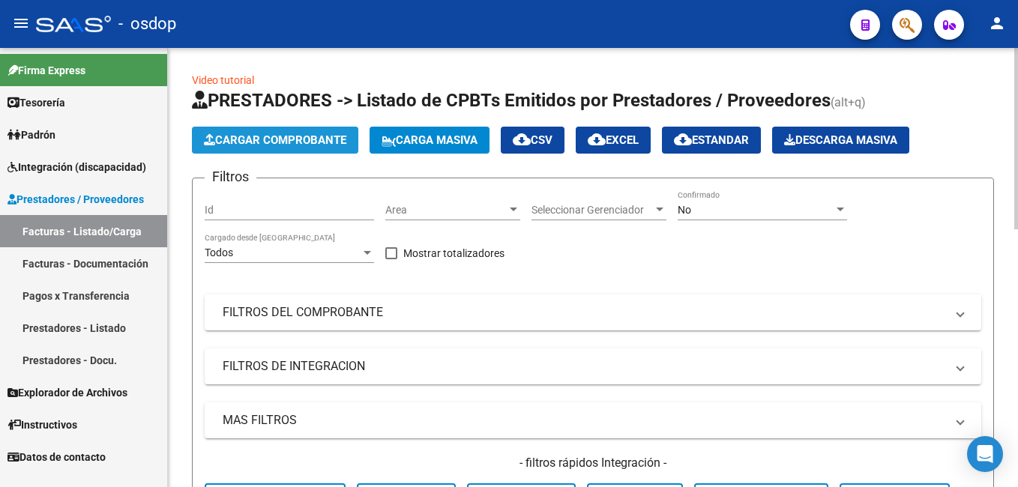
click at [292, 143] on span "Cargar Comprobante" at bounding box center [275, 139] width 142 height 13
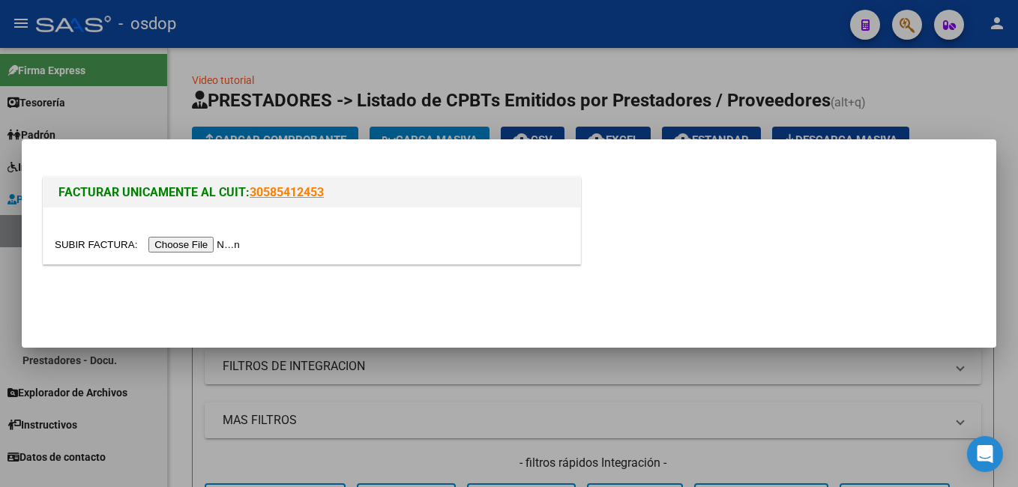
click at [196, 237] on input "file" at bounding box center [150, 245] width 190 height 16
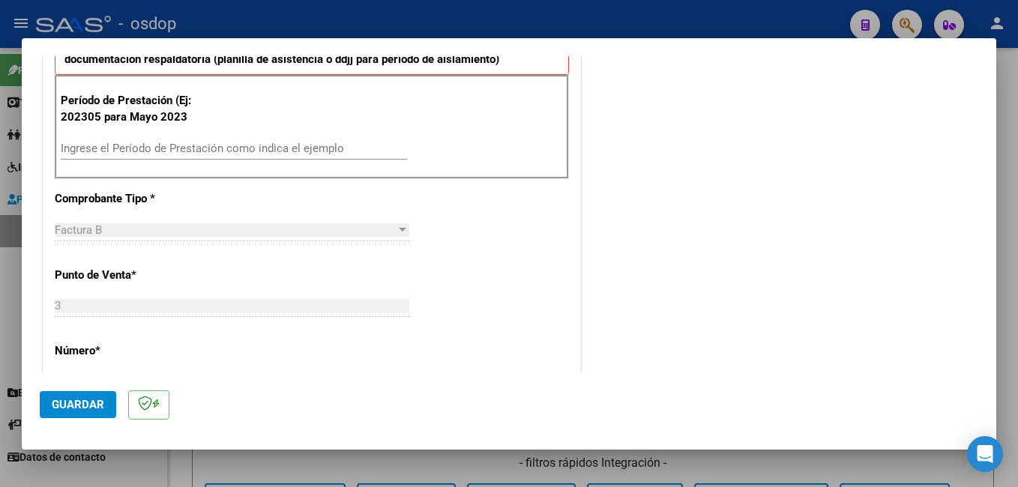
scroll to position [450, 0]
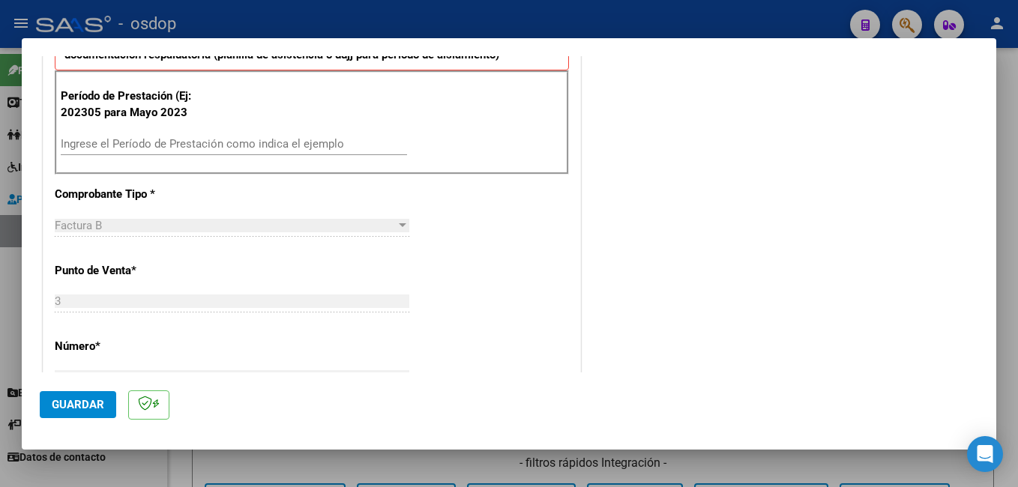
click at [94, 139] on input "Ingrese el Período de Prestación como indica el ejemplo" at bounding box center [234, 143] width 346 height 13
type input "202507"
click at [91, 397] on button "Guardar" at bounding box center [78, 404] width 76 height 27
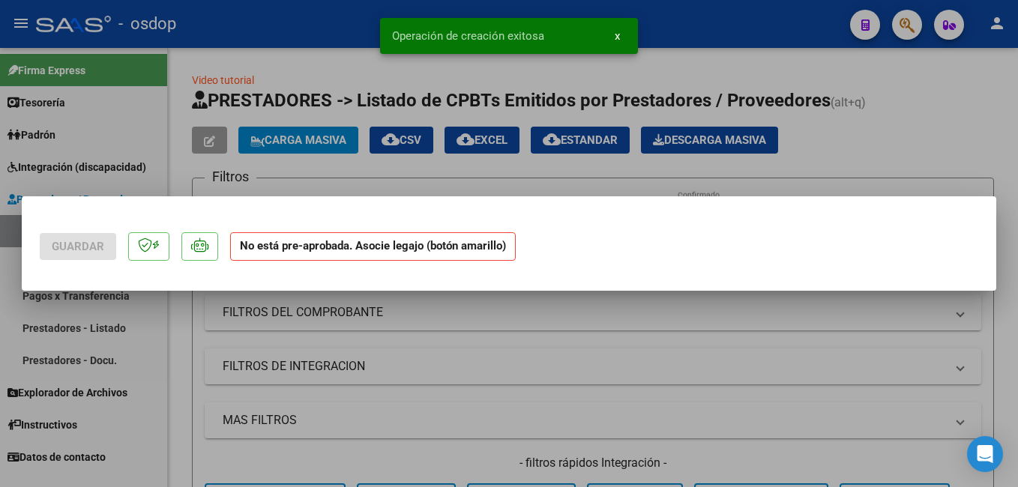
scroll to position [0, 0]
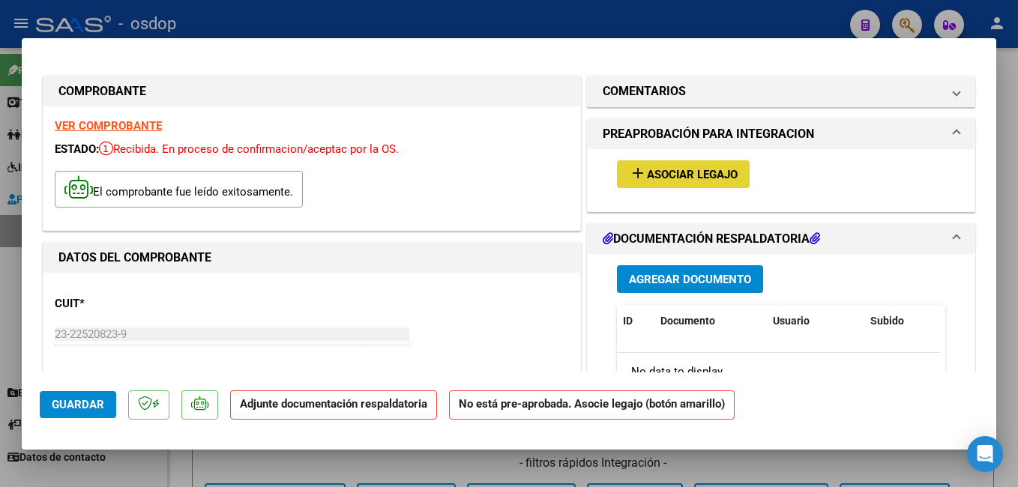
click at [689, 178] on span "Asociar Legajo" at bounding box center [692, 174] width 91 height 13
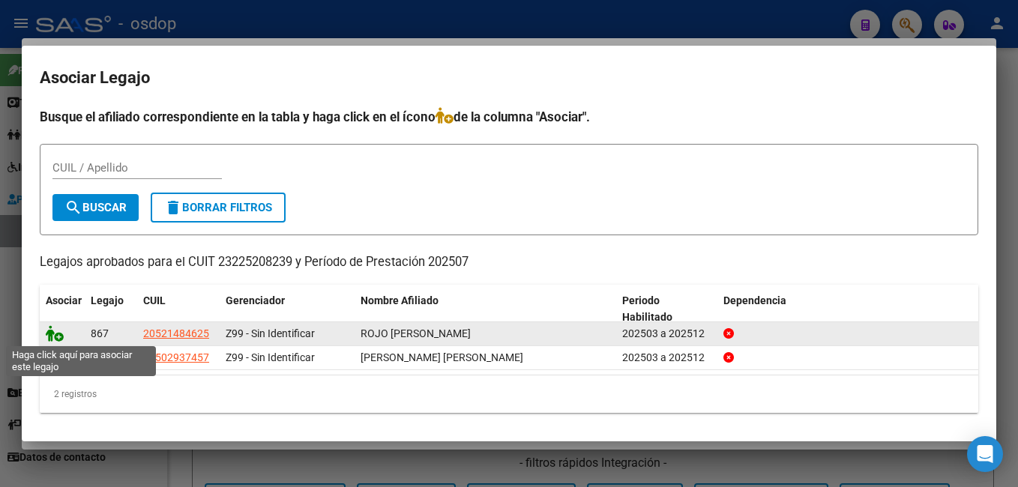
click at [61, 339] on icon at bounding box center [55, 333] width 18 height 16
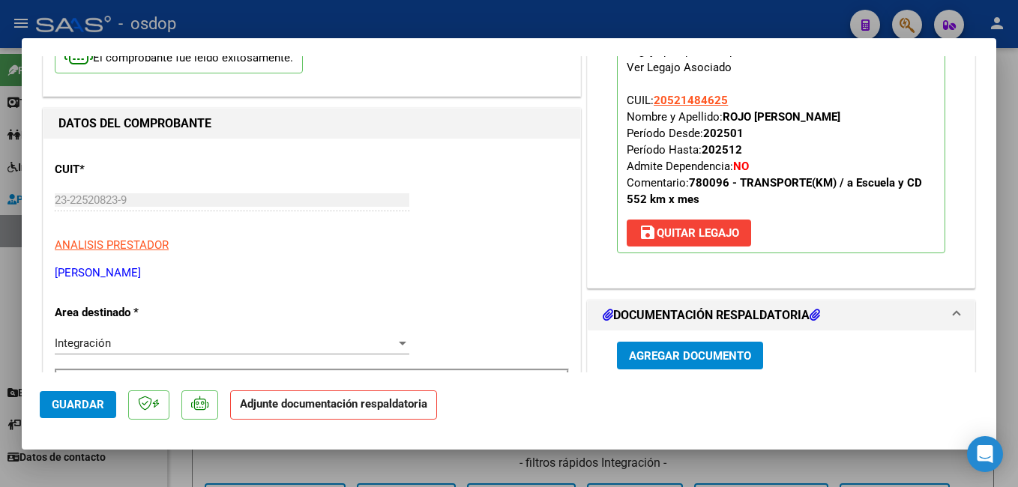
scroll to position [150, 0]
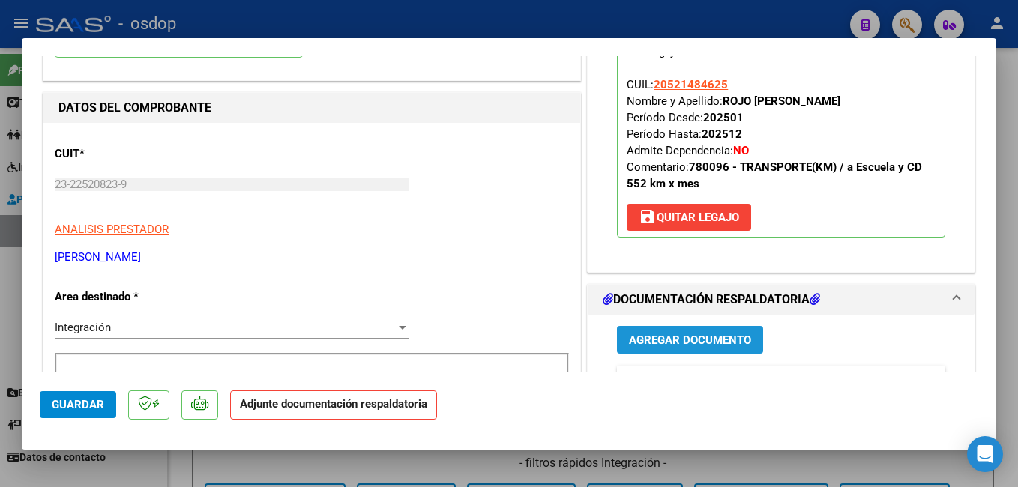
click at [717, 342] on span "Agregar Documento" at bounding box center [690, 340] width 122 height 13
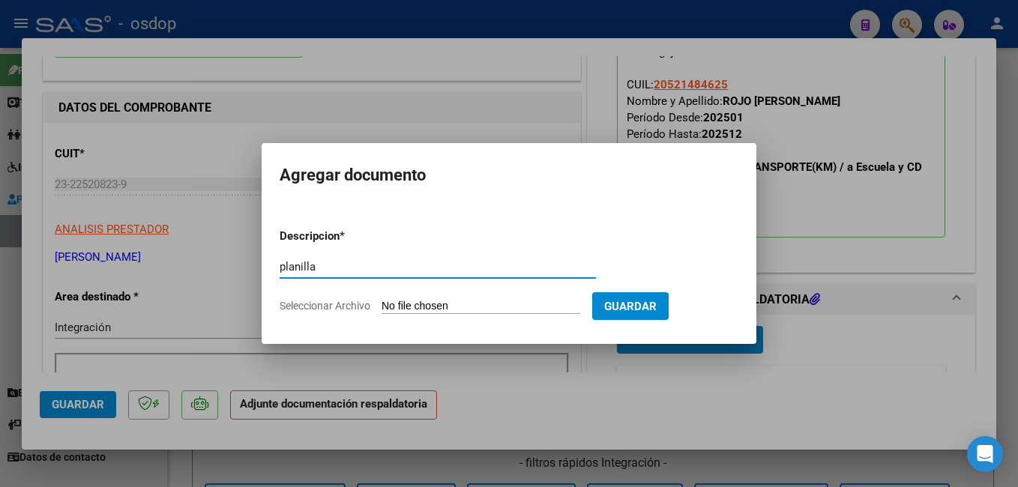
type input "planilla"
click at [568, 308] on input "Seleccionar Archivo" at bounding box center [481, 307] width 199 height 14
click at [473, 301] on input "Seleccionar Archivo" at bounding box center [481, 307] width 199 height 14
type input "C:\fakepath\asistencia condiotto [PERSON_NAME].pdf"
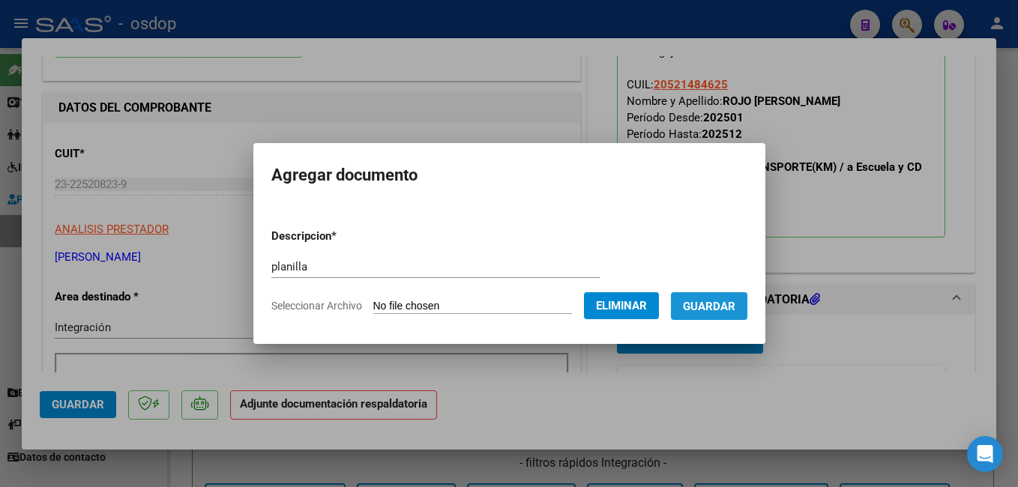
click at [735, 306] on span "Guardar" at bounding box center [709, 306] width 52 height 13
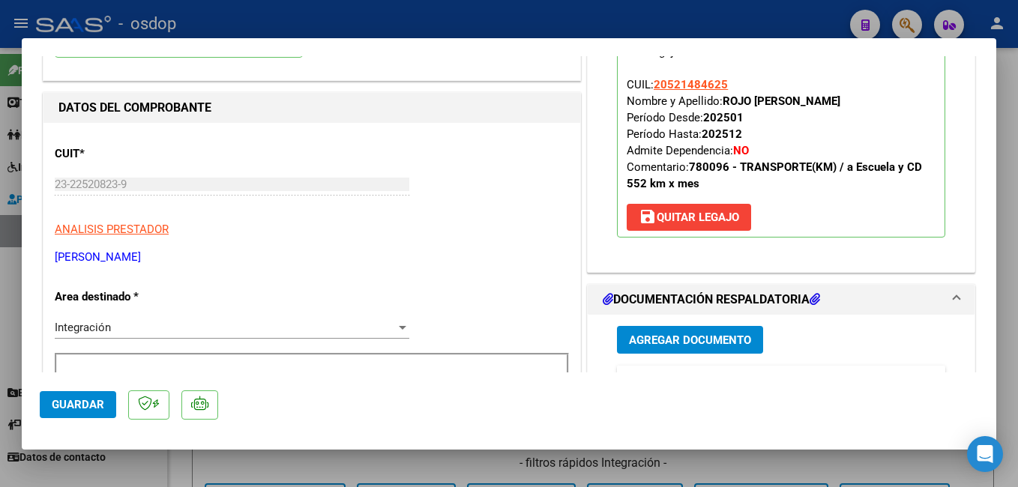
click at [601, 11] on div at bounding box center [509, 243] width 1018 height 487
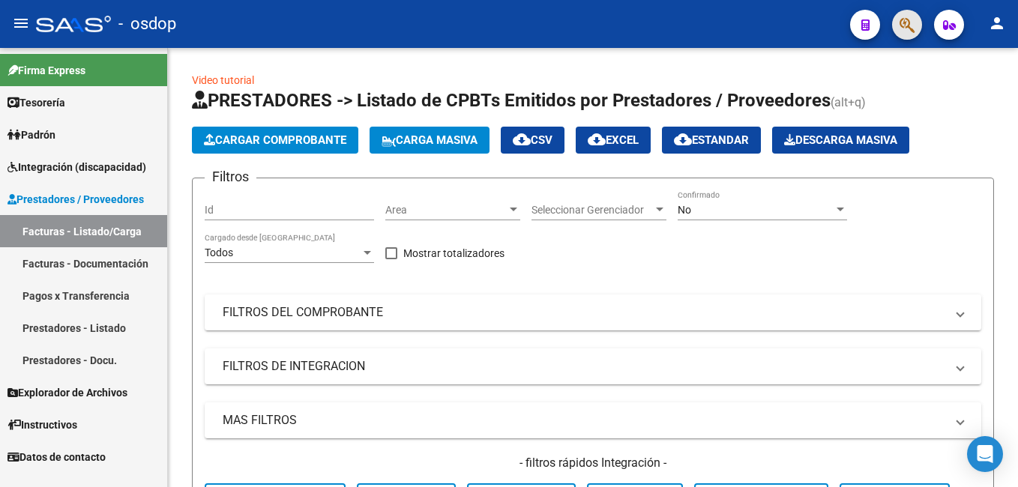
click at [919, 22] on button "button" at bounding box center [907, 25] width 30 height 30
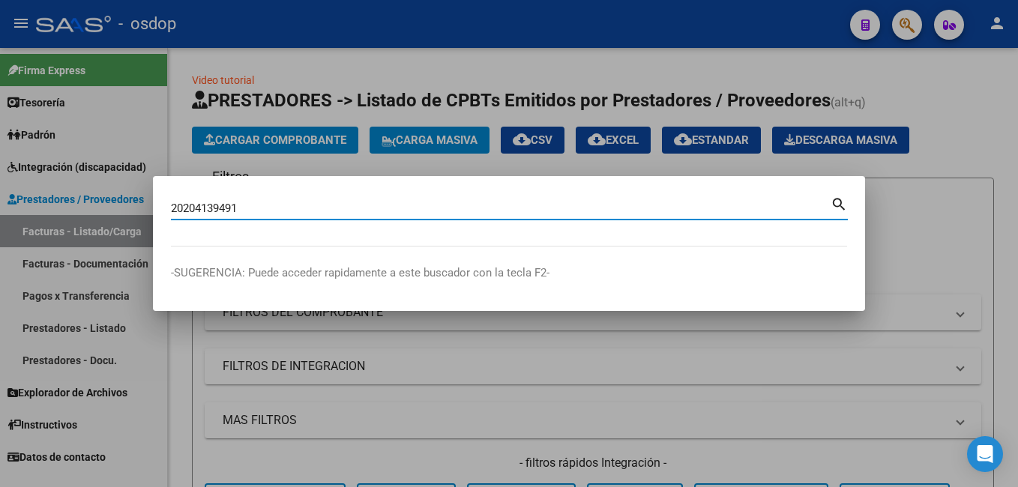
type input "20204139491"
click at [834, 208] on mat-icon "search" at bounding box center [839, 203] width 17 height 18
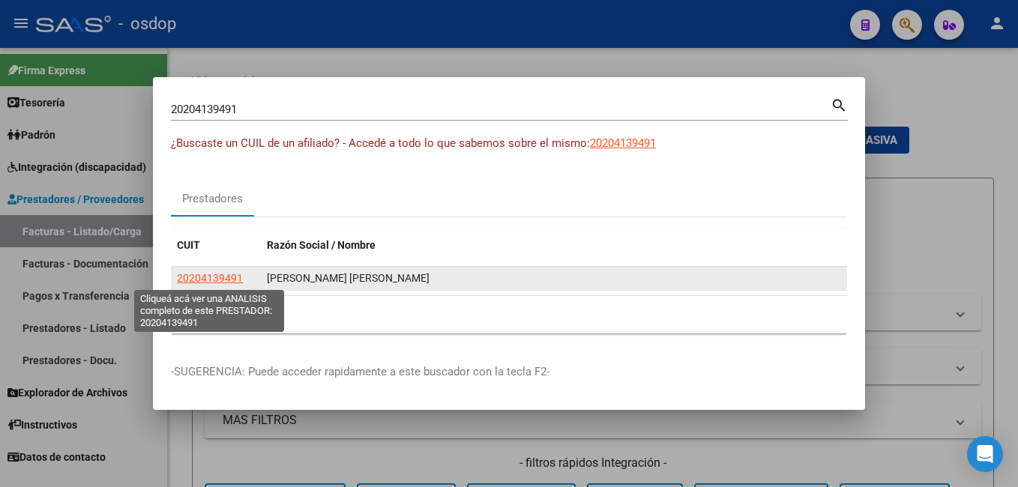
click at [226, 279] on span "20204139491" at bounding box center [210, 278] width 66 height 12
type textarea "20204139491"
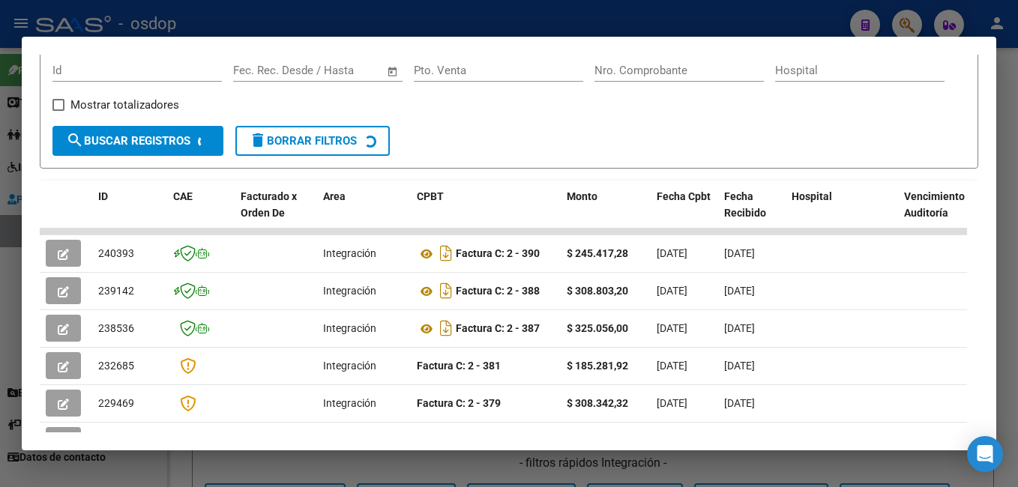
scroll to position [253, 0]
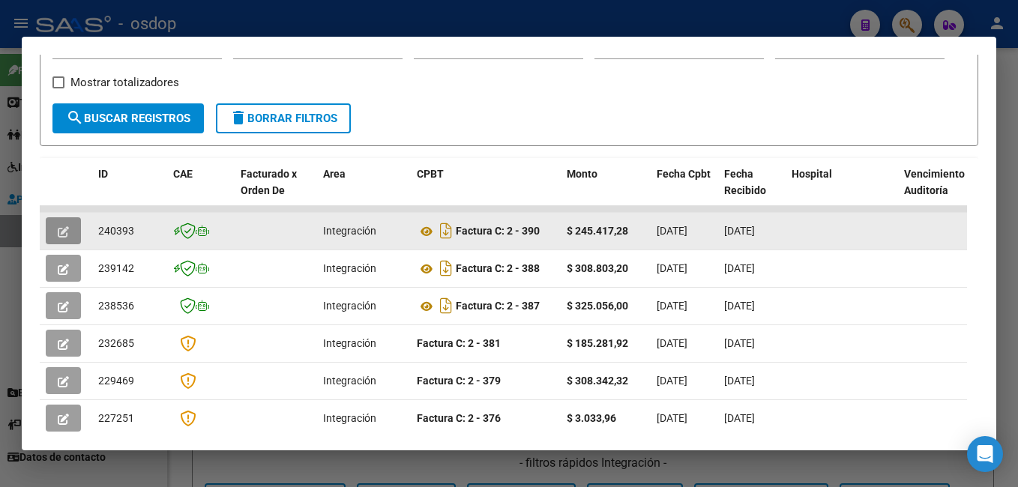
click at [72, 236] on button "button" at bounding box center [63, 230] width 35 height 27
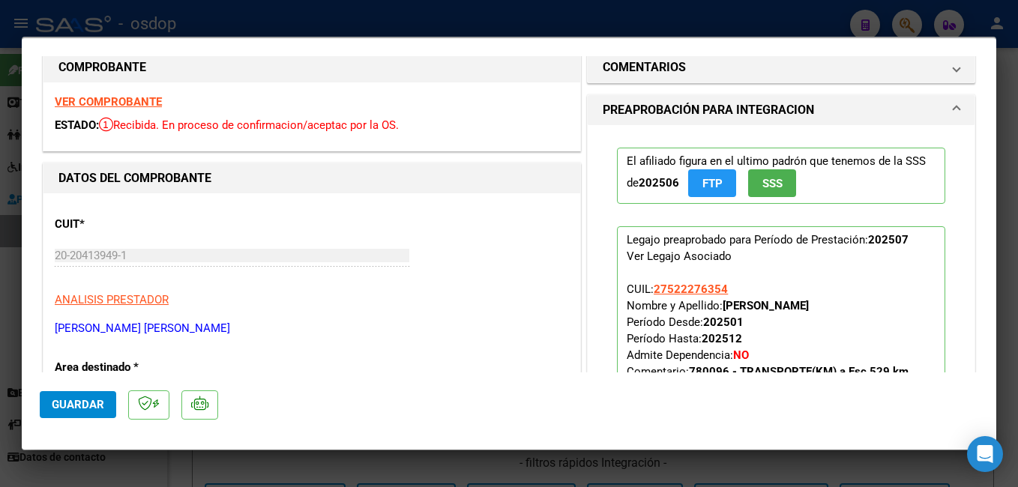
scroll to position [0, 0]
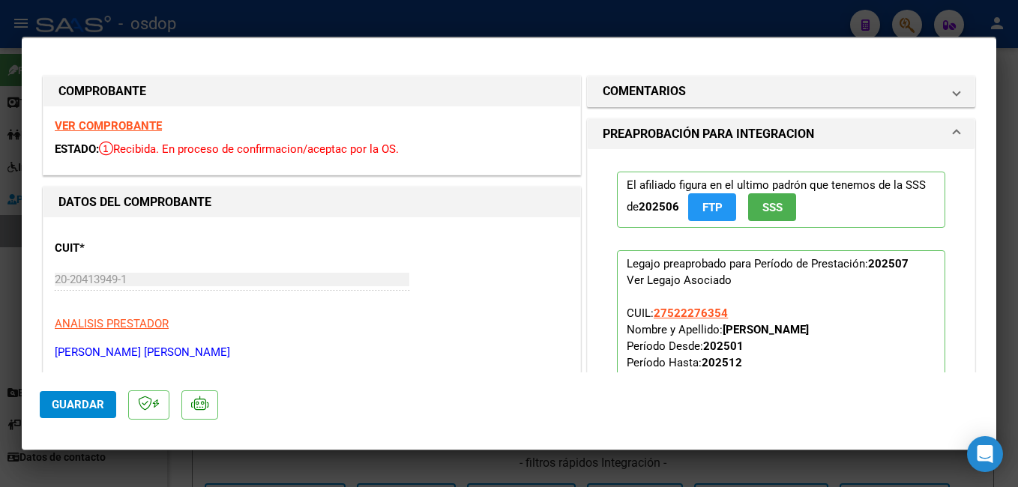
click at [469, 10] on div at bounding box center [509, 243] width 1018 height 487
type input "$ 0,00"
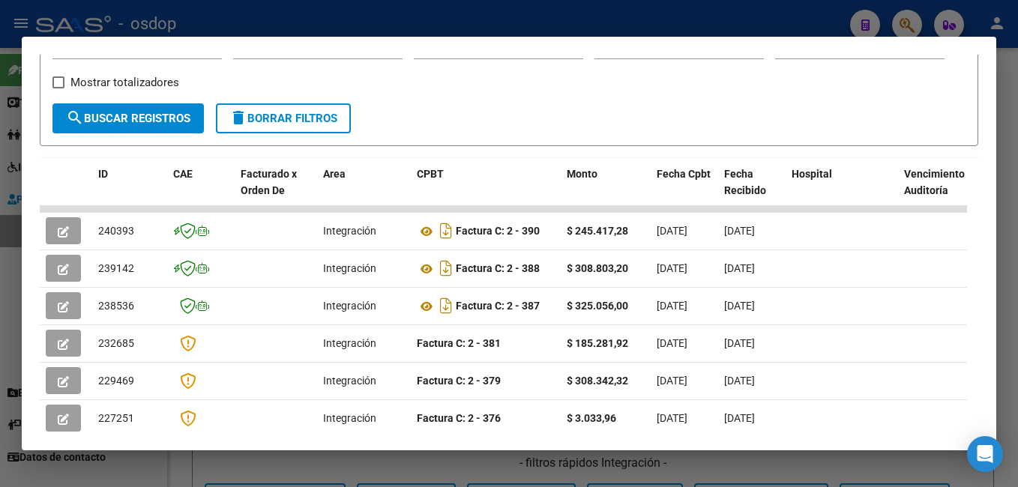
click at [469, 10] on div at bounding box center [509, 243] width 1018 height 487
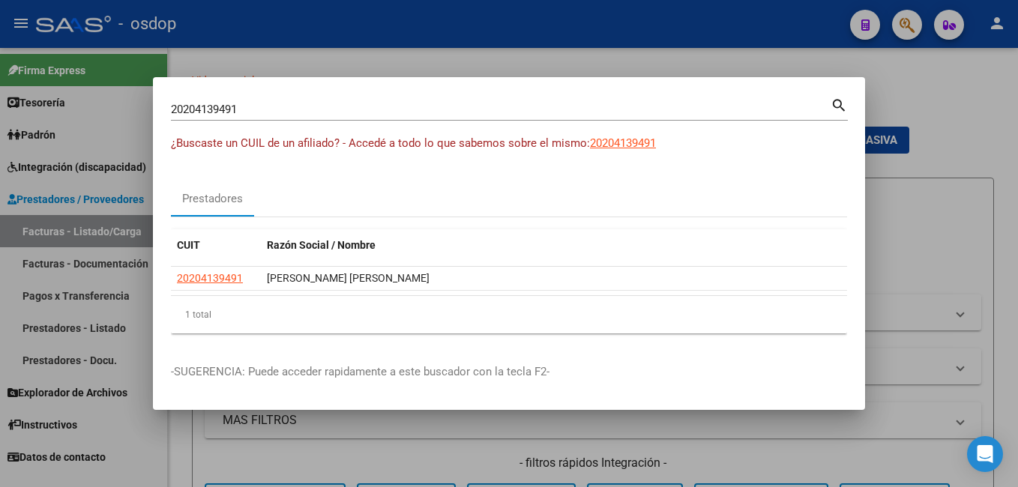
click at [484, 64] on div at bounding box center [509, 243] width 1018 height 487
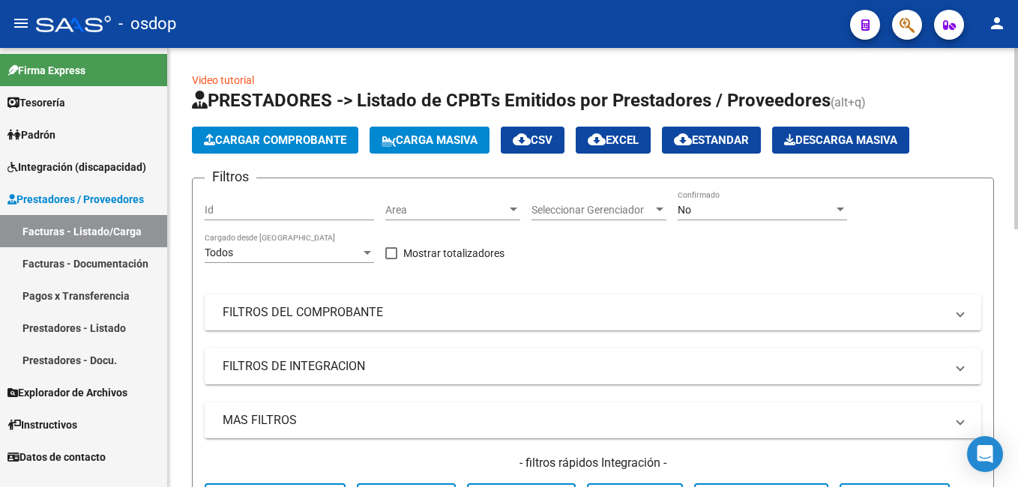
click at [293, 142] on span "Cargar Comprobante" at bounding box center [275, 139] width 142 height 13
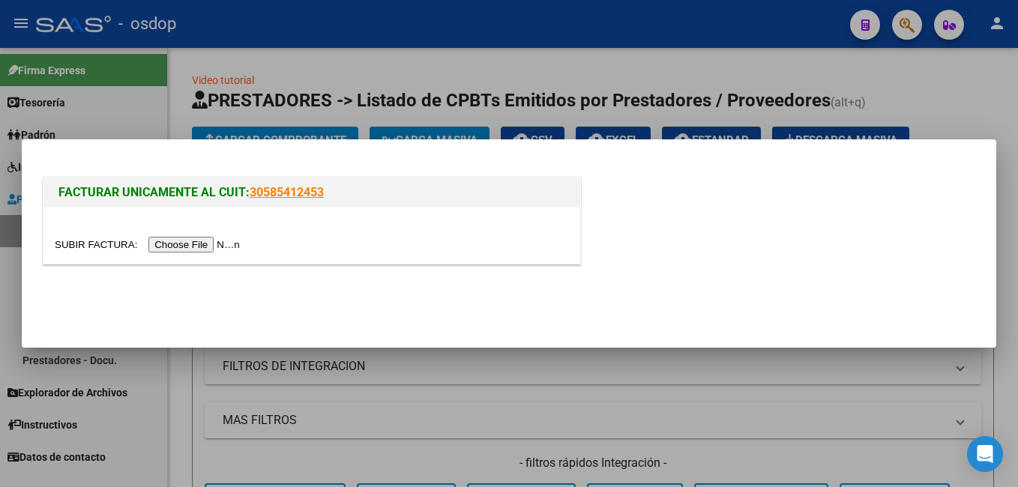
click at [211, 241] on input "file" at bounding box center [150, 245] width 190 height 16
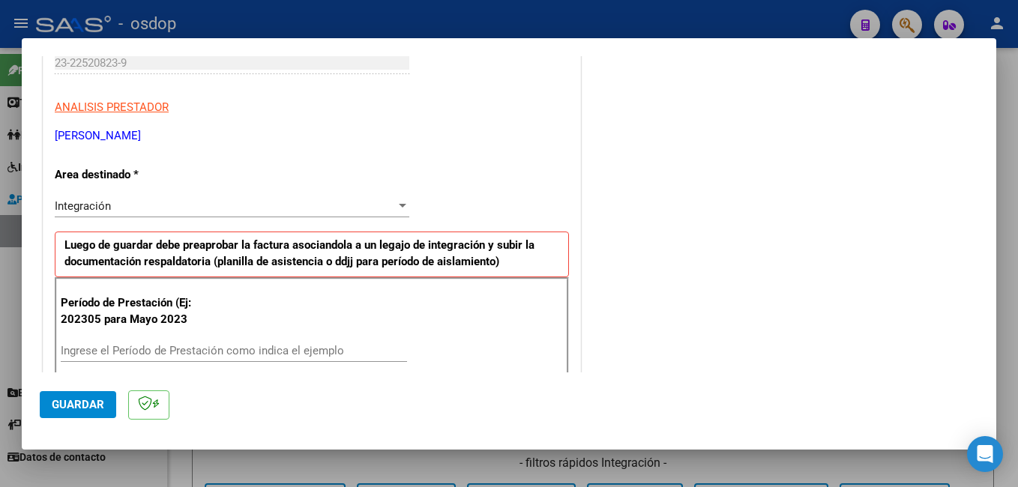
scroll to position [375, 0]
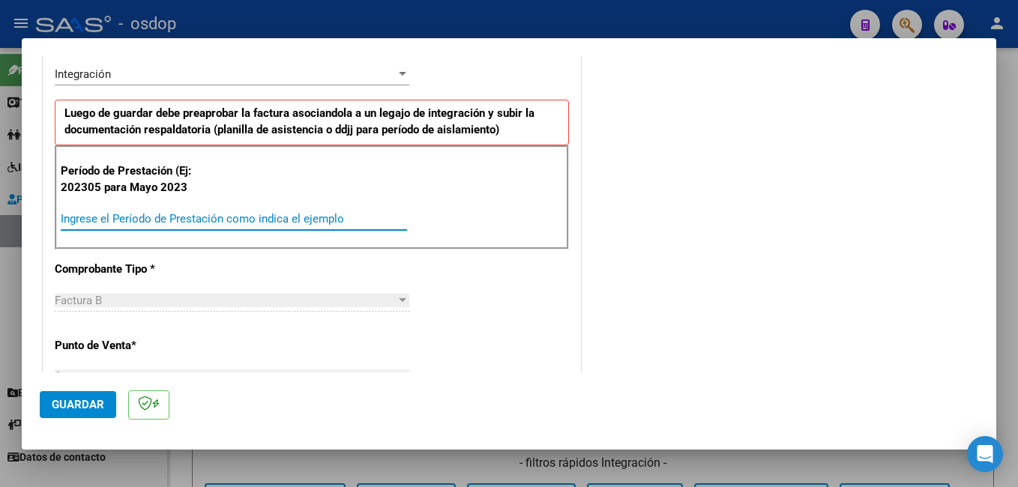
click at [310, 220] on input "Ingrese el Período de Prestación como indica el ejemplo" at bounding box center [234, 218] width 346 height 13
type input "202507"
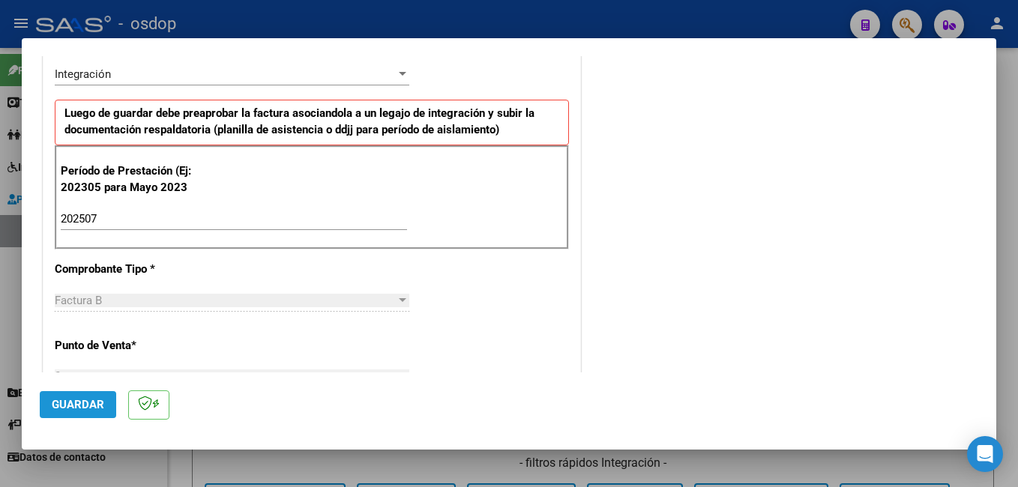
click at [85, 400] on span "Guardar" at bounding box center [78, 404] width 52 height 13
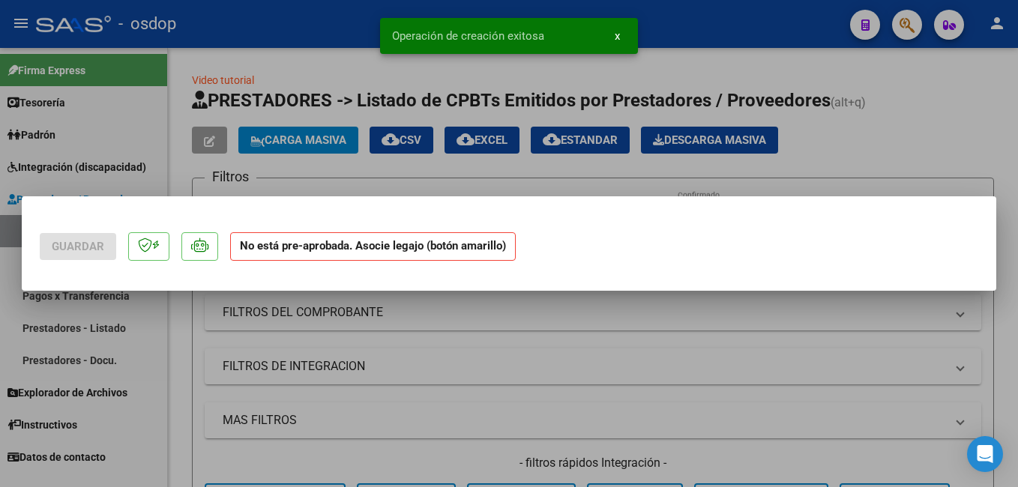
scroll to position [0, 0]
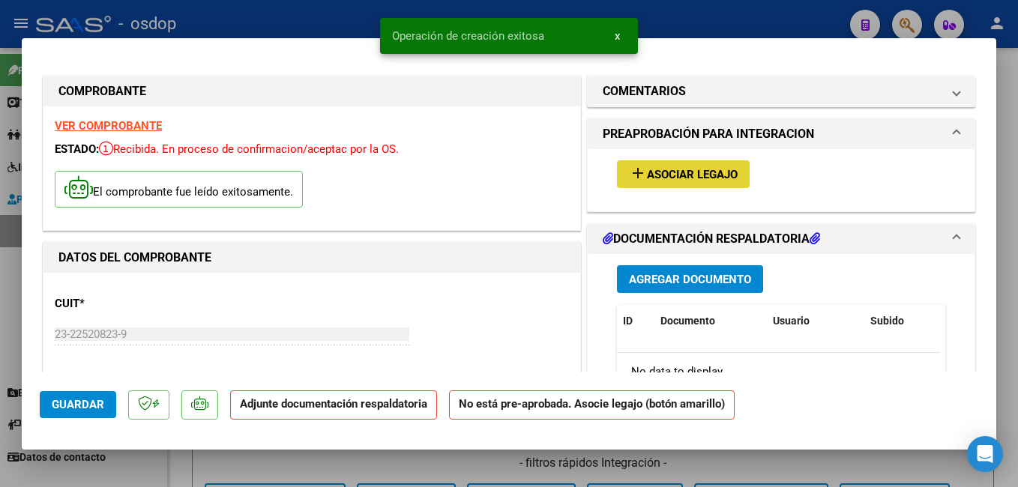
click at [668, 180] on span "Asociar Legajo" at bounding box center [692, 174] width 91 height 13
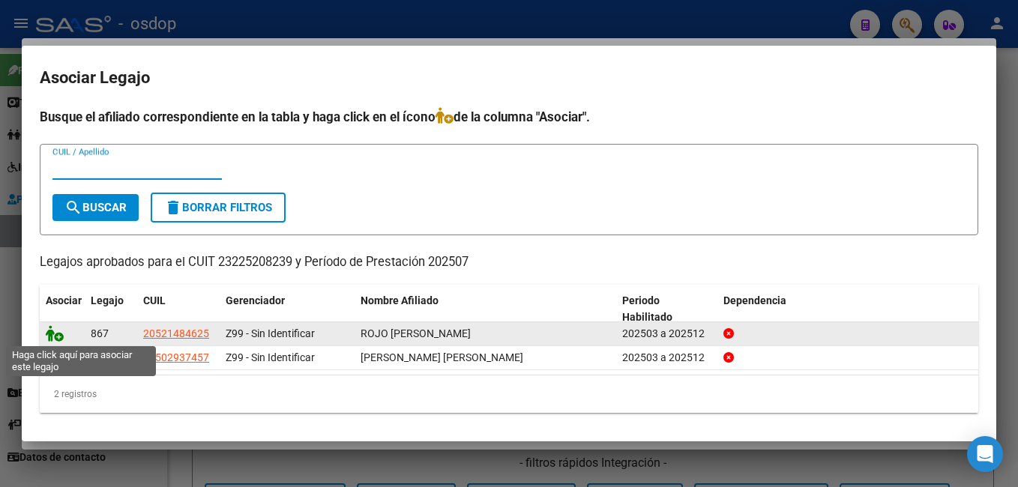
click at [50, 337] on icon at bounding box center [55, 333] width 18 height 16
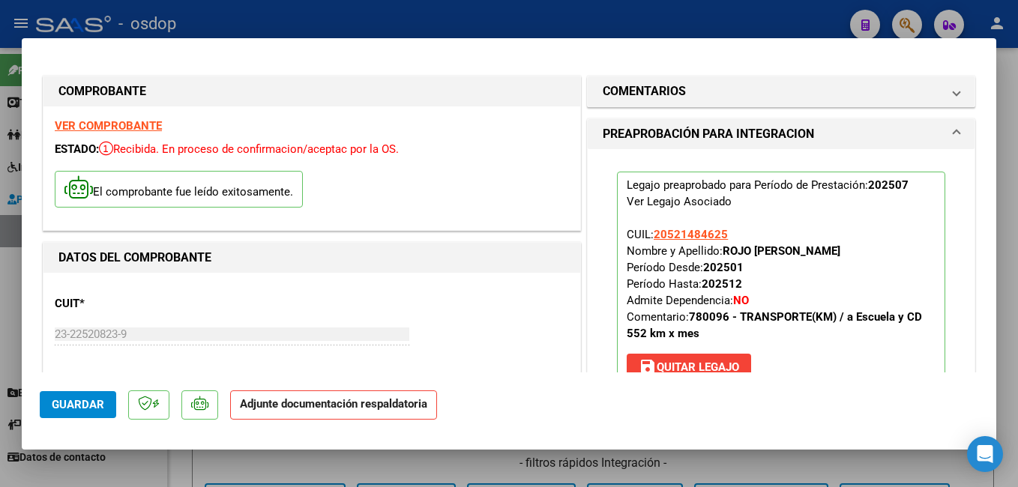
scroll to position [300, 0]
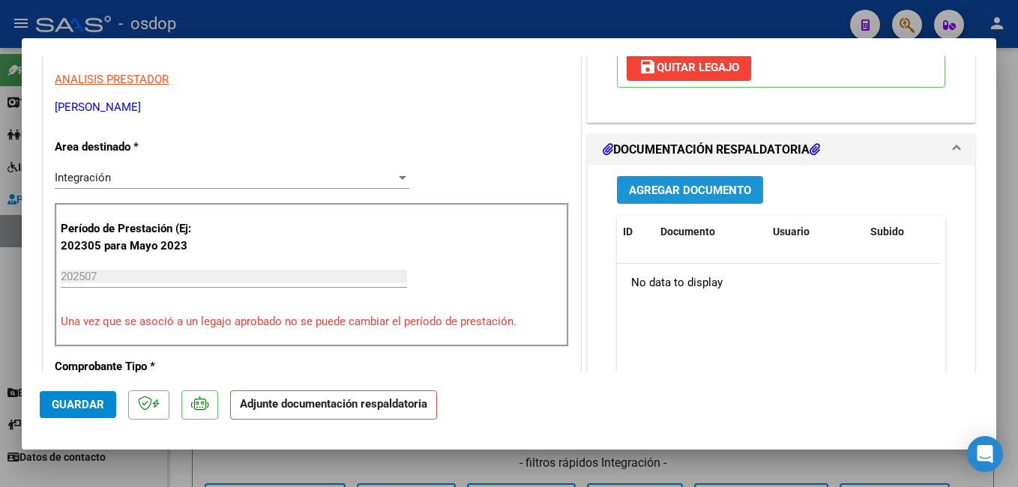
click at [690, 192] on span "Agregar Documento" at bounding box center [690, 190] width 122 height 13
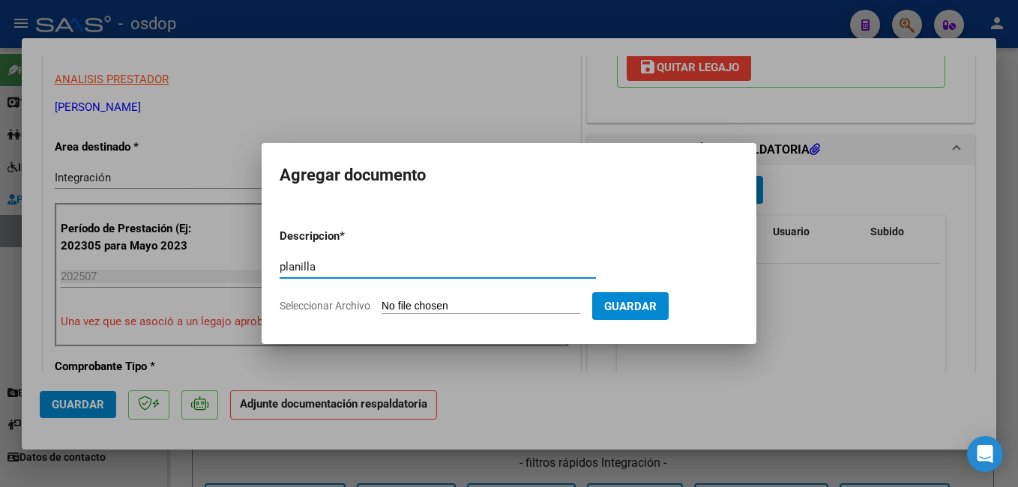
type input "planilla"
click at [469, 310] on input "Seleccionar Archivo" at bounding box center [481, 307] width 199 height 14
click at [457, 304] on input "Seleccionar Archivo" at bounding box center [481, 307] width 199 height 14
type input "C:\fakepath\asistencia [PERSON_NAME] escuela.pdf"
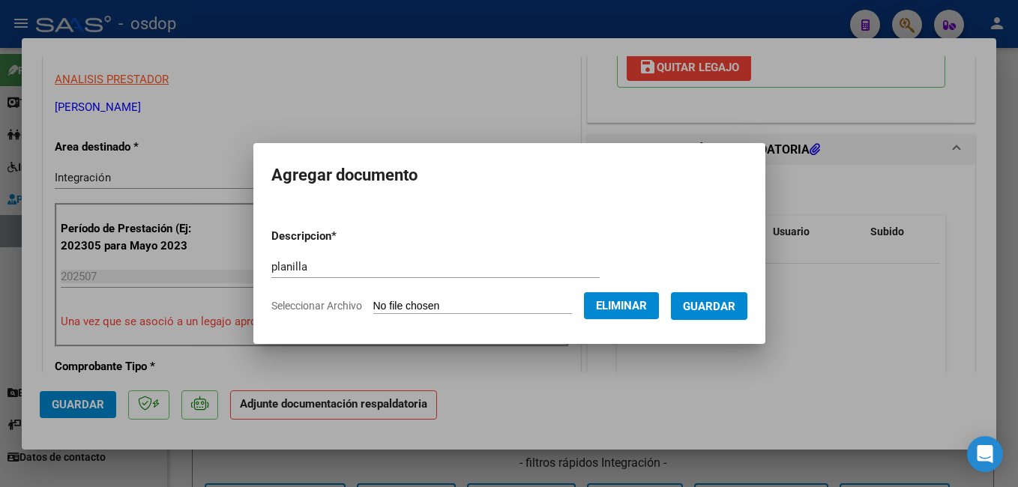
click at [711, 304] on span "Guardar" at bounding box center [709, 306] width 52 height 13
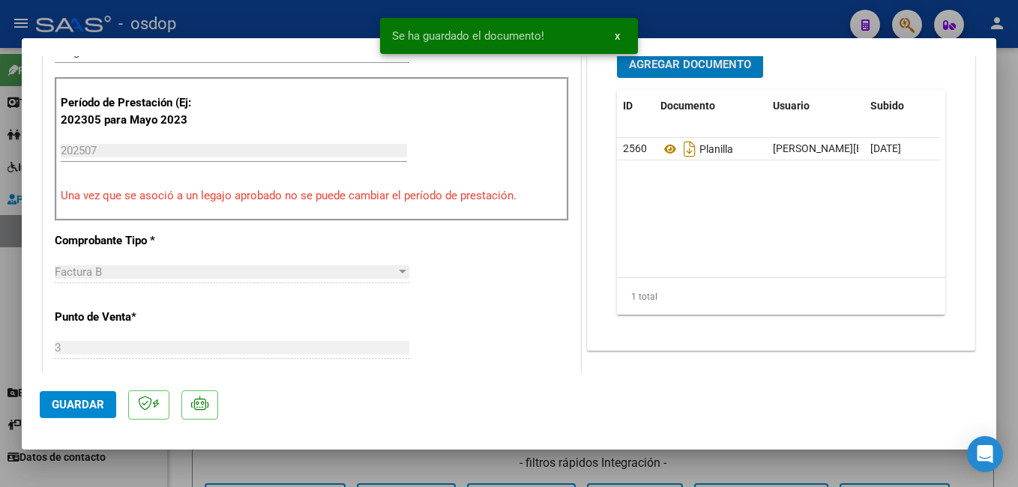
scroll to position [450, 0]
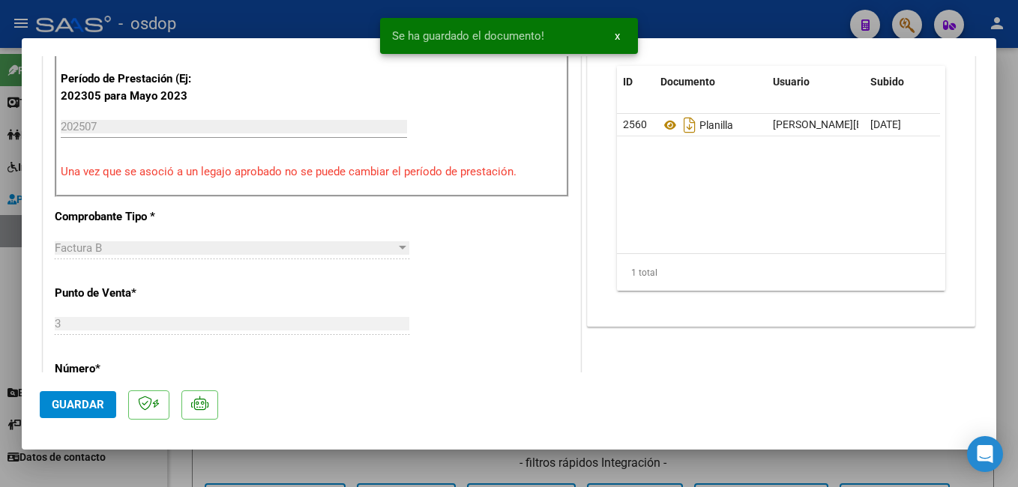
click at [67, 408] on span "Guardar" at bounding box center [78, 404] width 52 height 13
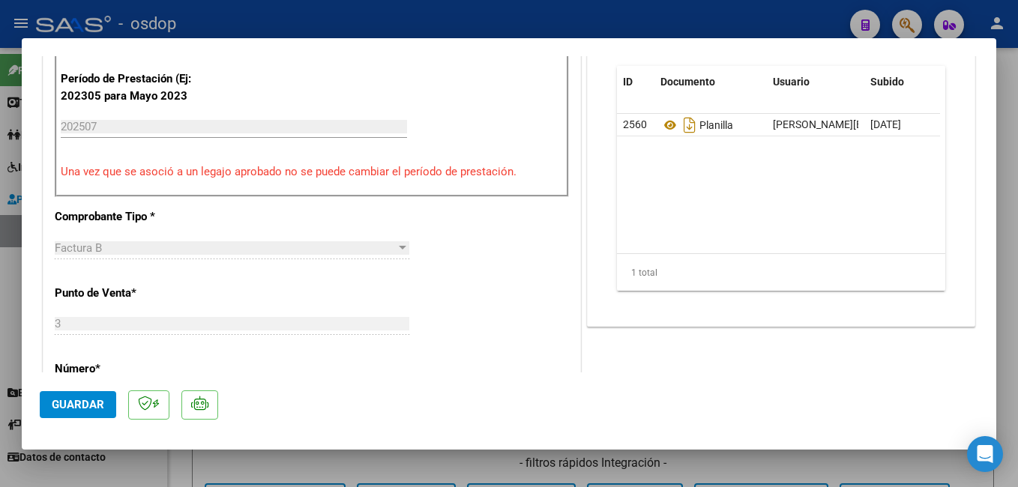
click at [67, 402] on span "Guardar" at bounding box center [78, 404] width 52 height 13
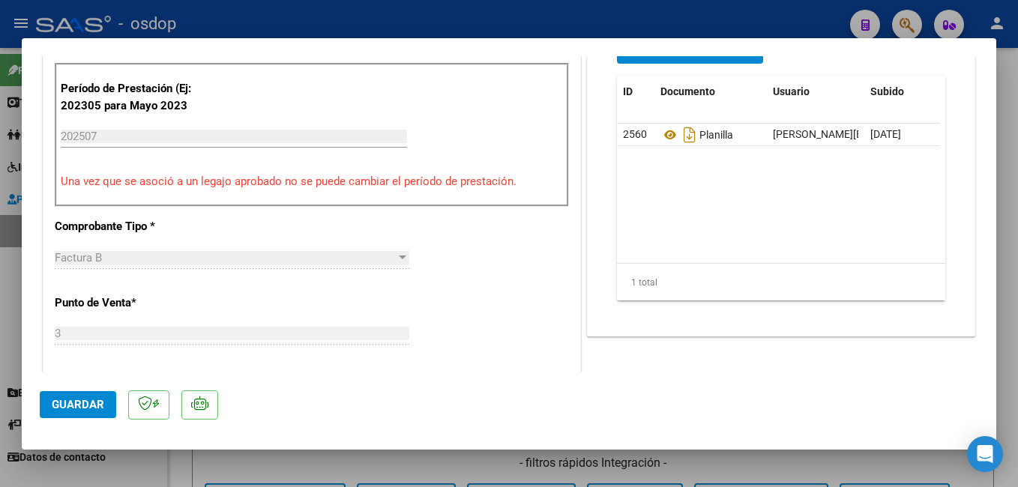
scroll to position [600, 0]
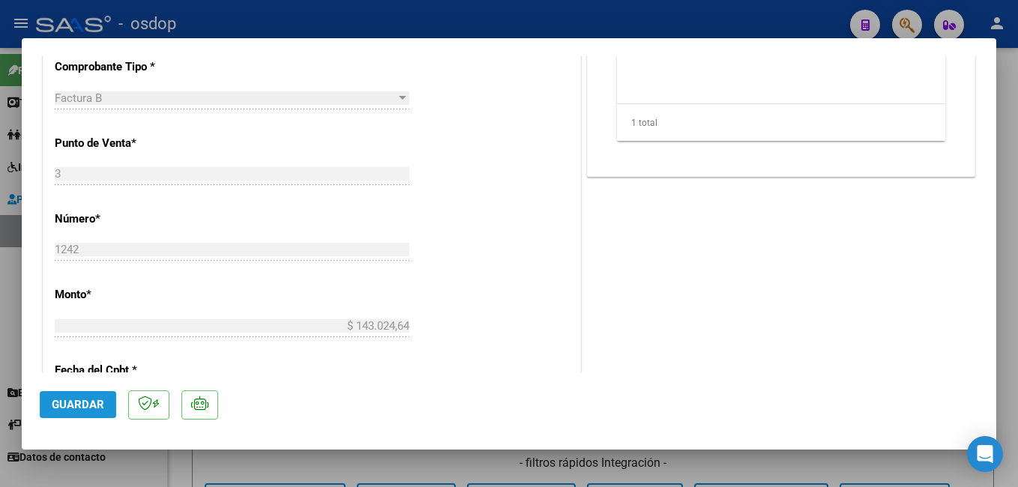
click at [78, 407] on span "Guardar" at bounding box center [78, 404] width 52 height 13
click at [192, 29] on div at bounding box center [509, 243] width 1018 height 487
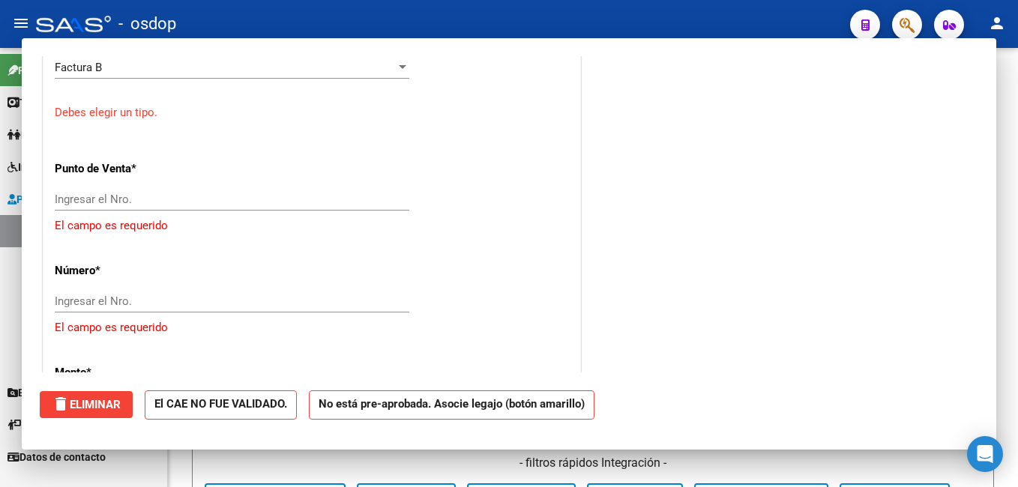
scroll to position [0, 0]
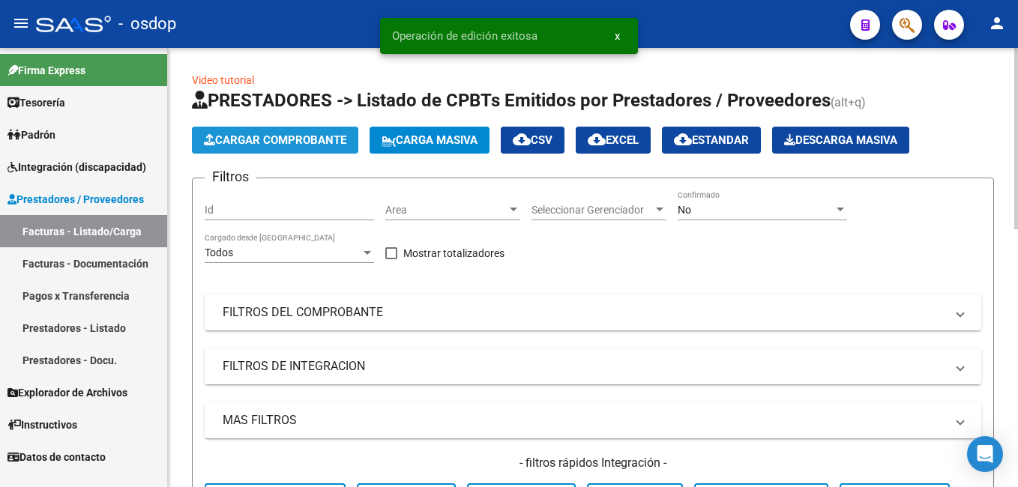
click at [263, 138] on span "Cargar Comprobante" at bounding box center [275, 139] width 142 height 13
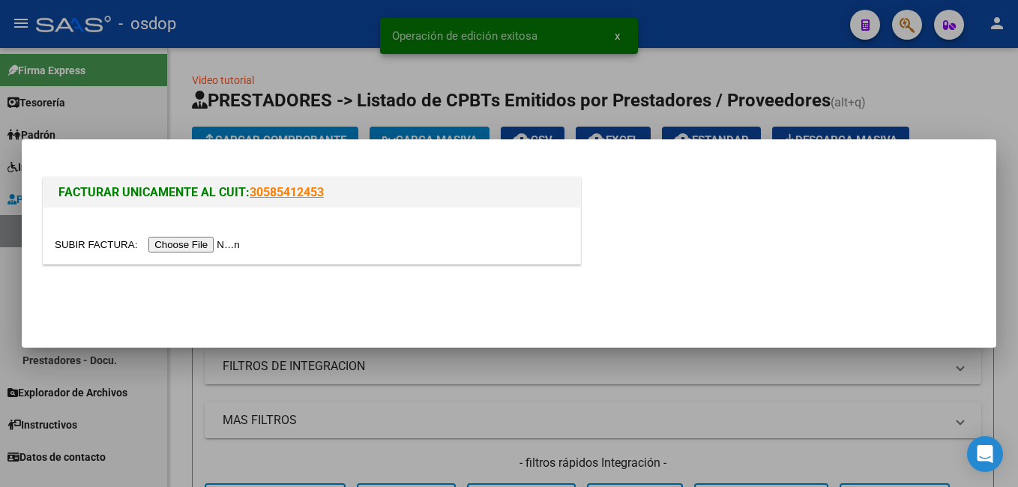
click at [214, 248] on input "file" at bounding box center [150, 245] width 190 height 16
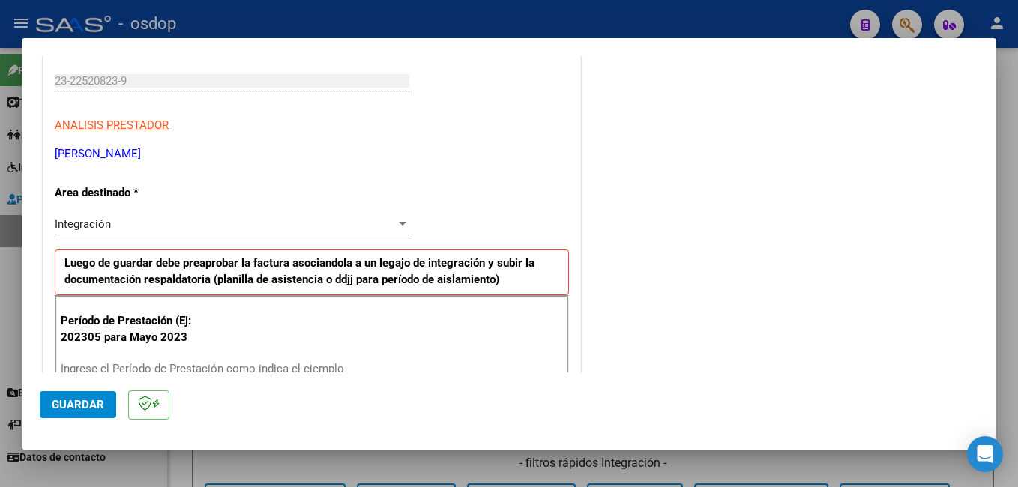
scroll to position [300, 0]
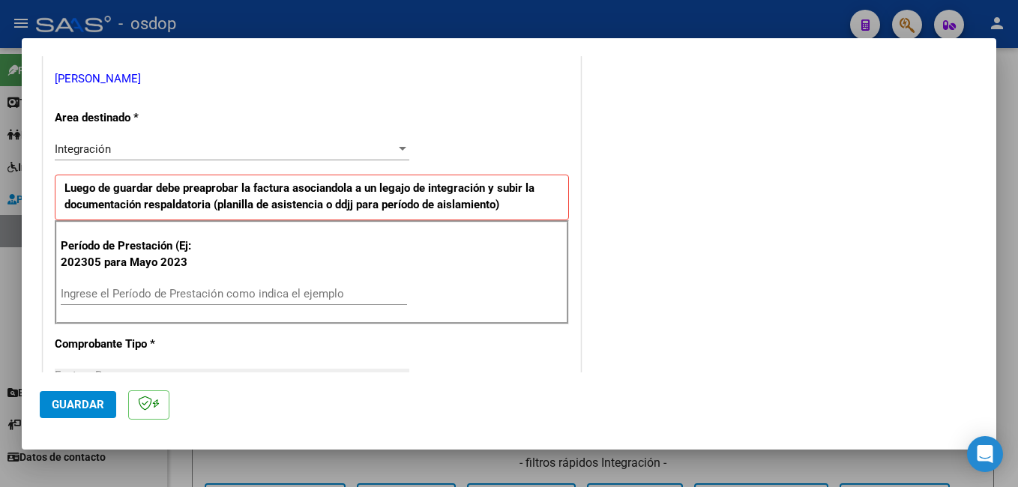
click at [304, 296] on input "Ingrese el Período de Prestación como indica el ejemplo" at bounding box center [234, 293] width 346 height 13
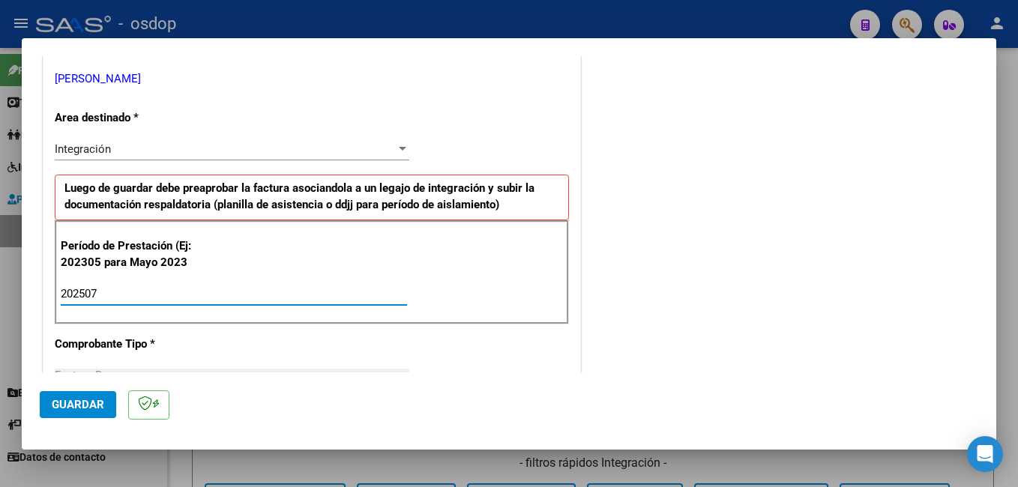
type input "202507"
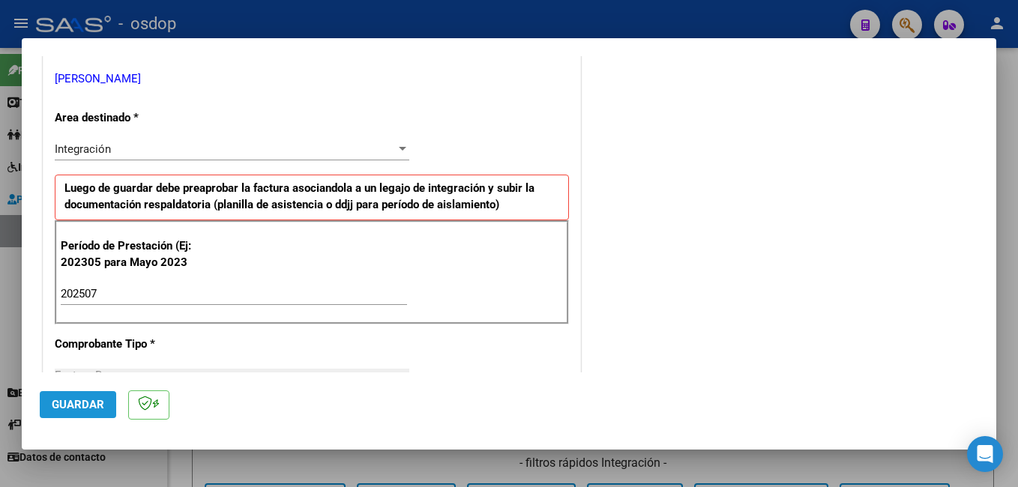
click at [101, 402] on span "Guardar" at bounding box center [78, 404] width 52 height 13
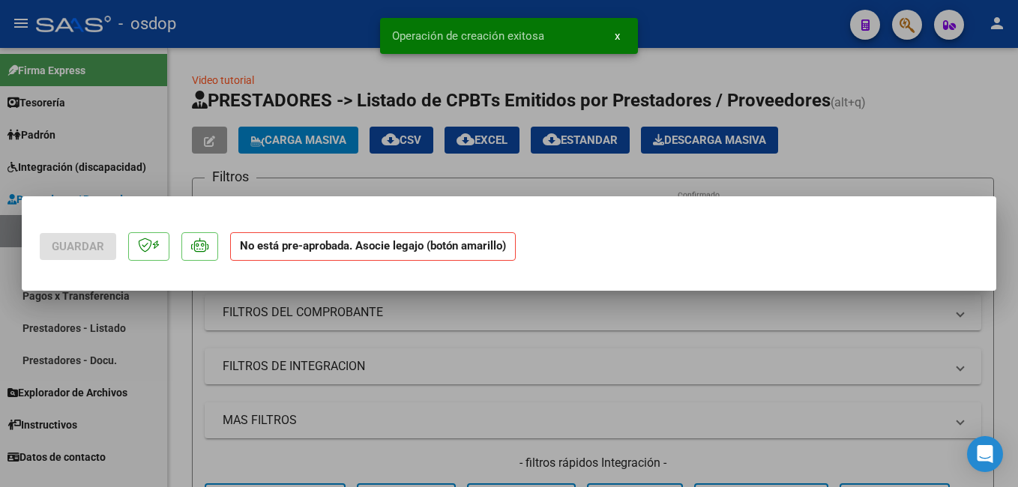
scroll to position [0, 0]
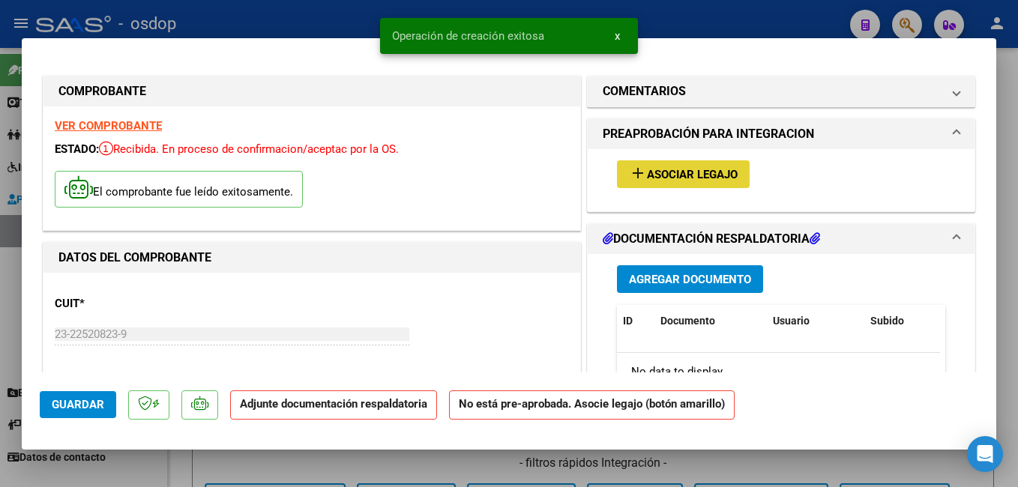
click at [663, 181] on span "Asociar Legajo" at bounding box center [692, 174] width 91 height 13
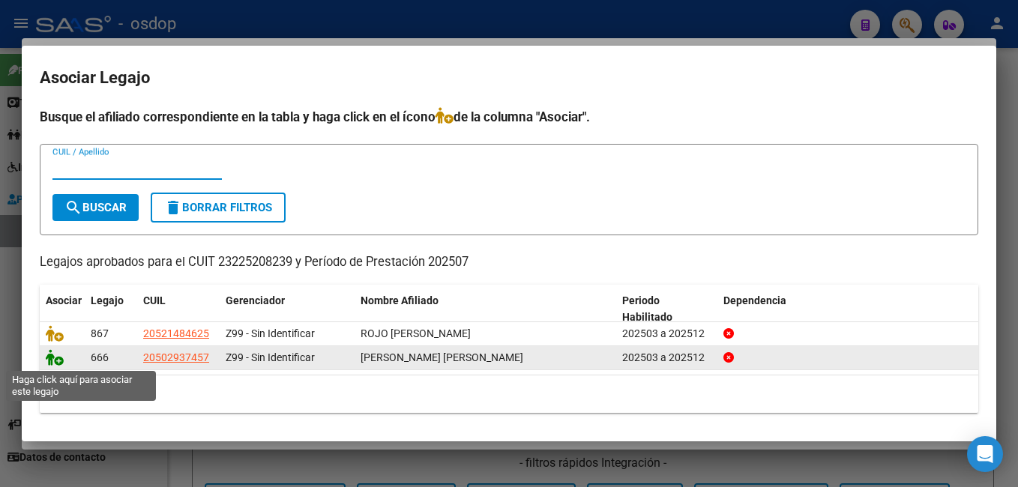
click at [52, 356] on icon at bounding box center [55, 357] width 18 height 16
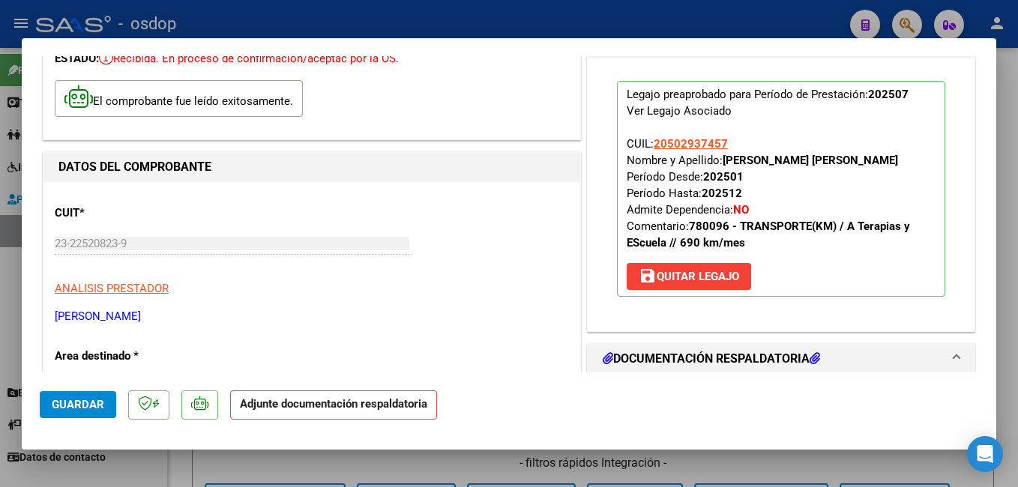
scroll to position [375, 0]
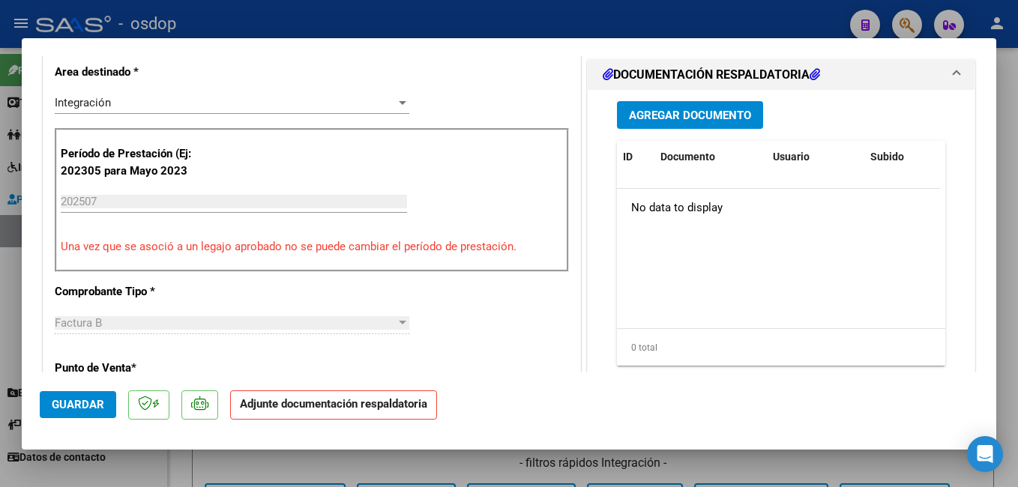
click at [762, 28] on div at bounding box center [509, 243] width 1018 height 487
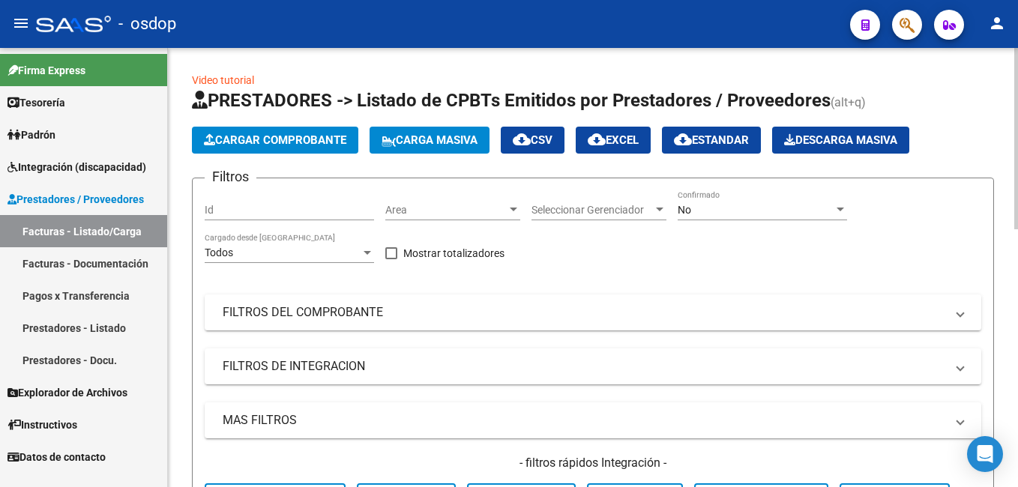
click at [304, 130] on button "Cargar Comprobante" at bounding box center [275, 140] width 166 height 27
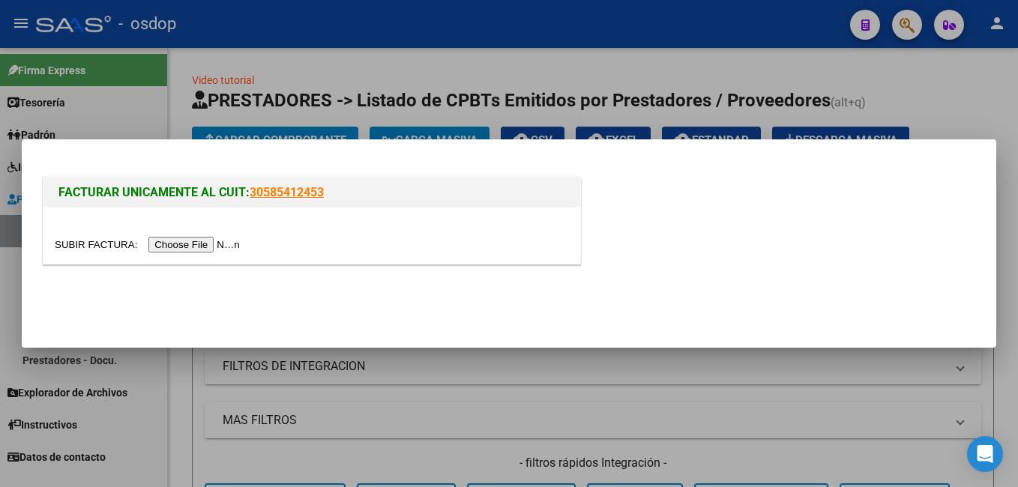
click at [193, 244] on input "file" at bounding box center [150, 245] width 190 height 16
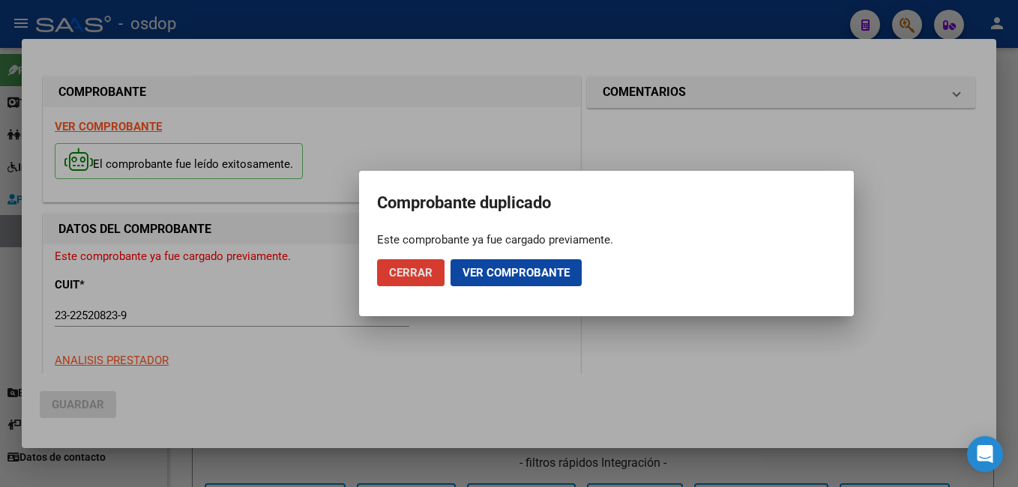
click at [499, 263] on button "Ver comprobante" at bounding box center [516, 272] width 131 height 27
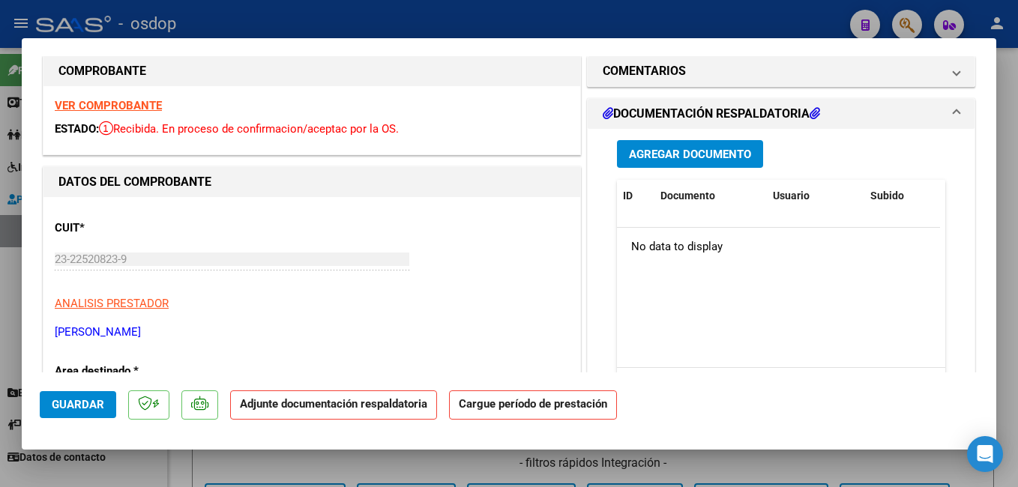
scroll to position [0, 0]
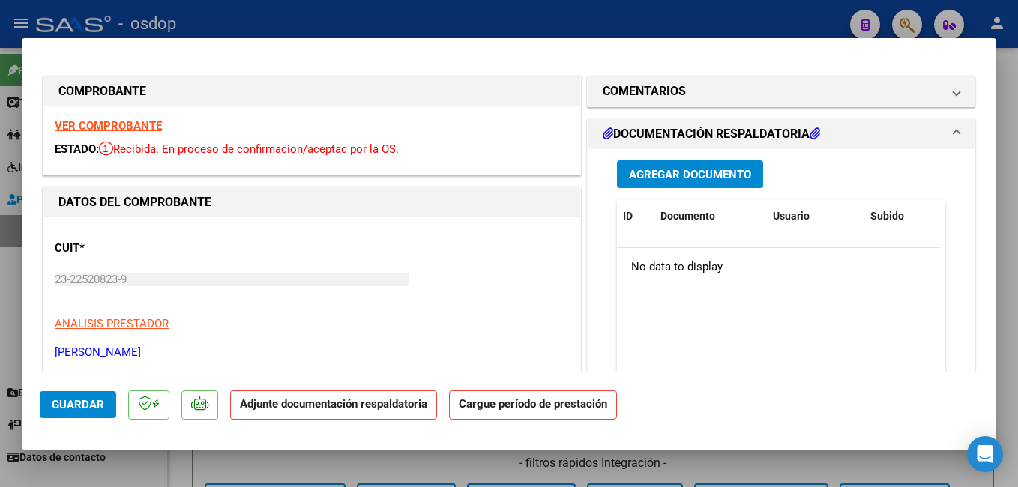
click at [654, 173] on span "Agregar Documento" at bounding box center [690, 174] width 122 height 13
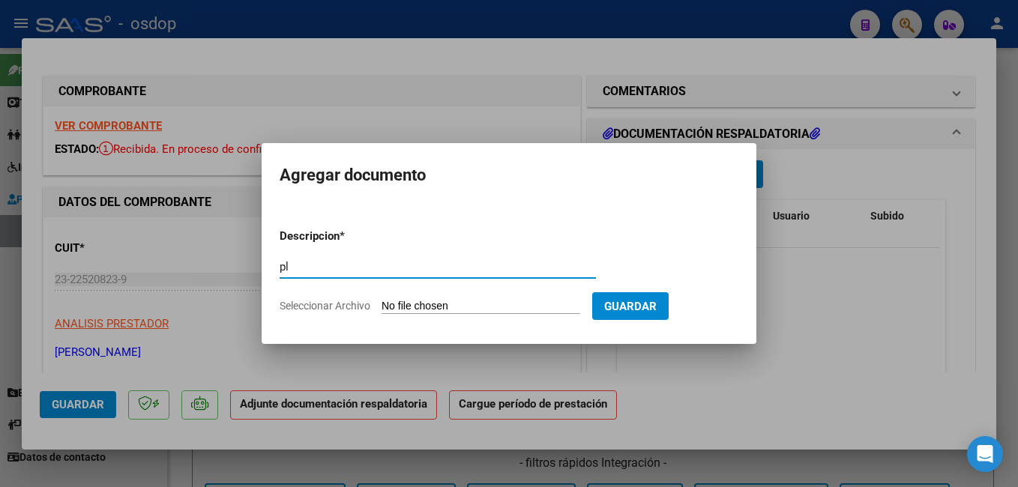
click at [286, 268] on input "pl" at bounding box center [438, 266] width 316 height 13
type input "planilla"
click at [436, 305] on input "Seleccionar Archivo" at bounding box center [481, 307] width 199 height 14
type input "C:\fakepath\asiste [PERSON_NAME] escuela.pdf"
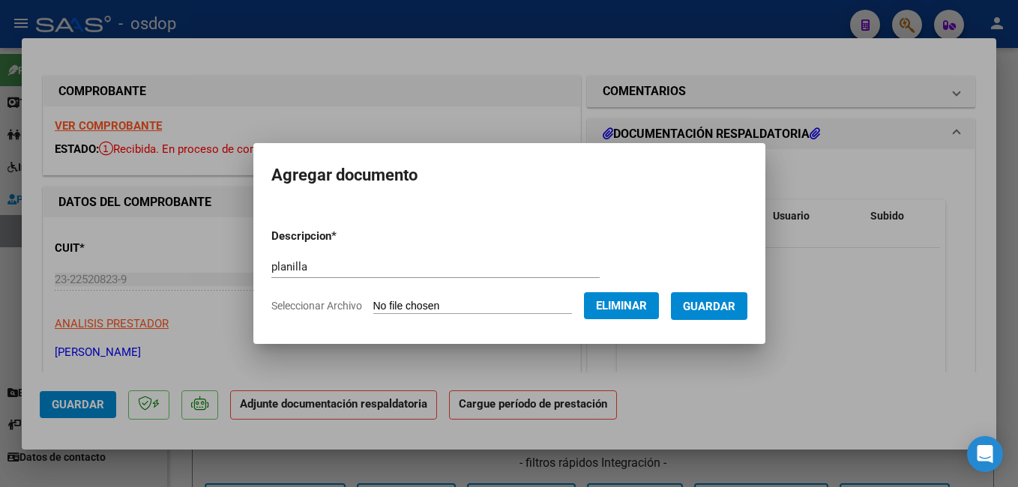
click at [735, 308] on span "Guardar" at bounding box center [709, 306] width 52 height 13
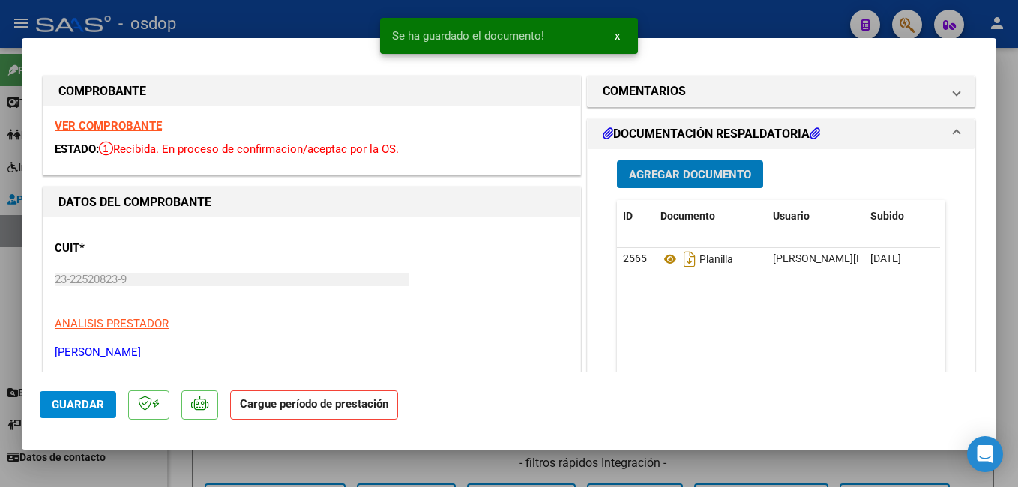
click at [102, 405] on span "Guardar" at bounding box center [78, 404] width 52 height 13
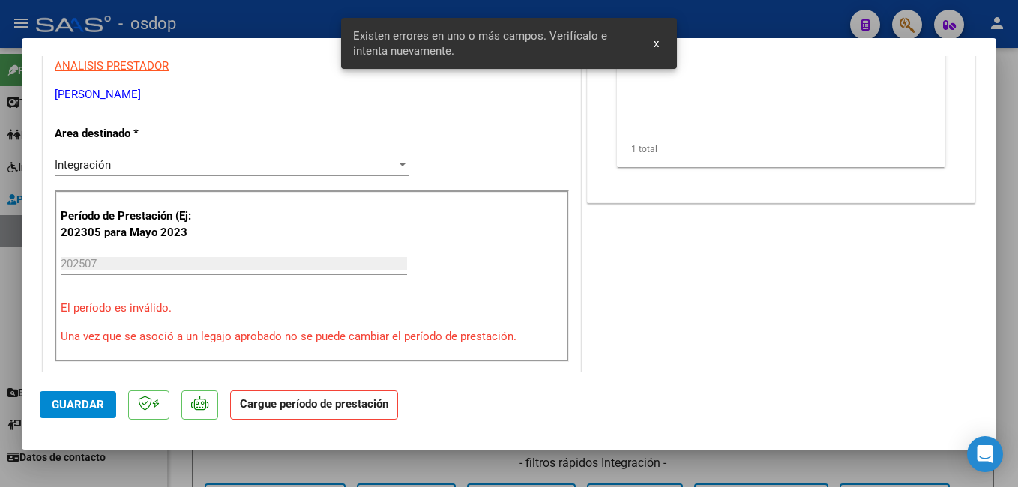
scroll to position [292, 0]
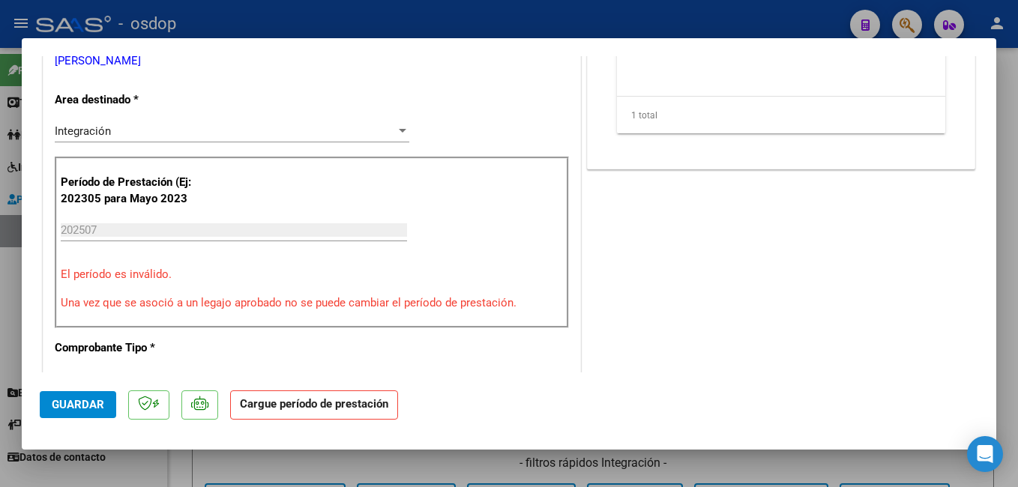
click at [290, 19] on div at bounding box center [509, 243] width 1018 height 487
type input "$ 0,00"
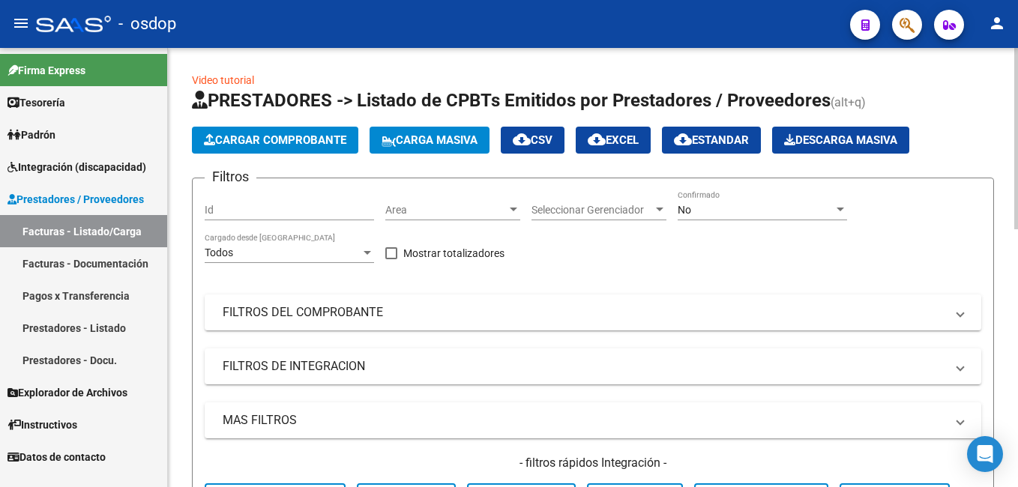
click at [281, 134] on span "Cargar Comprobante" at bounding box center [275, 139] width 142 height 13
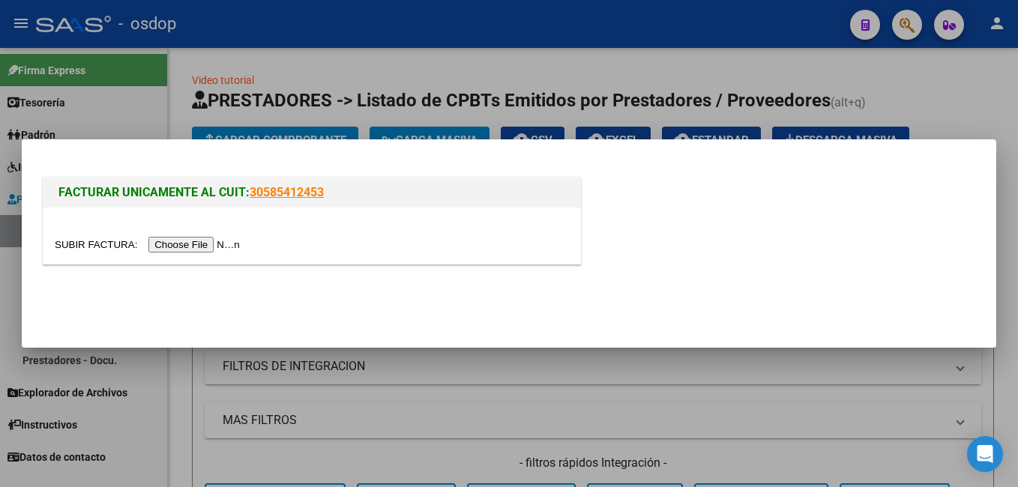
click at [216, 244] on input "file" at bounding box center [150, 245] width 190 height 16
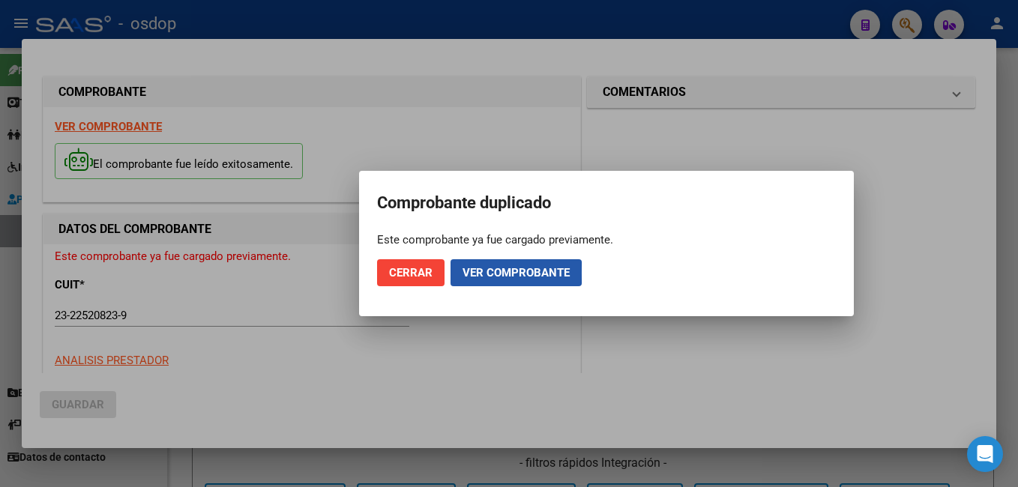
click at [480, 273] on span "Ver comprobante" at bounding box center [516, 272] width 107 height 13
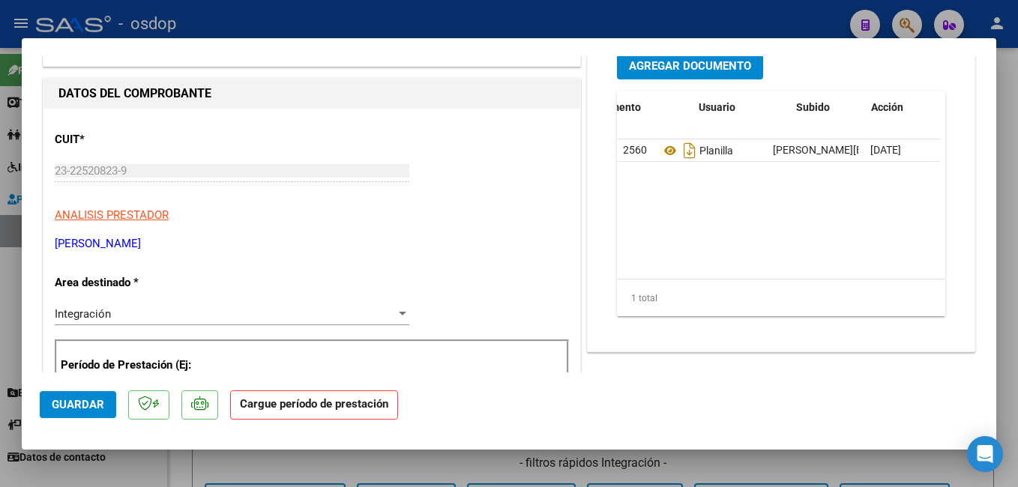
scroll to position [0, 74]
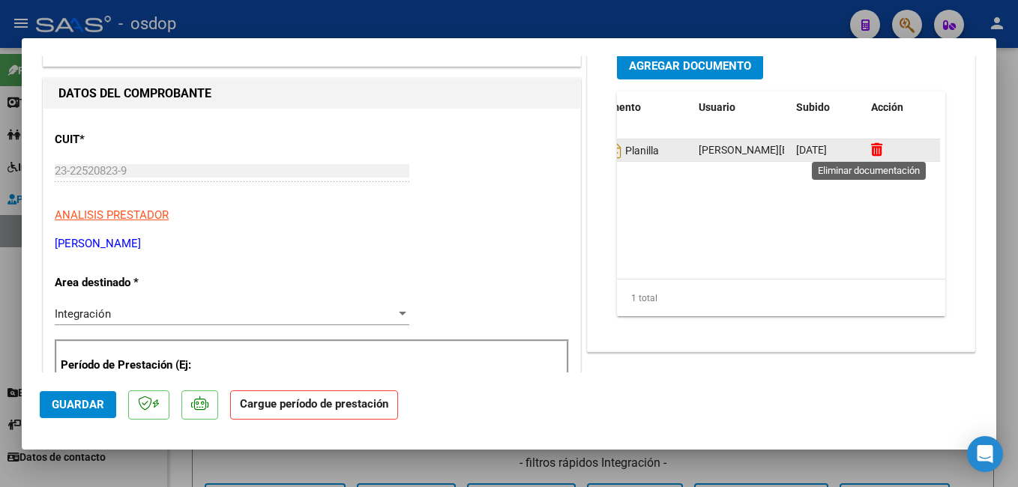
click at [871, 151] on icon at bounding box center [876, 149] width 11 height 14
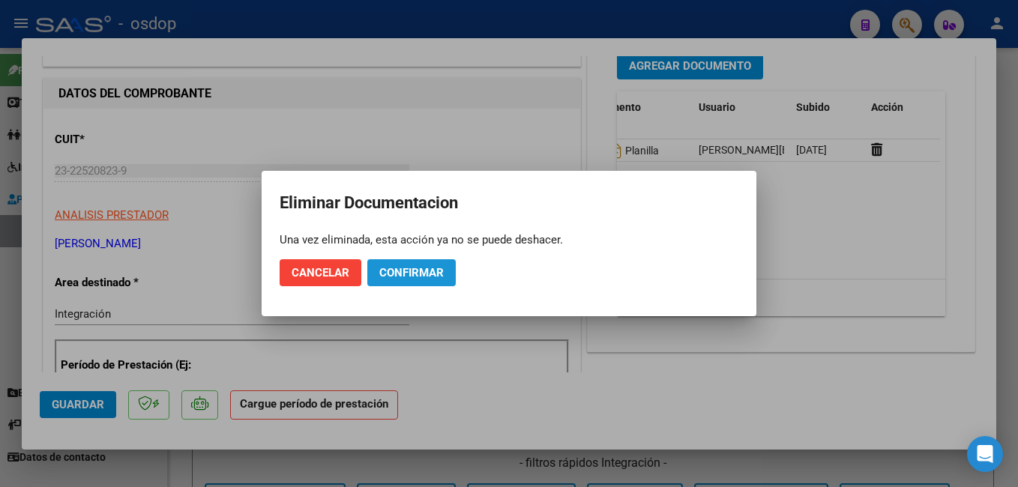
click at [397, 274] on span "Confirmar" at bounding box center [411, 272] width 64 height 13
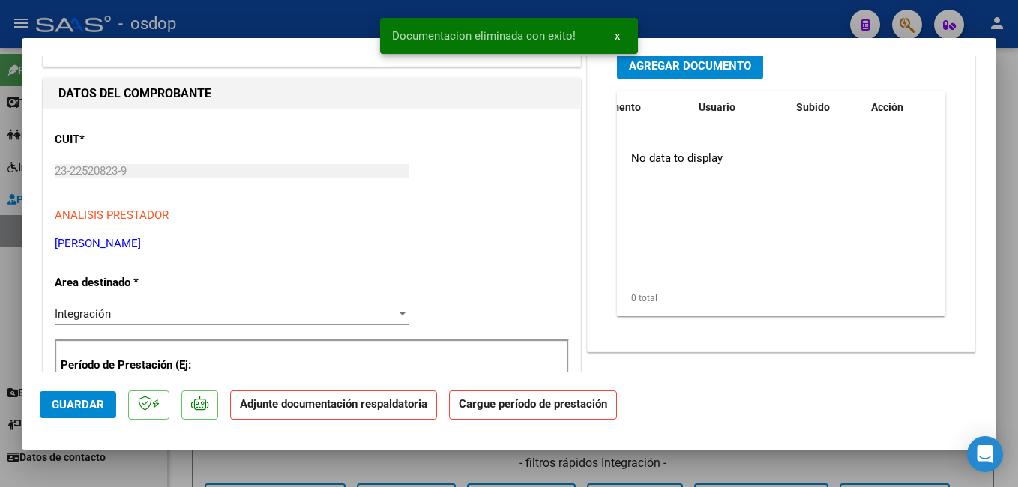
scroll to position [0, 0]
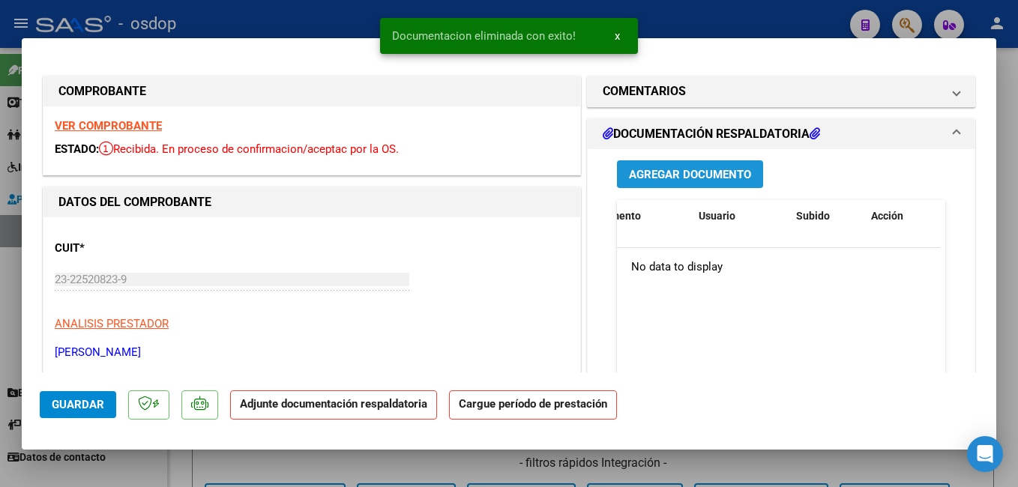
click at [666, 175] on span "Agregar Documento" at bounding box center [690, 174] width 122 height 13
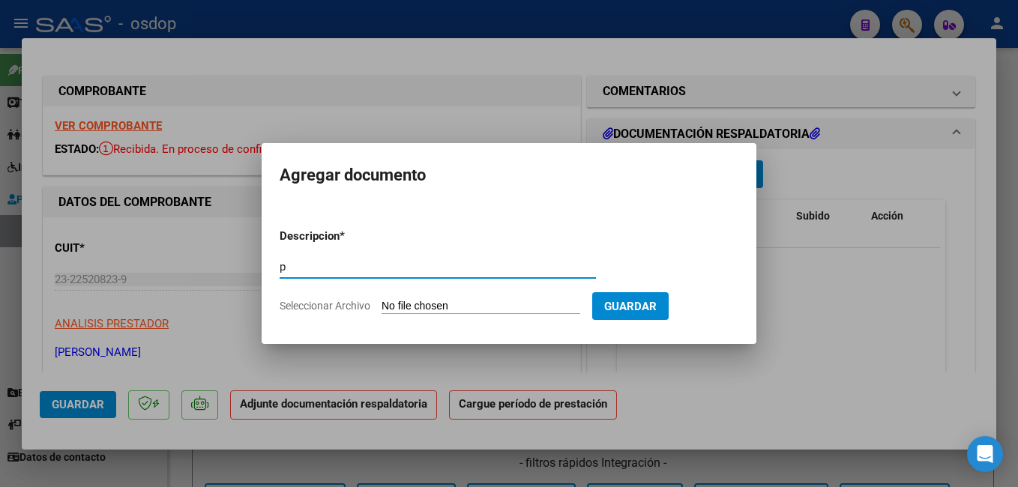
type input "planilla"
click at [405, 304] on input "Seleccionar Archivo" at bounding box center [481, 307] width 199 height 14
type input "C:\fakepath\asitencia rojo escuela.pdf"
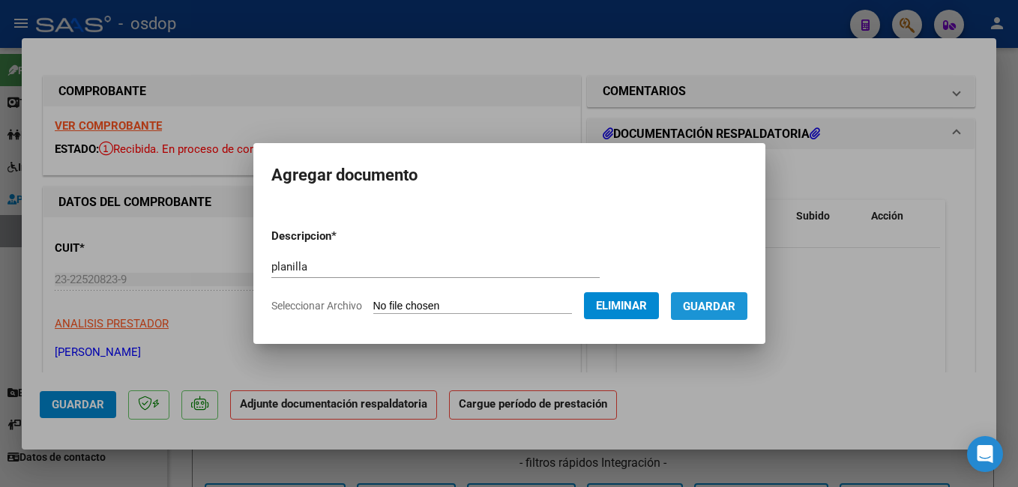
click at [735, 310] on span "Guardar" at bounding box center [709, 306] width 52 height 13
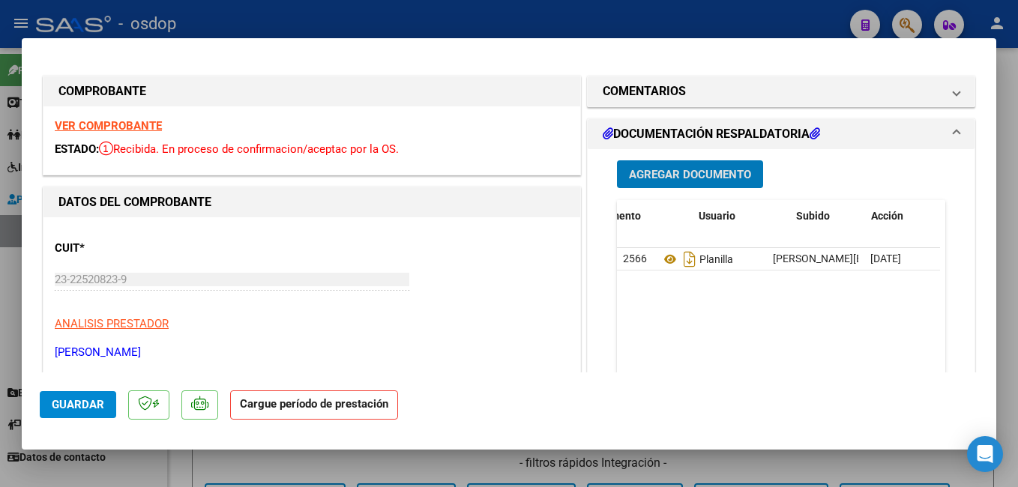
click at [85, 400] on span "Guardar" at bounding box center [78, 404] width 52 height 13
click at [409, 18] on div at bounding box center [509, 243] width 1018 height 487
type input "$ 0,00"
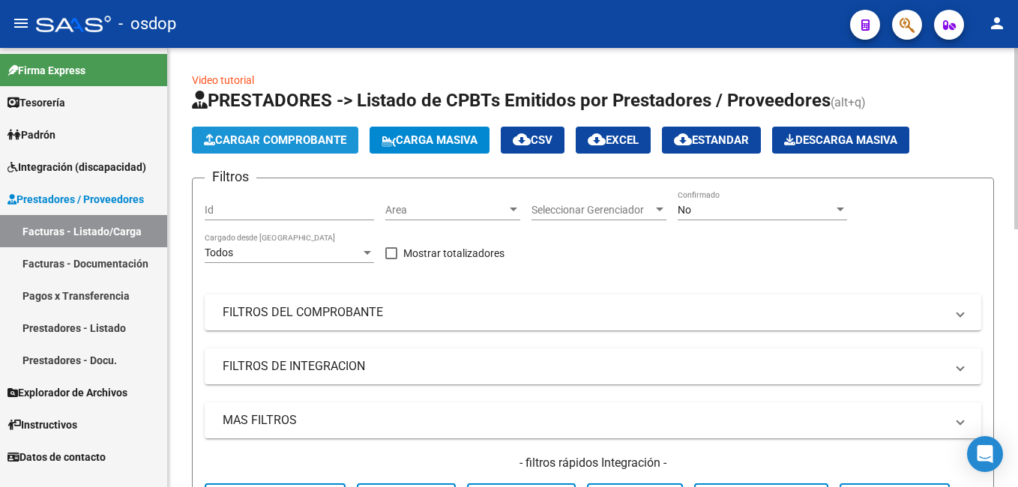
click at [333, 144] on span "Cargar Comprobante" at bounding box center [275, 139] width 142 height 13
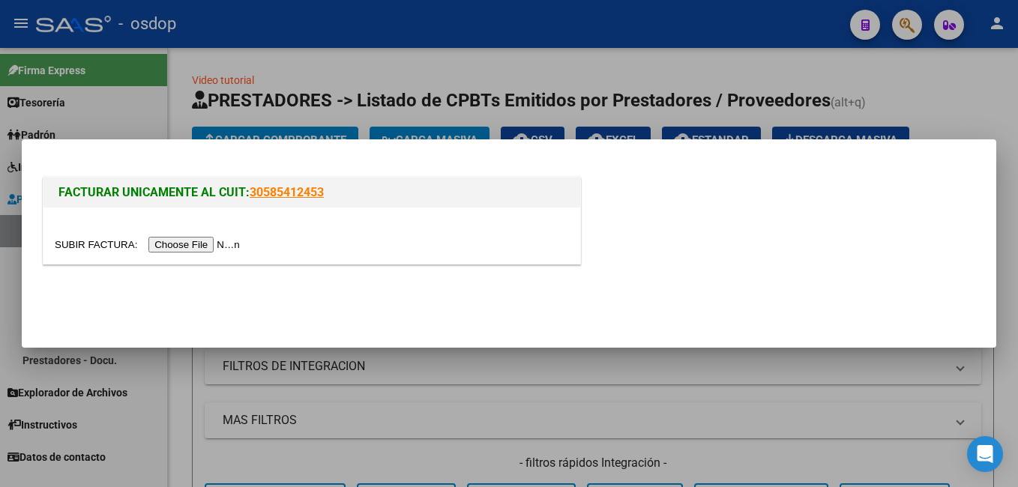
click at [181, 244] on input "file" at bounding box center [150, 245] width 190 height 16
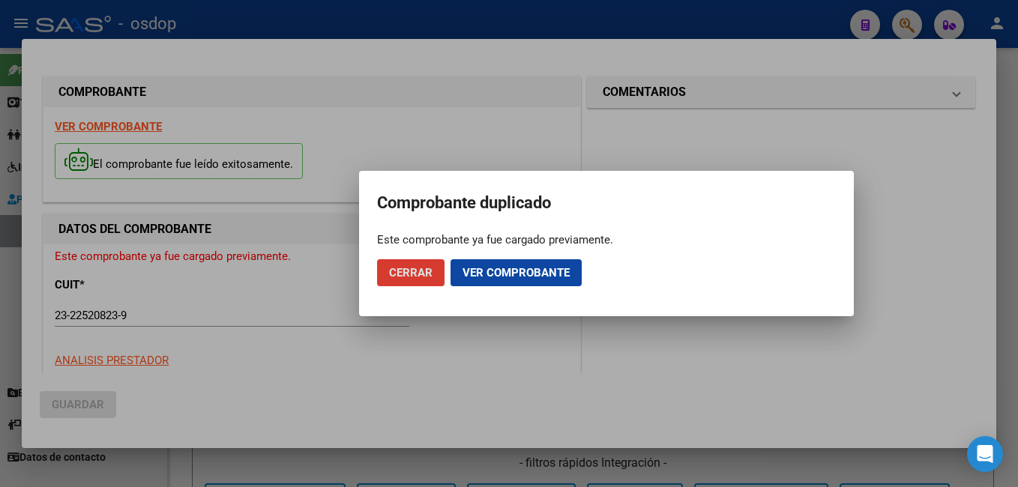
click at [527, 267] on span "Ver comprobante" at bounding box center [516, 272] width 107 height 13
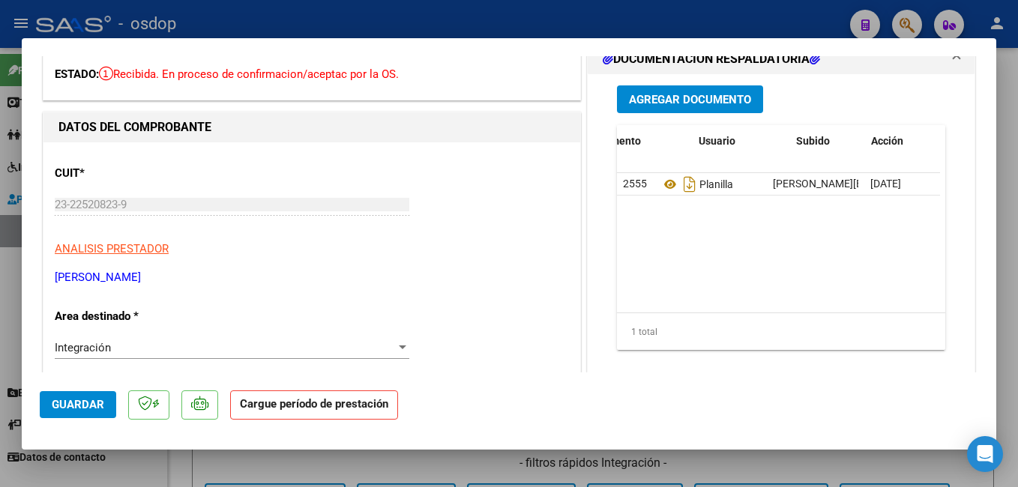
scroll to position [0, 74]
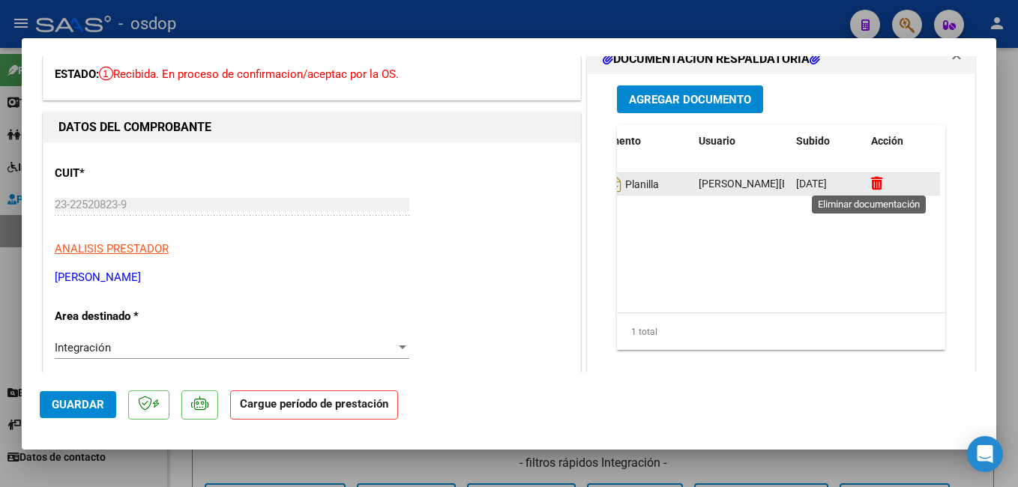
click at [871, 179] on icon at bounding box center [876, 183] width 11 height 14
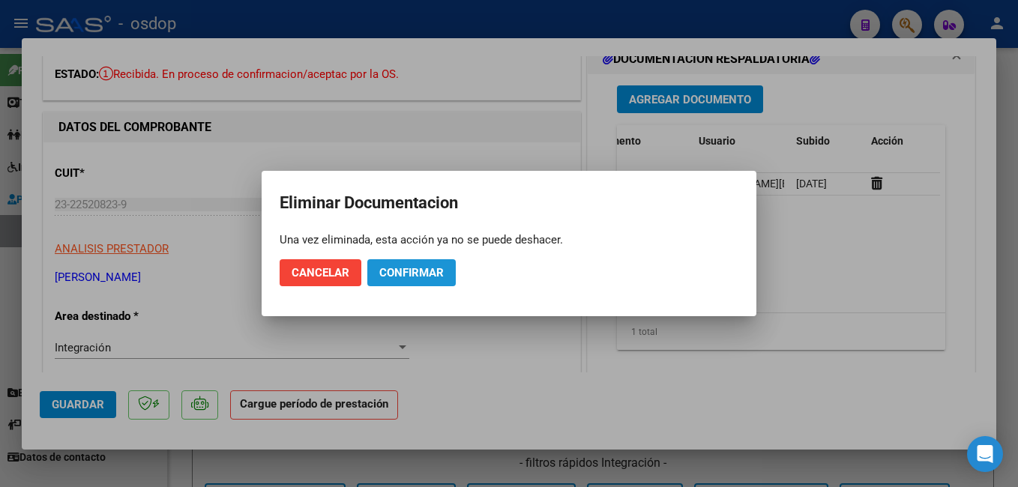
click at [432, 278] on span "Confirmar" at bounding box center [411, 272] width 64 height 13
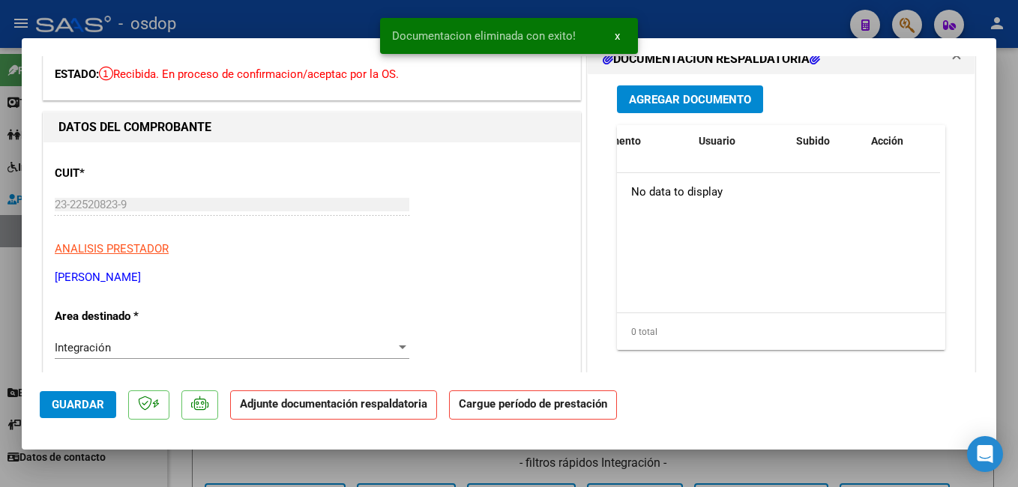
scroll to position [0, 0]
click at [670, 98] on span "Agregar Documento" at bounding box center [690, 99] width 122 height 13
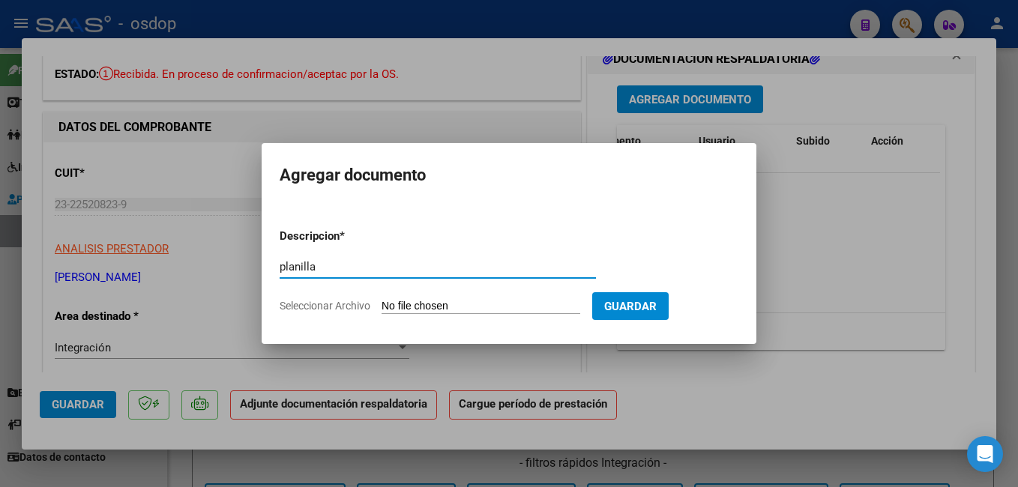
type input "planilla"
click at [490, 311] on input "Seleccionar Archivo" at bounding box center [481, 307] width 199 height 14
type input "C:\fakepath\asistencia rojo institu.pdf"
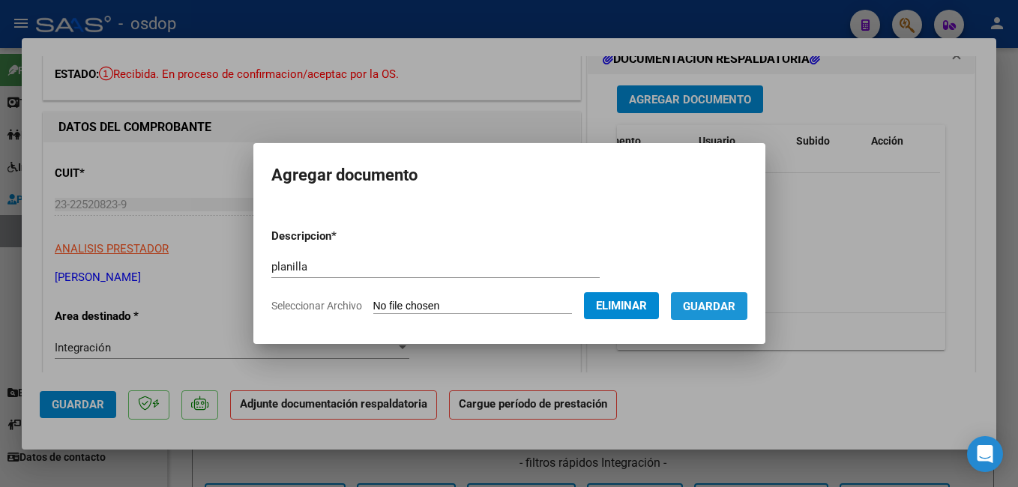
click at [717, 311] on span "Guardar" at bounding box center [709, 306] width 52 height 13
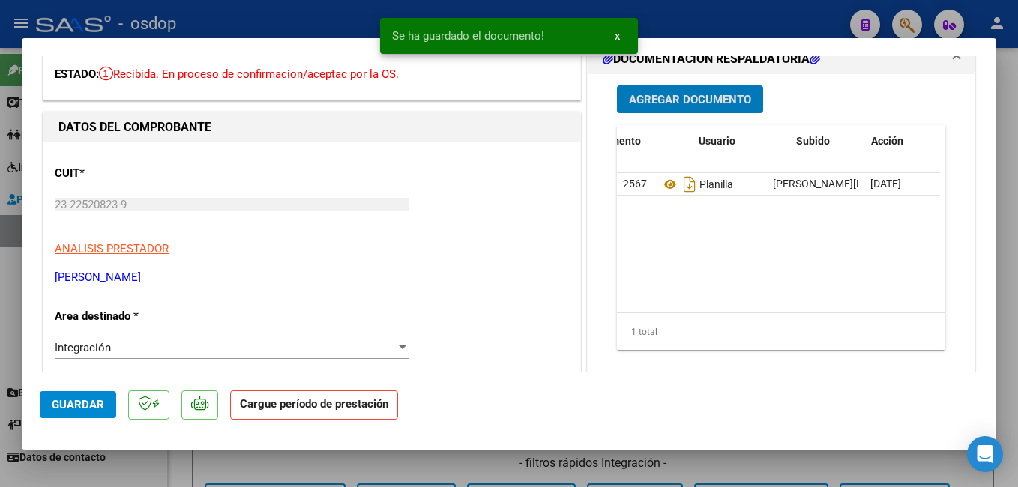
click at [82, 407] on span "Guardar" at bounding box center [78, 404] width 52 height 13
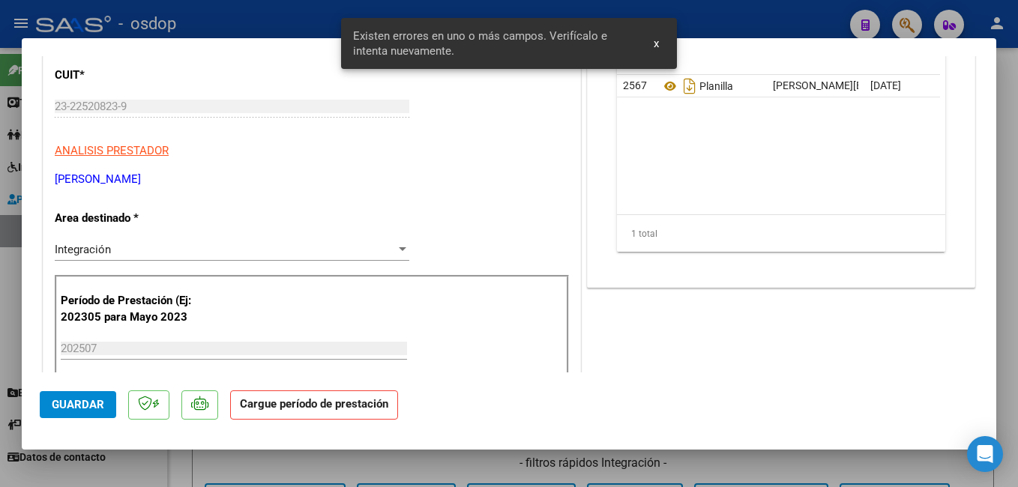
scroll to position [292, 0]
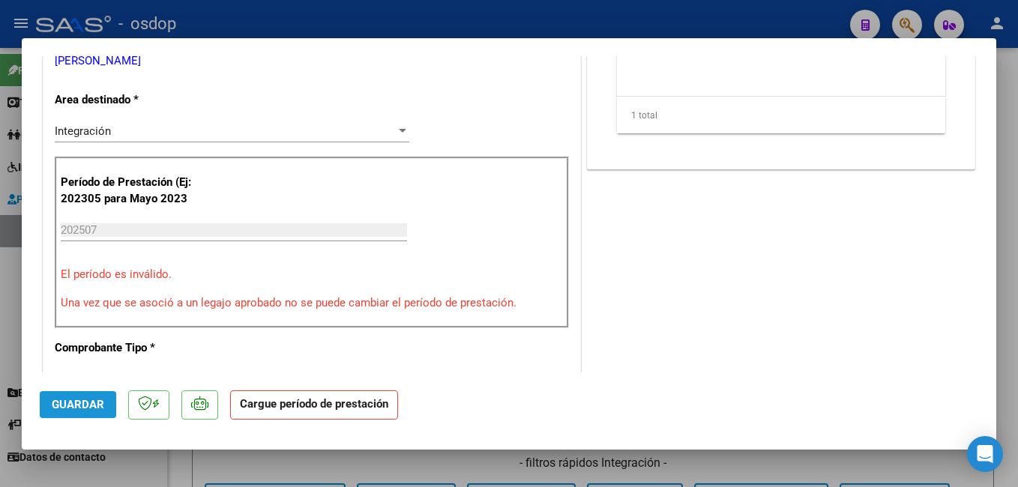
click at [97, 403] on span "Guardar" at bounding box center [78, 404] width 52 height 13
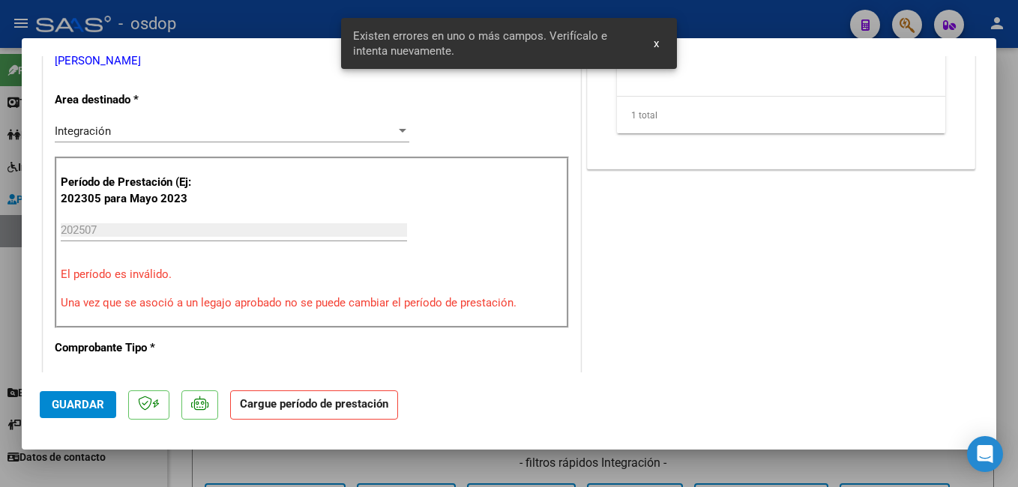
click at [259, 22] on div at bounding box center [509, 243] width 1018 height 487
type input "$ 0,00"
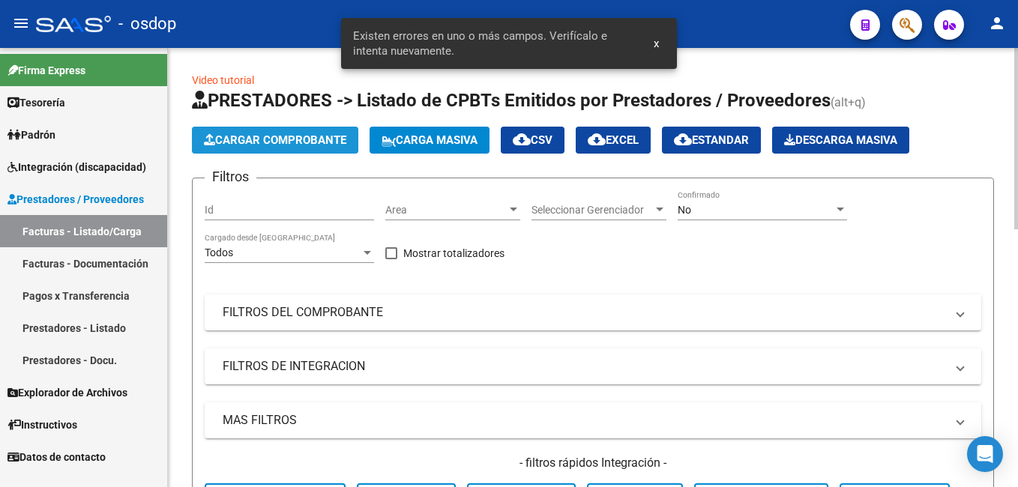
click at [220, 143] on span "Cargar Comprobante" at bounding box center [275, 139] width 142 height 13
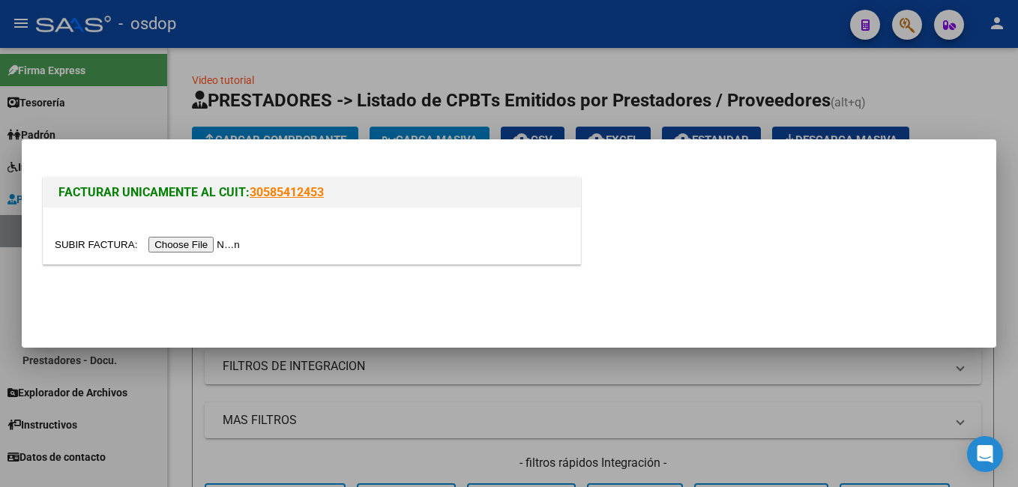
click at [193, 242] on input "file" at bounding box center [150, 245] width 190 height 16
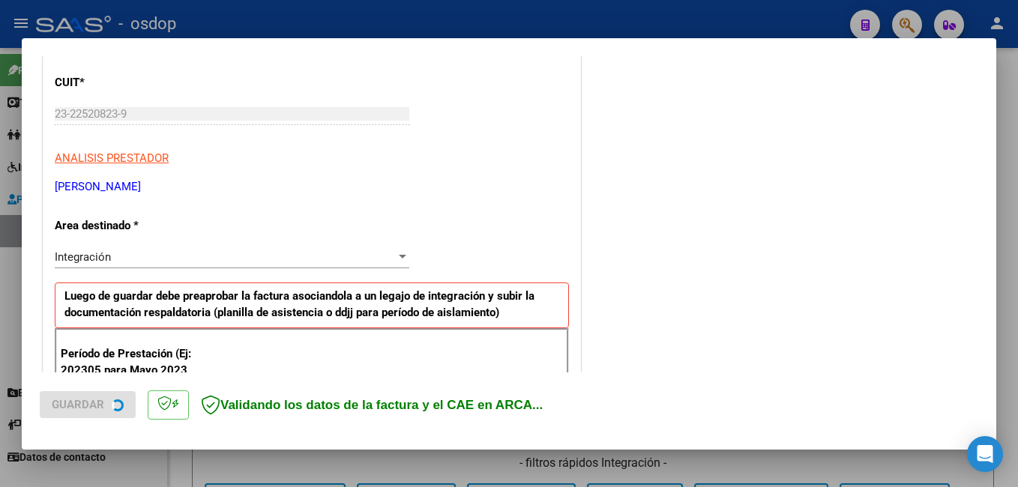
scroll to position [300, 0]
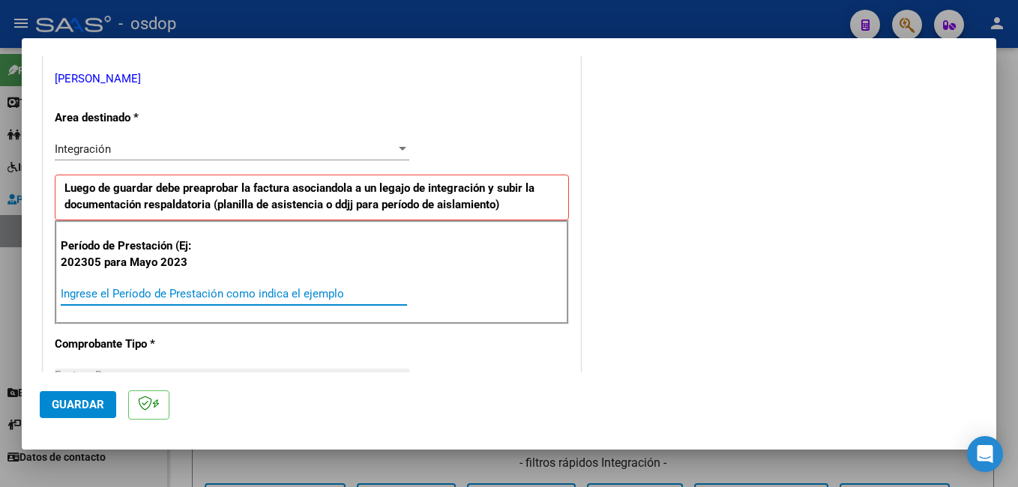
click at [213, 289] on input "Ingrese el Período de Prestación como indica el ejemplo" at bounding box center [234, 293] width 346 height 13
type input "202507"
click at [61, 397] on button "Guardar" at bounding box center [78, 404] width 76 height 27
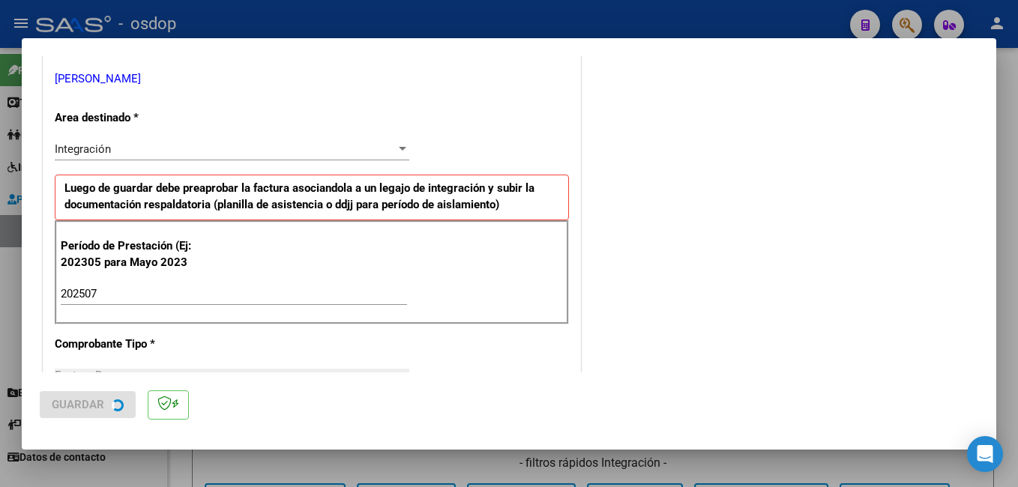
scroll to position [0, 0]
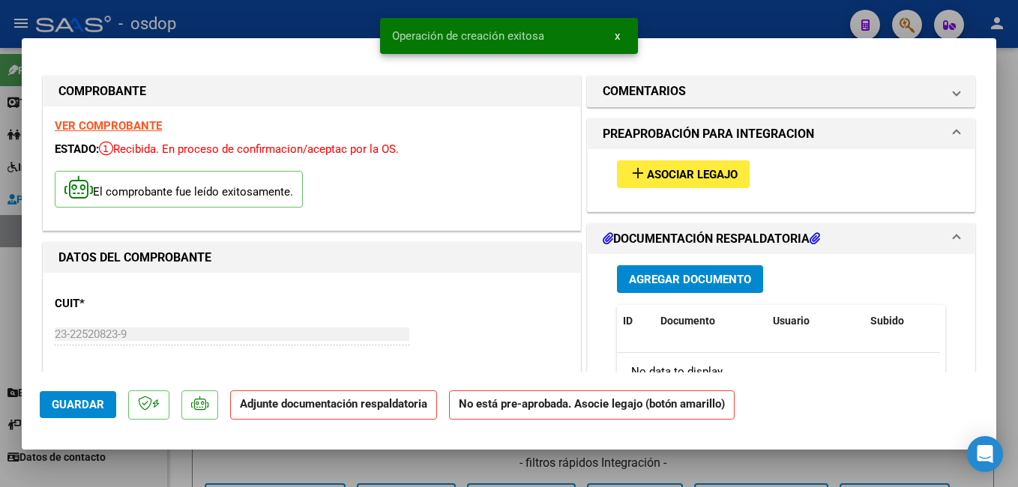
click at [686, 172] on span "Asociar Legajo" at bounding box center [692, 174] width 91 height 13
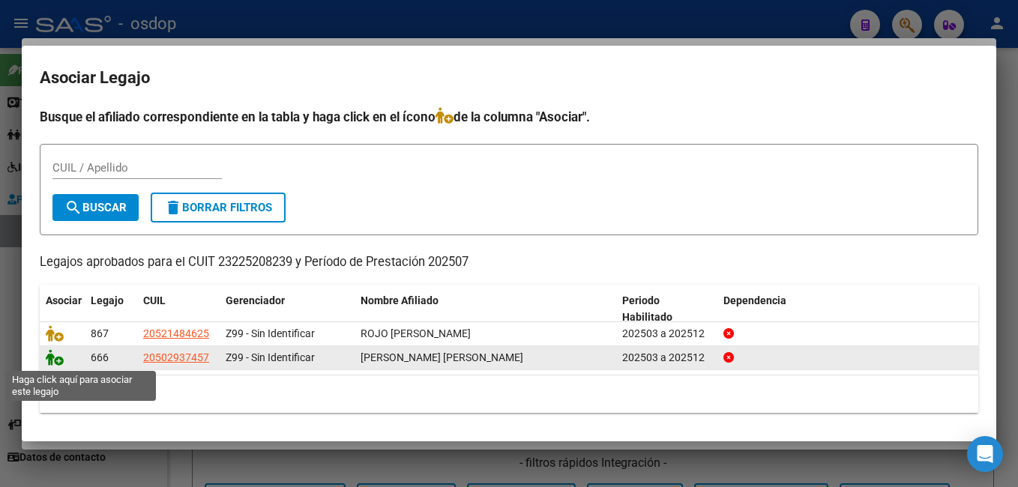
click at [53, 358] on icon at bounding box center [55, 357] width 18 height 16
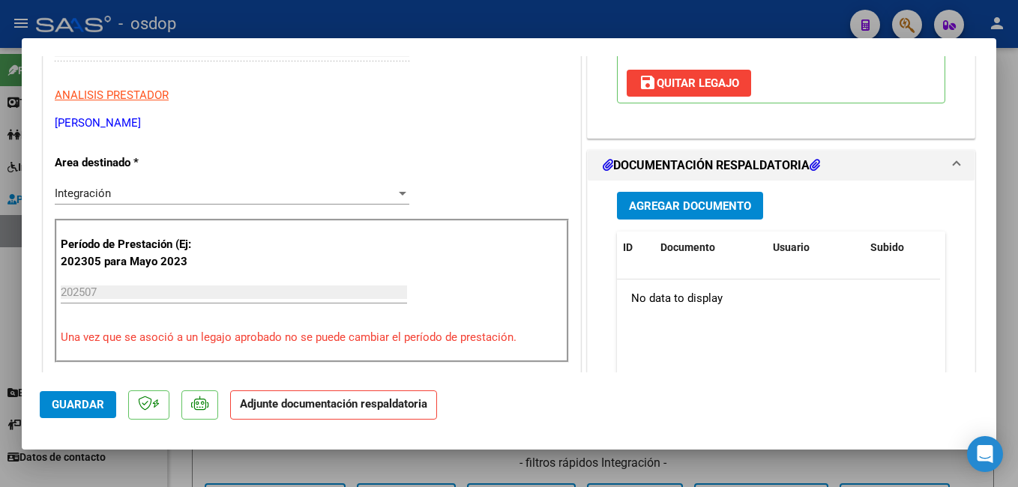
scroll to position [300, 0]
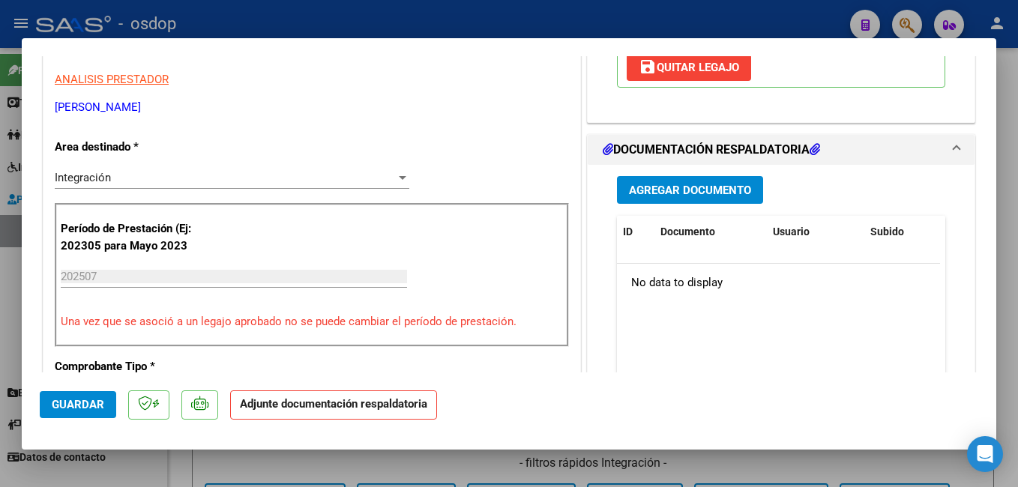
click at [629, 197] on span "Agregar Documento" at bounding box center [690, 190] width 122 height 13
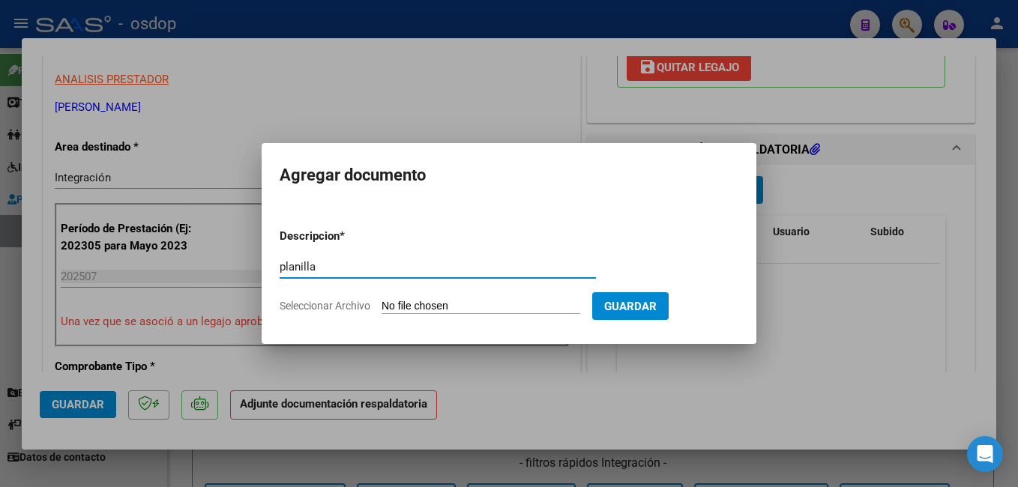
type input "planilla"
click at [554, 304] on input "Seleccionar Archivo" at bounding box center [481, 307] width 199 height 14
type input "C:\fakepath\asiste [PERSON_NAME].pdf"
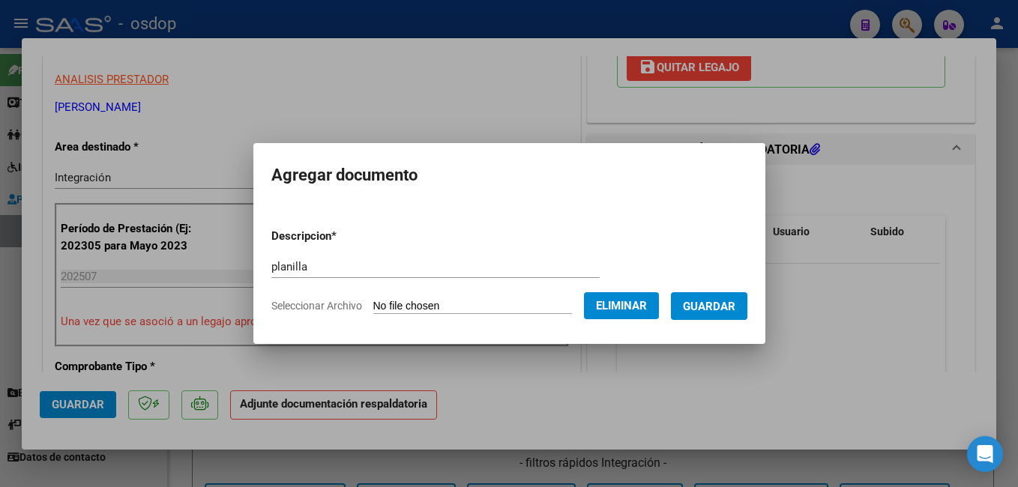
click at [726, 309] on span "Guardar" at bounding box center [709, 306] width 52 height 13
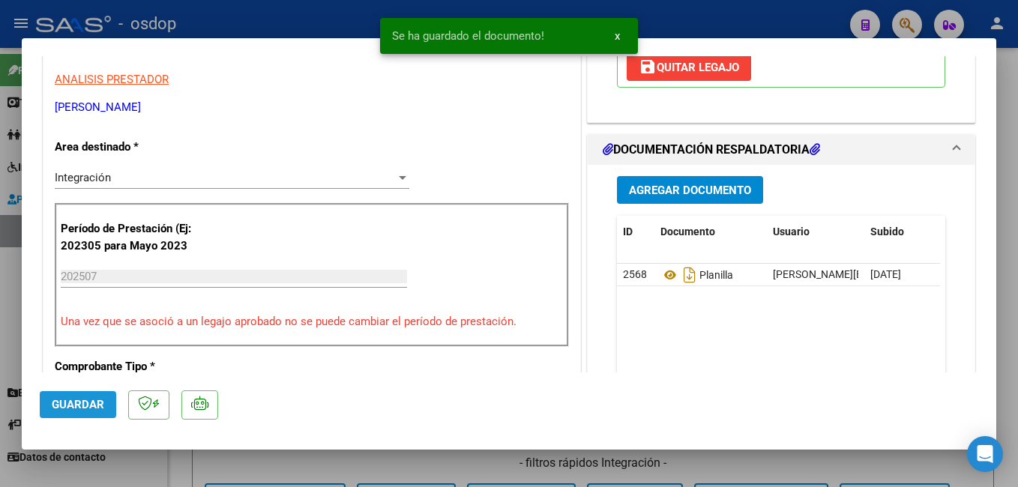
click at [85, 409] on span "Guardar" at bounding box center [78, 404] width 52 height 13
click at [106, 411] on button "Guardar" at bounding box center [78, 404] width 76 height 27
click at [344, 12] on div at bounding box center [509, 243] width 1018 height 487
type input "$ 0,00"
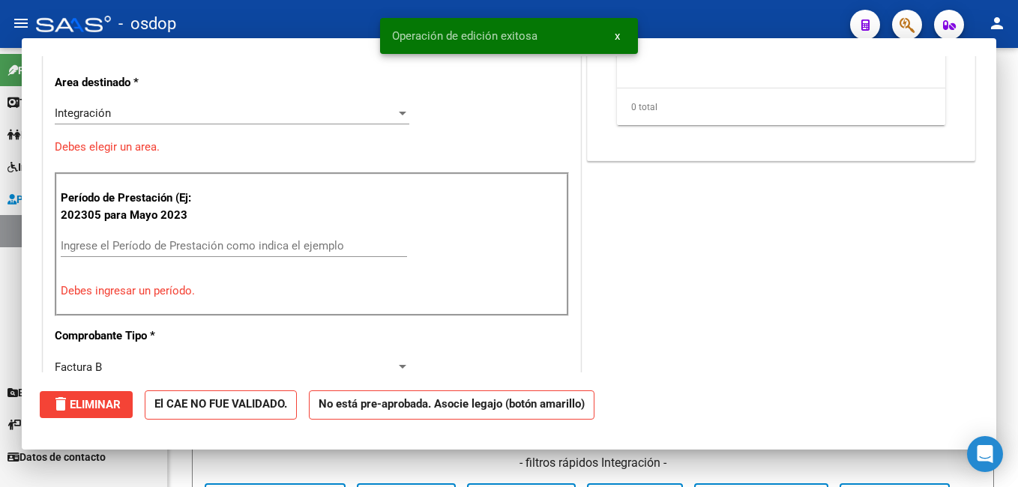
scroll to position [254, 0]
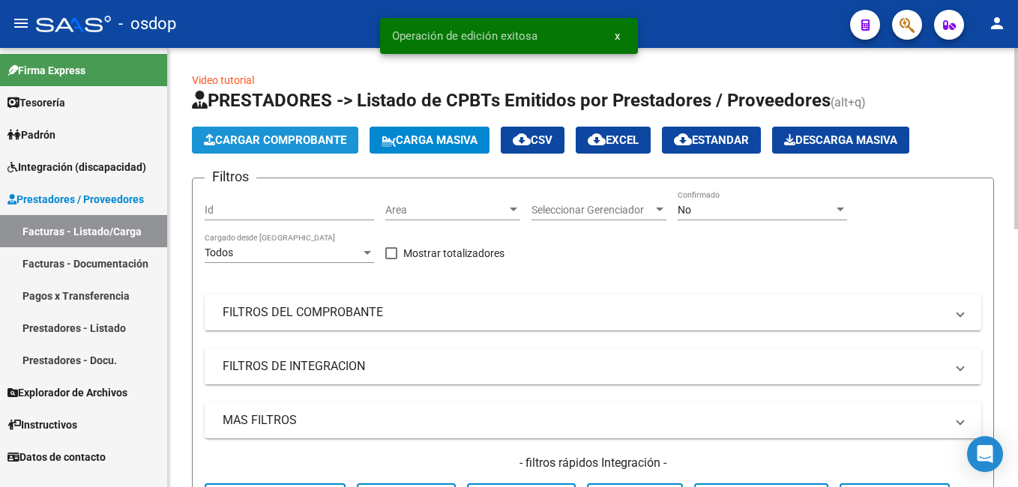
click at [224, 144] on span "Cargar Comprobante" at bounding box center [275, 139] width 142 height 13
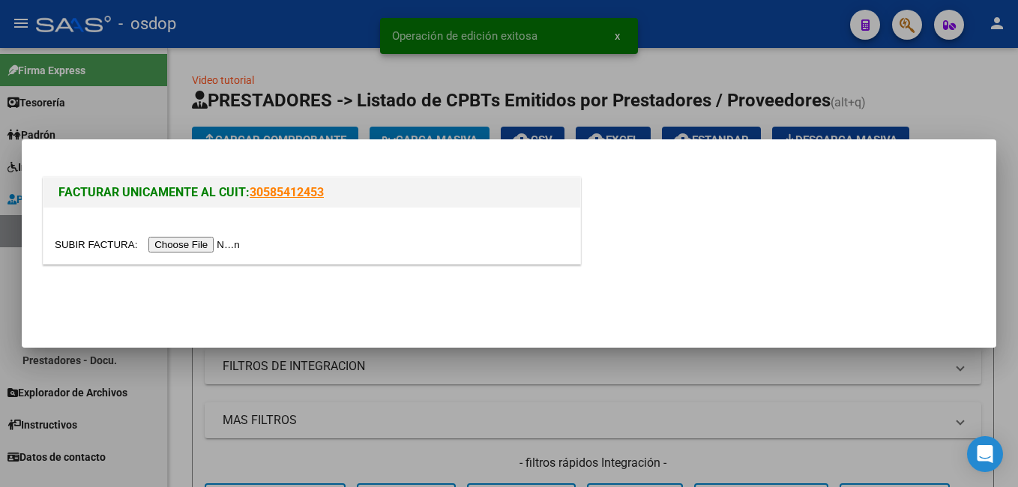
click at [202, 241] on input "file" at bounding box center [150, 245] width 190 height 16
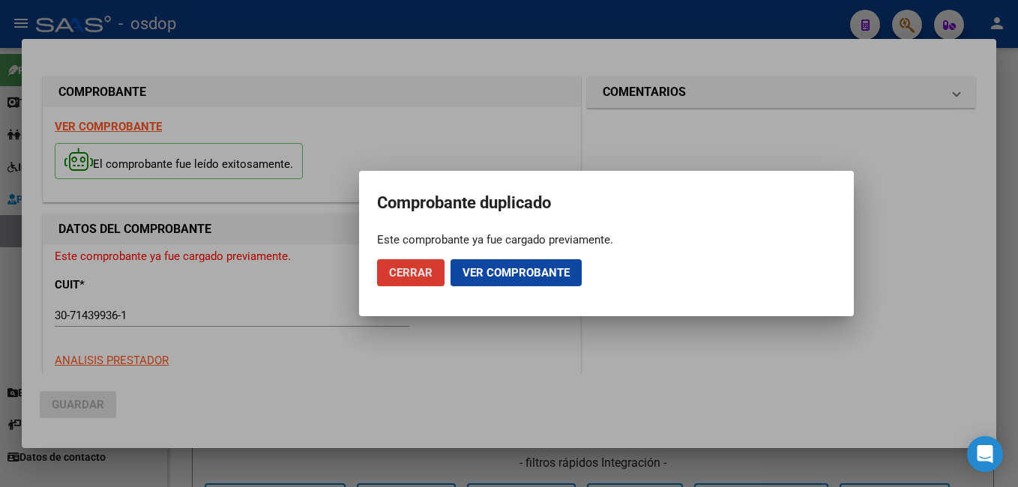
click at [543, 272] on span "Ver comprobante" at bounding box center [516, 272] width 107 height 13
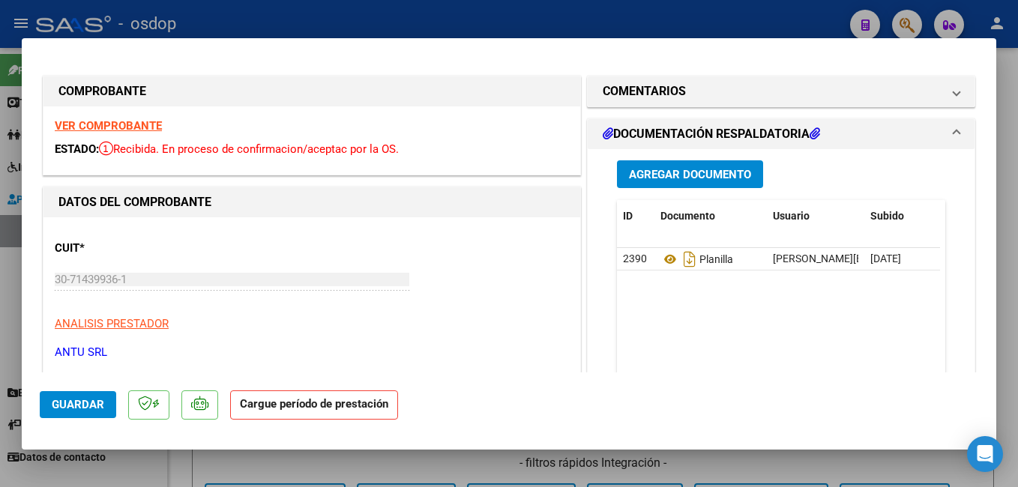
click at [229, 22] on div at bounding box center [509, 243] width 1018 height 487
type input "$ 0,00"
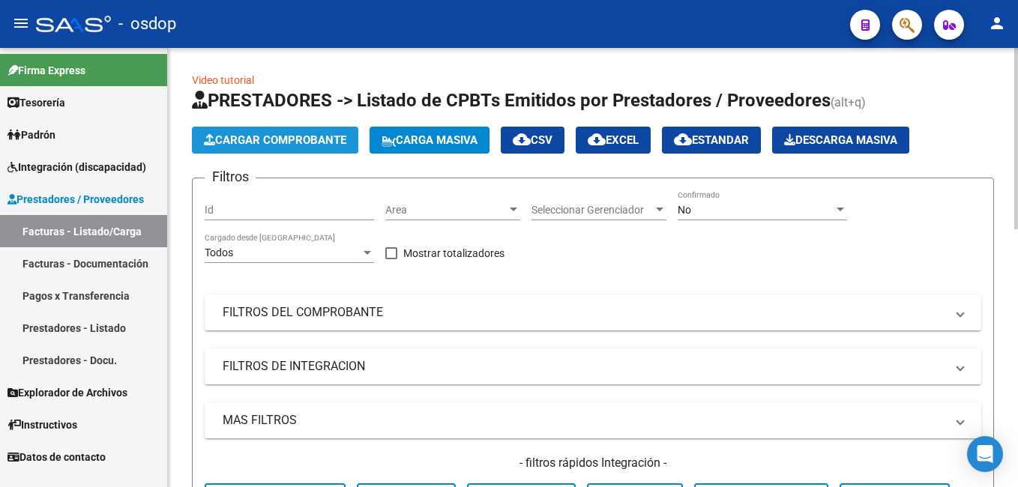
click at [247, 130] on button "Cargar Comprobante" at bounding box center [275, 140] width 166 height 27
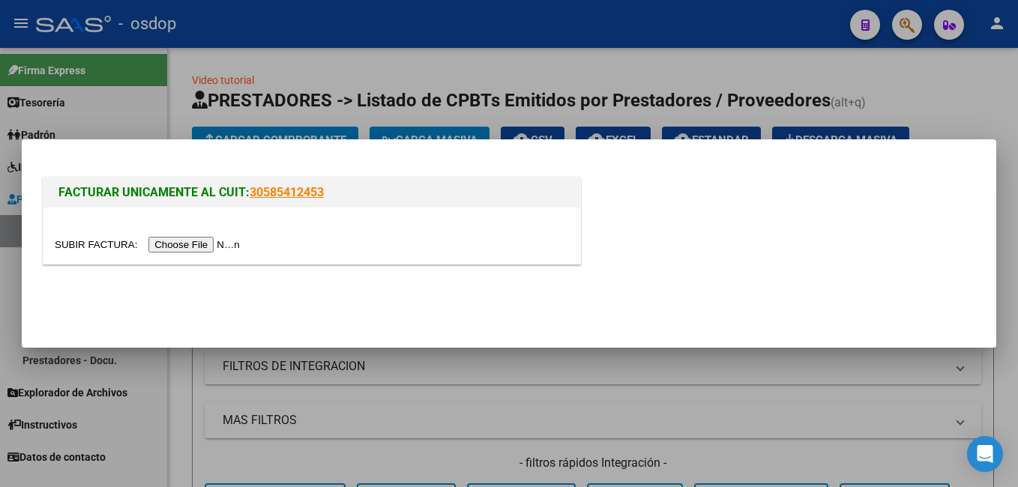
click at [202, 242] on input "file" at bounding box center [150, 245] width 190 height 16
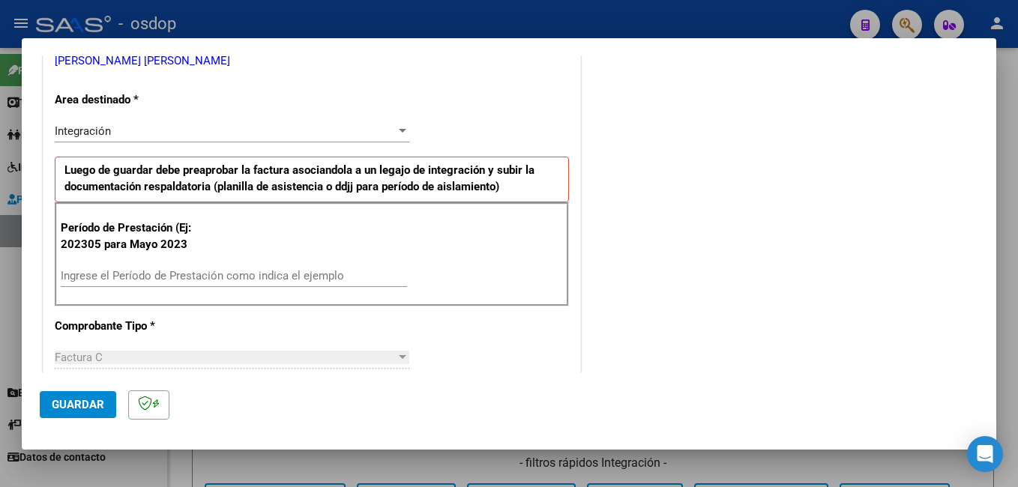
scroll to position [450, 0]
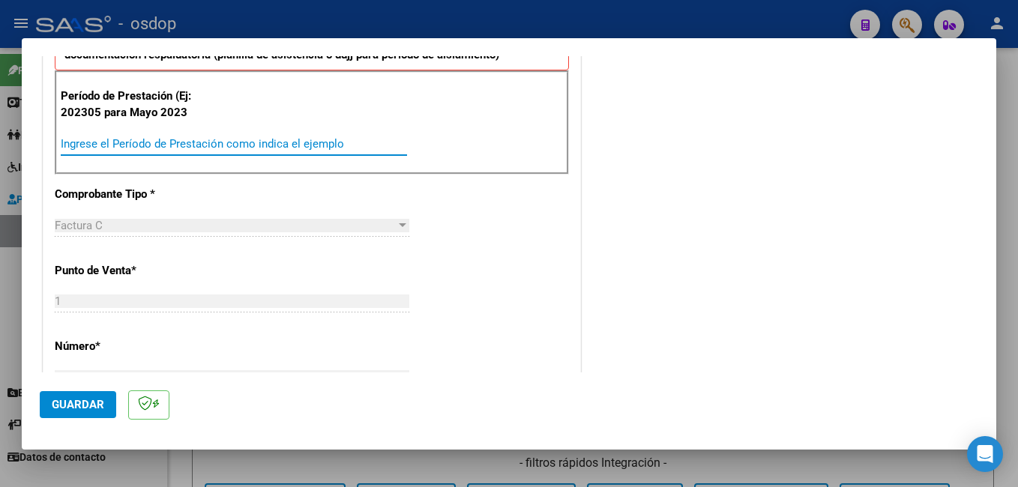
click at [180, 142] on input "Ingrese el Período de Prestación como indica el ejemplo" at bounding box center [234, 143] width 346 height 13
type input "202507"
click at [70, 412] on span "Guardar" at bounding box center [78, 404] width 52 height 13
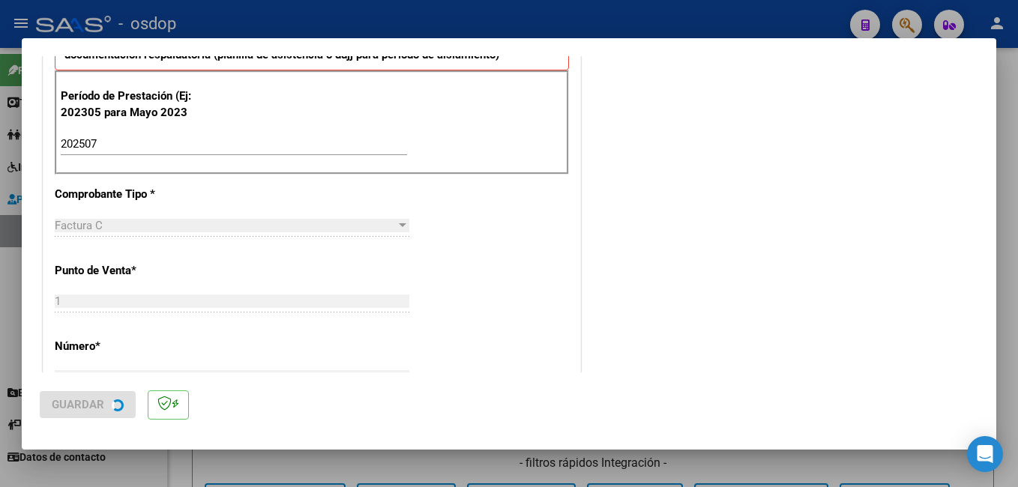
scroll to position [0, 0]
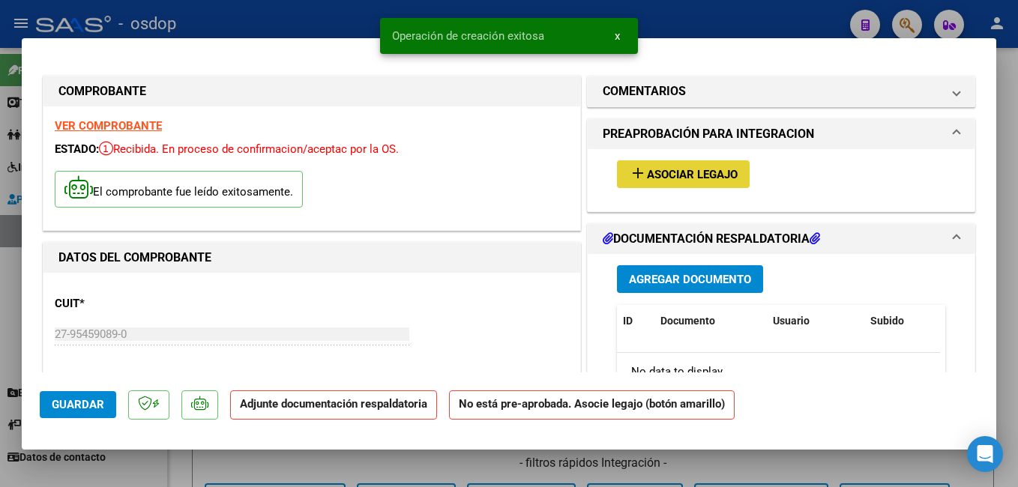
click at [659, 176] on span "Asociar Legajo" at bounding box center [692, 174] width 91 height 13
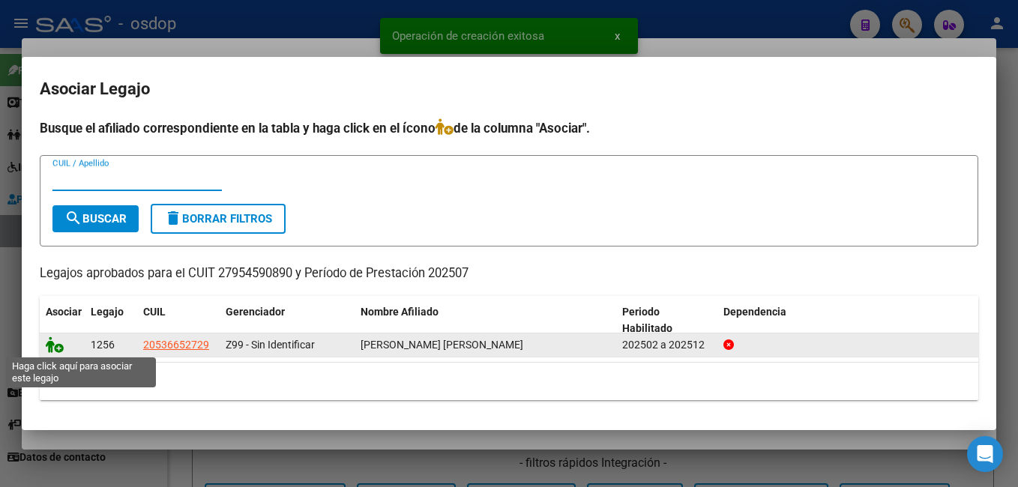
click at [54, 345] on icon at bounding box center [55, 345] width 18 height 16
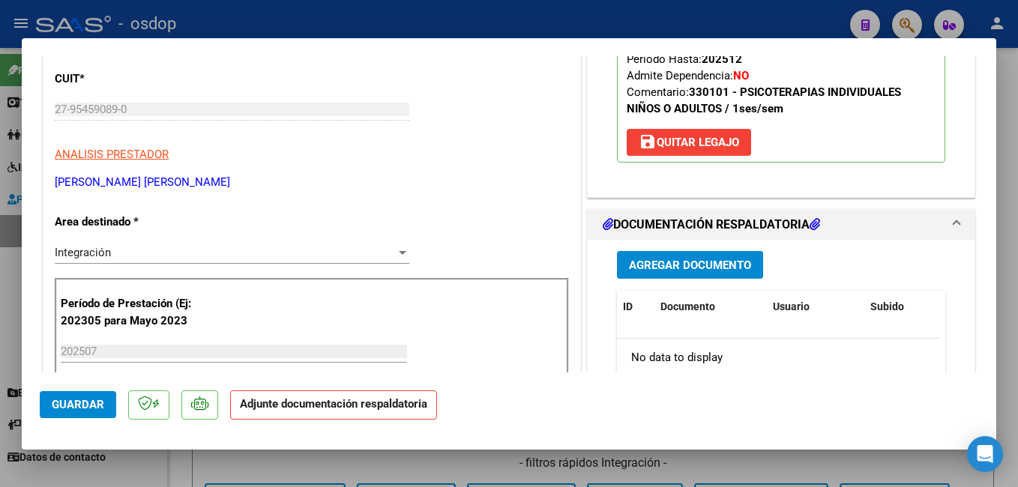
scroll to position [300, 0]
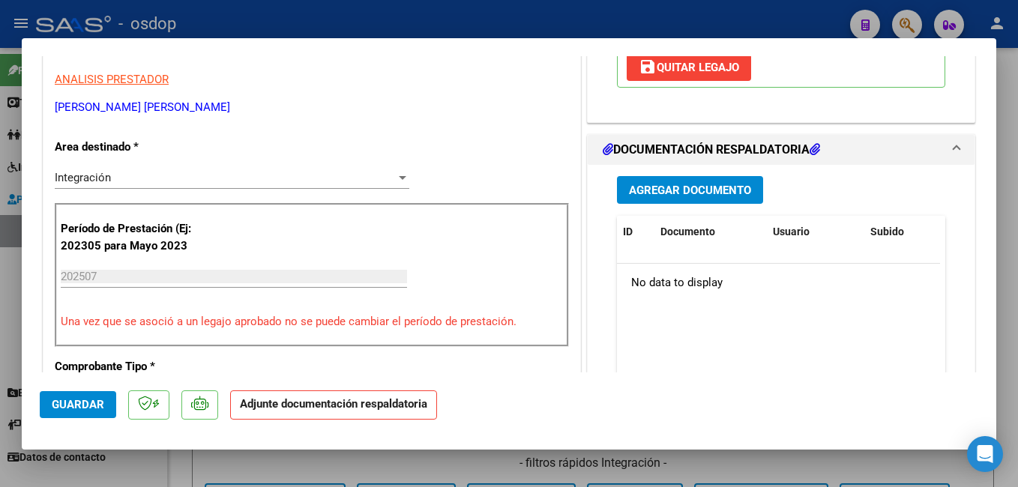
click at [675, 200] on button "Agregar Documento" at bounding box center [690, 190] width 146 height 28
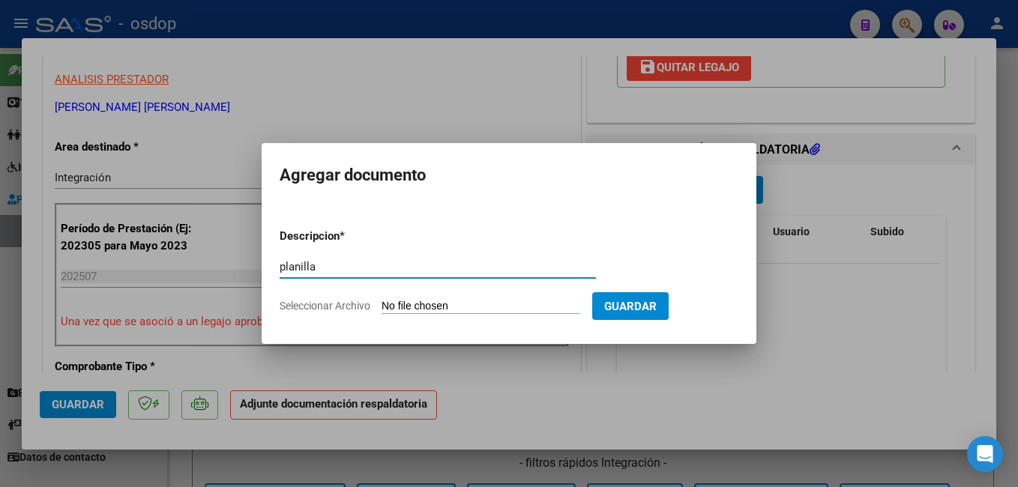
type input "planilla"
click at [473, 300] on input "Seleccionar Archivo" at bounding box center [481, 307] width 199 height 14
type input "C:\fakepath\Asistencia_ARCE SANTIAGO_JUL25.pdf"
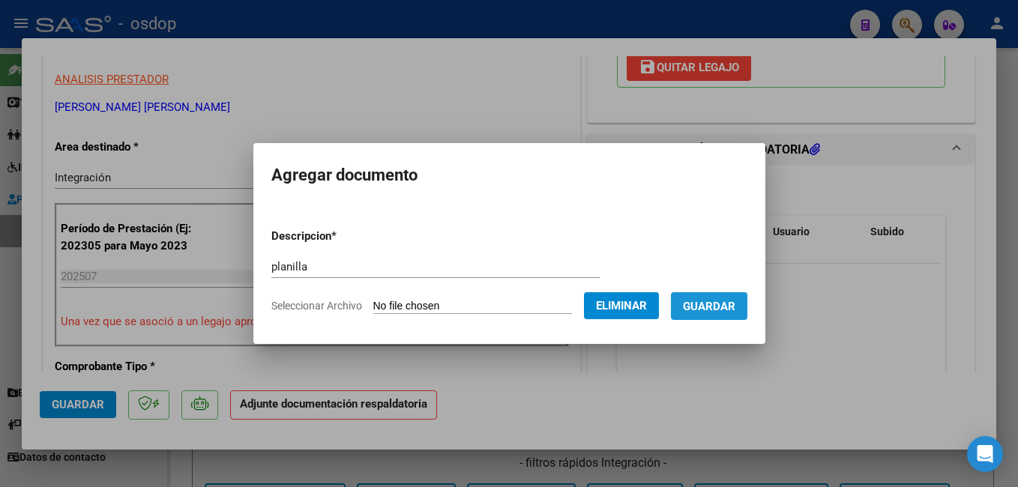
click at [731, 311] on span "Guardar" at bounding box center [709, 306] width 52 height 13
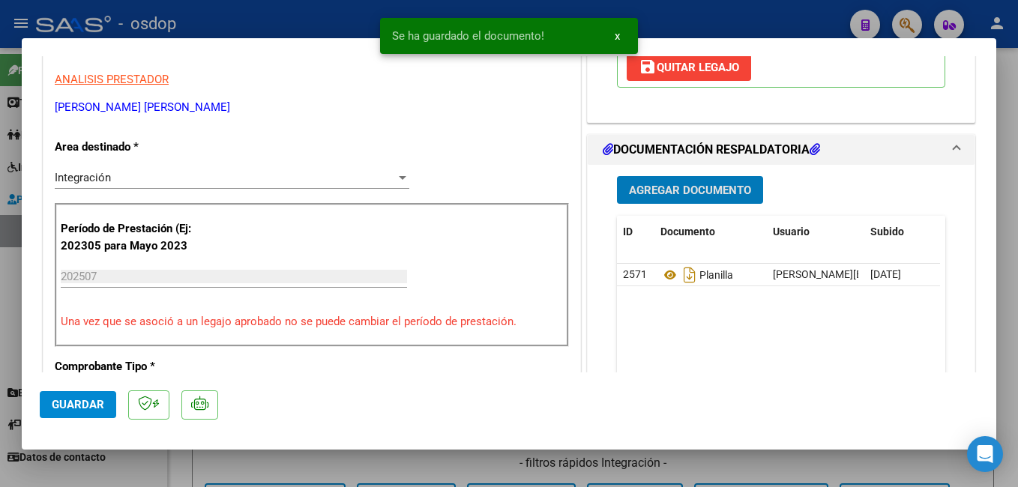
click at [91, 403] on span "Guardar" at bounding box center [78, 404] width 52 height 13
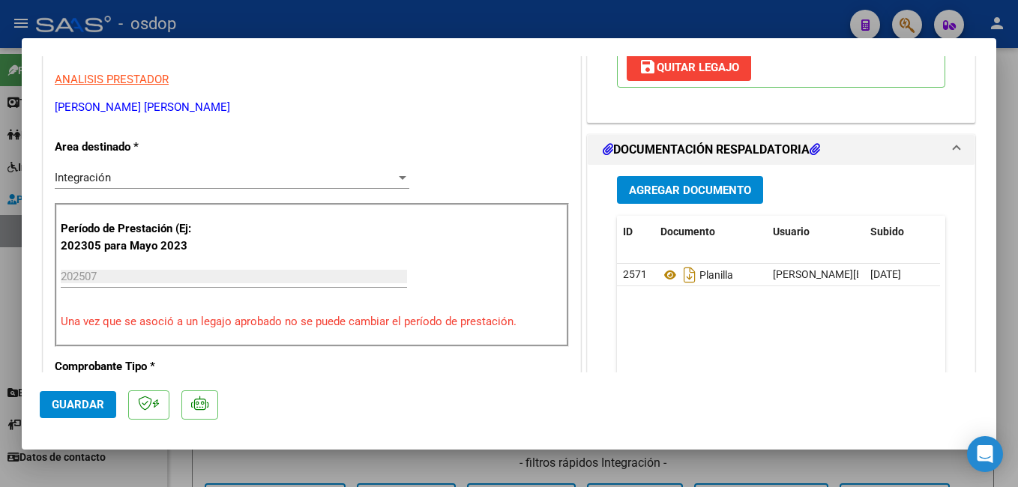
click at [91, 403] on span "Guardar" at bounding box center [78, 404] width 52 height 13
click at [84, 394] on button "Guardar" at bounding box center [78, 404] width 76 height 27
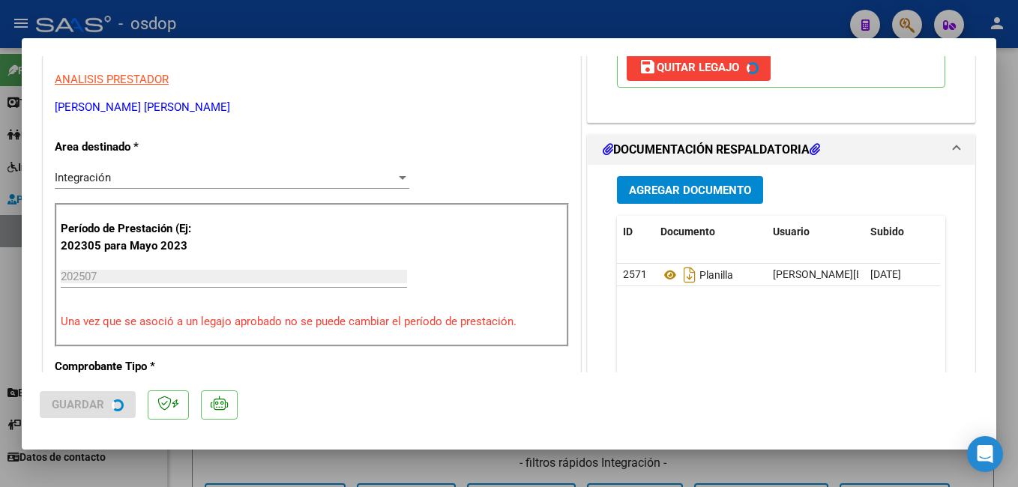
click at [325, 12] on div at bounding box center [509, 243] width 1018 height 487
